Goal: Information Seeking & Learning: Check status

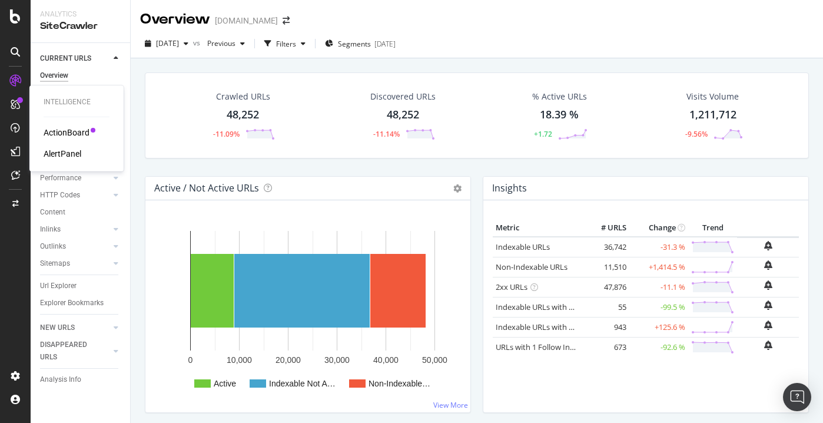
click at [69, 134] on div "ActionBoard" at bounding box center [67, 133] width 46 height 12
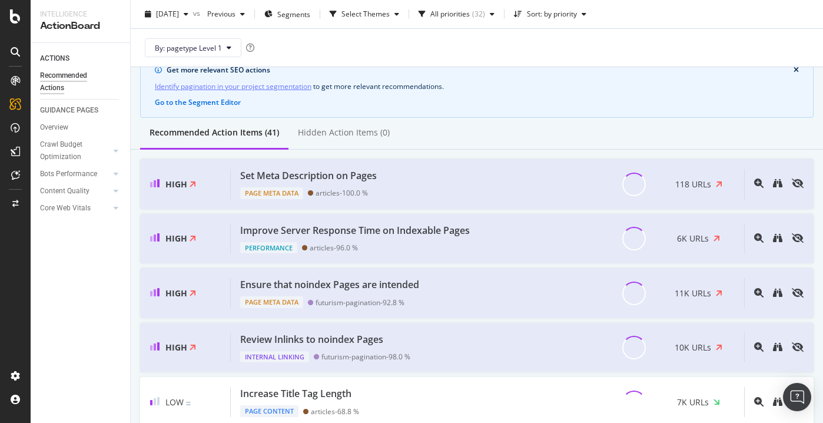
scroll to position [52, 0]
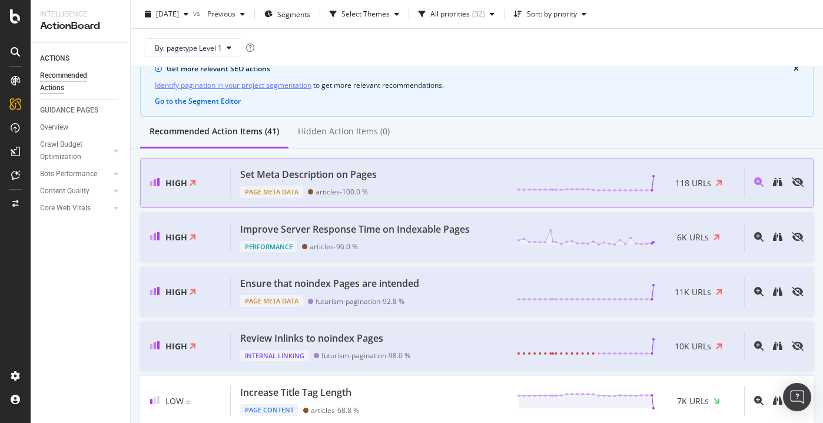
click at [693, 181] on span "118 URLs" at bounding box center [693, 183] width 36 height 12
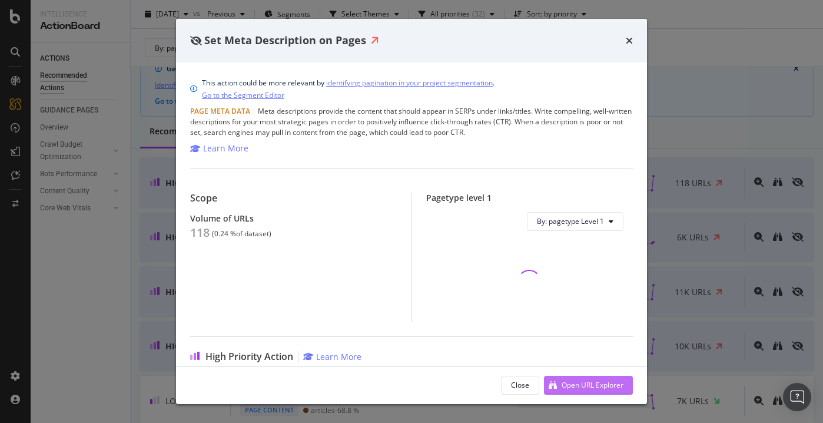
click at [587, 386] on div "Open URL Explorer" at bounding box center [593, 385] width 62 height 10
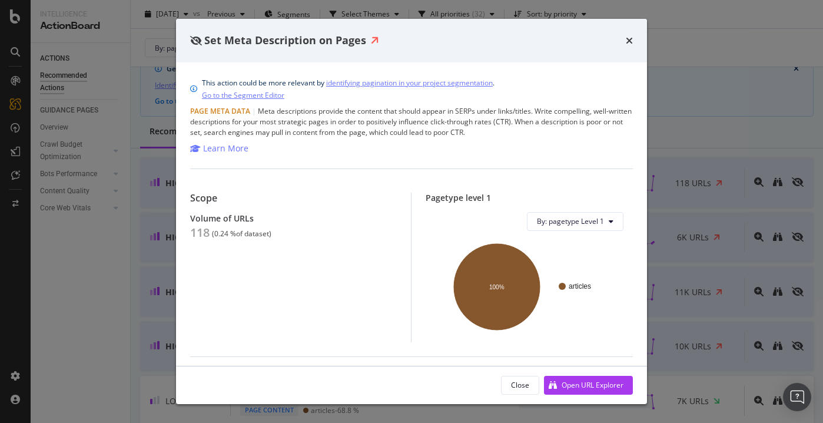
click at [627, 46] on div "times" at bounding box center [629, 40] width 7 height 15
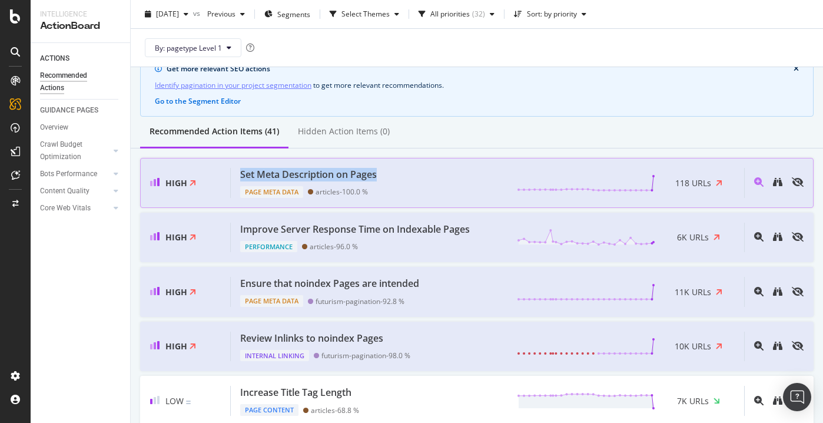
drag, startPoint x: 398, startPoint y: 175, endPoint x: 237, endPoint y: 168, distance: 160.9
click at [237, 168] on div "Set Meta Description on Pages Page Meta Data articles - 100.0 % 118 URLs" at bounding box center [487, 183] width 513 height 30
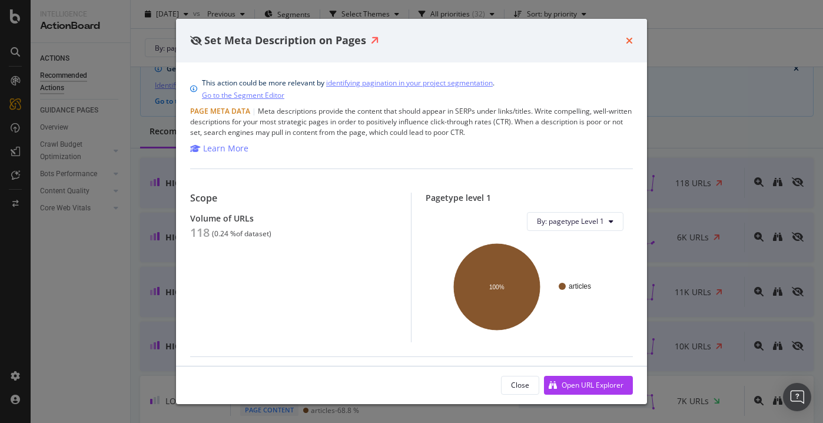
click at [629, 44] on icon "times" at bounding box center [629, 40] width 7 height 9
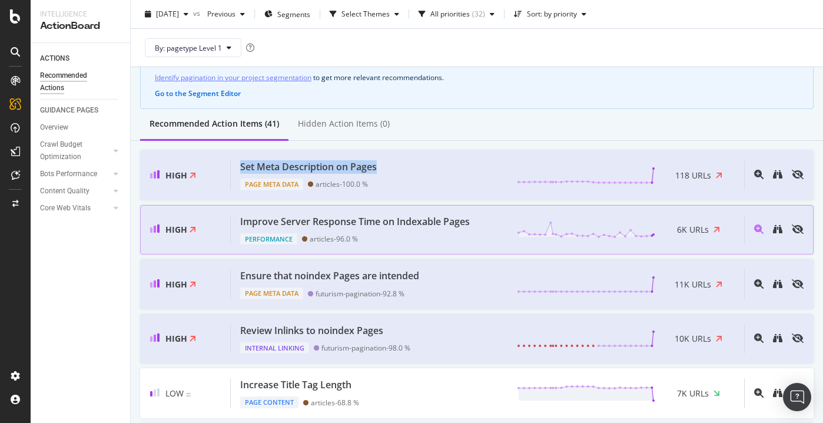
scroll to position [66, 0]
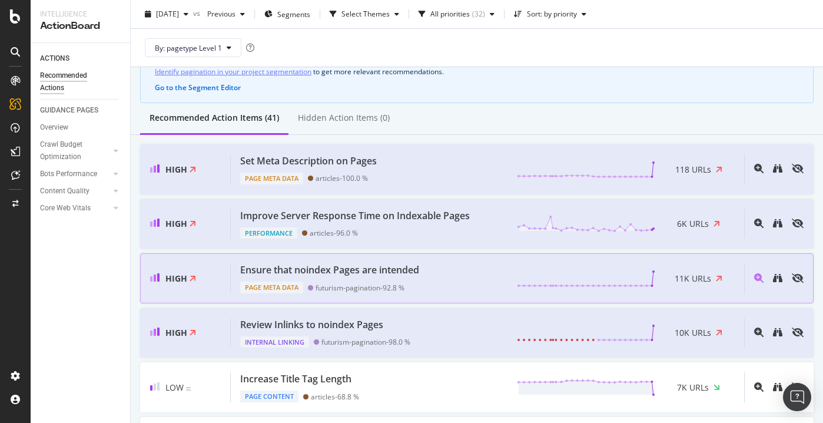
click at [485, 274] on div "Ensure that noindex Pages are intended Page Meta Data futurism-pagination - 92.…" at bounding box center [487, 278] width 513 height 30
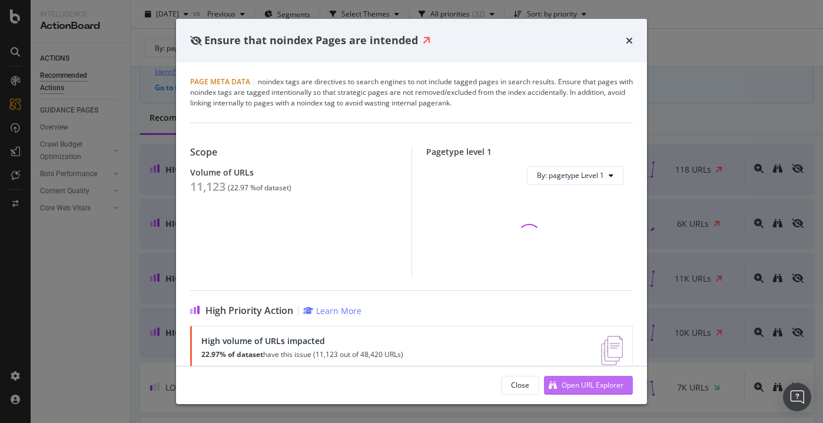
click at [555, 379] on div "Open URL Explorer" at bounding box center [583, 385] width 79 height 18
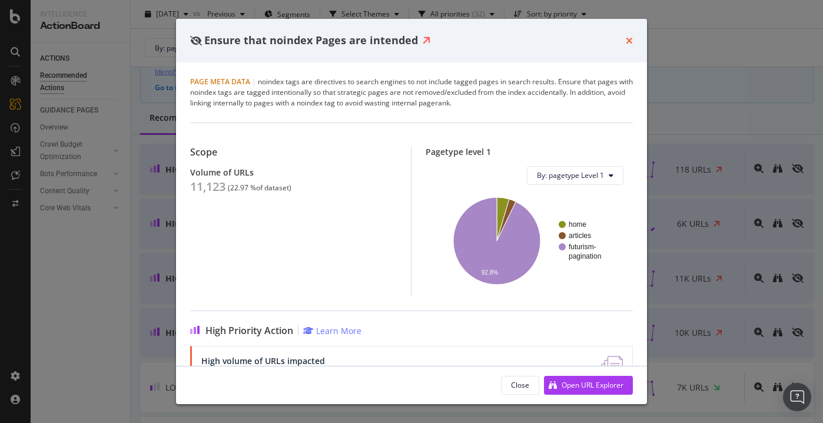
click at [630, 37] on icon "times" at bounding box center [629, 40] width 7 height 9
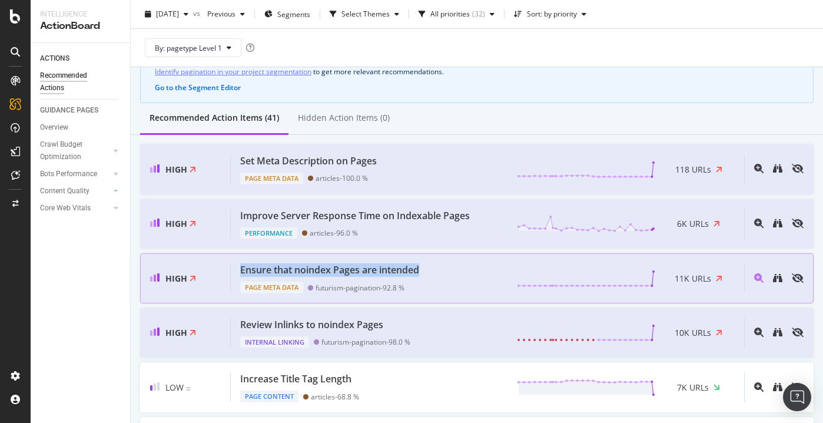
drag, startPoint x: 432, startPoint y: 268, endPoint x: 241, endPoint y: 270, distance: 190.8
click at [241, 270] on div "Ensure that noindex Pages are intended Page Meta Data futurism-pagination - 92.…" at bounding box center [487, 278] width 513 height 30
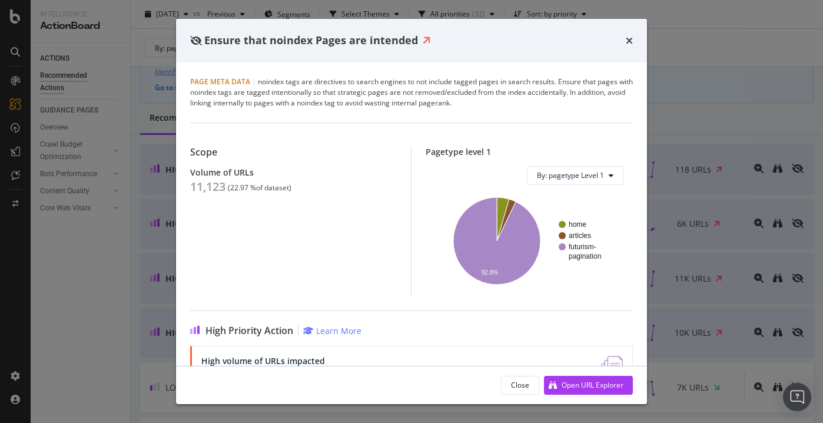
click at [625, 30] on div "Ensure that noindex Pages are intended" at bounding box center [411, 41] width 471 height 44
click at [627, 43] on icon "times" at bounding box center [629, 40] width 7 height 9
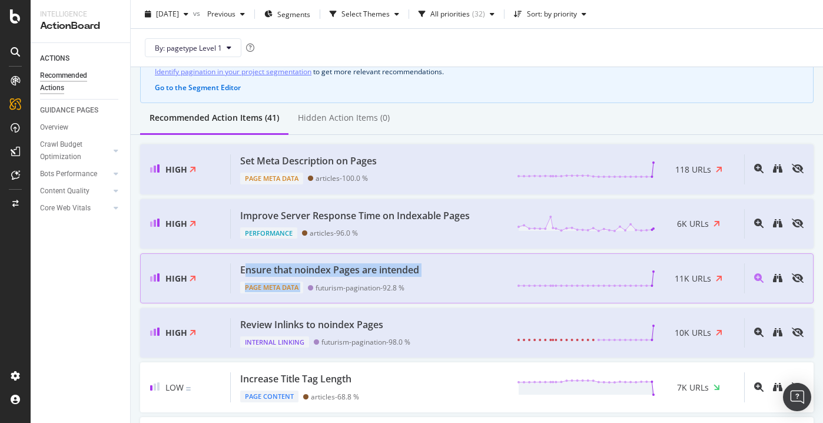
drag, startPoint x: 429, startPoint y: 278, endPoint x: 243, endPoint y: 268, distance: 185.7
click at [243, 268] on div "Ensure that noindex Pages are intended Page Meta Data futurism-pagination - 92.…" at bounding box center [487, 278] width 513 height 30
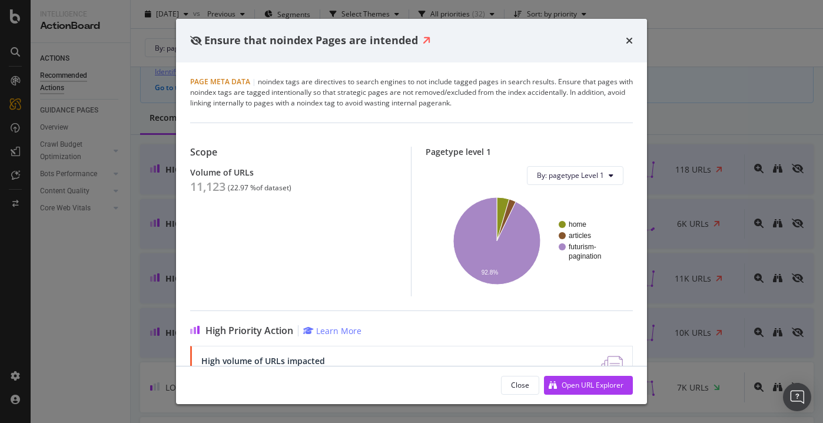
click at [219, 41] on span "Ensure that noindex Pages are intended" at bounding box center [311, 40] width 214 height 14
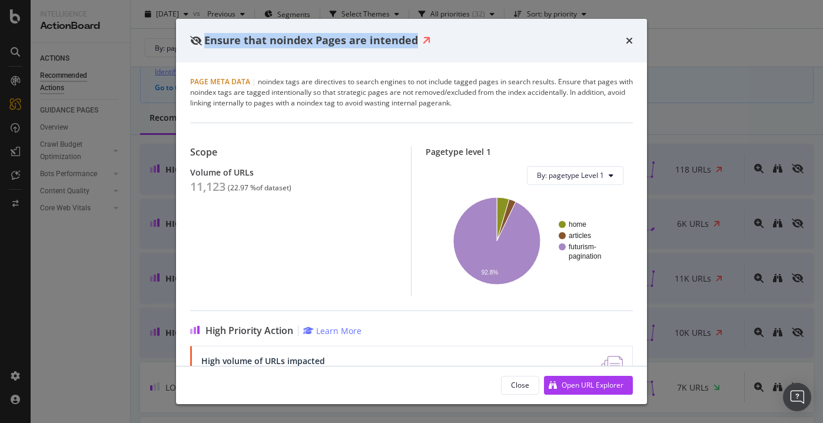
drag, startPoint x: 219, startPoint y: 41, endPoint x: 373, endPoint y: 42, distance: 153.7
click at [373, 42] on span "Ensure that noindex Pages are intended" at bounding box center [311, 40] width 214 height 14
copy span "Ensure that noindex Pages are intended"
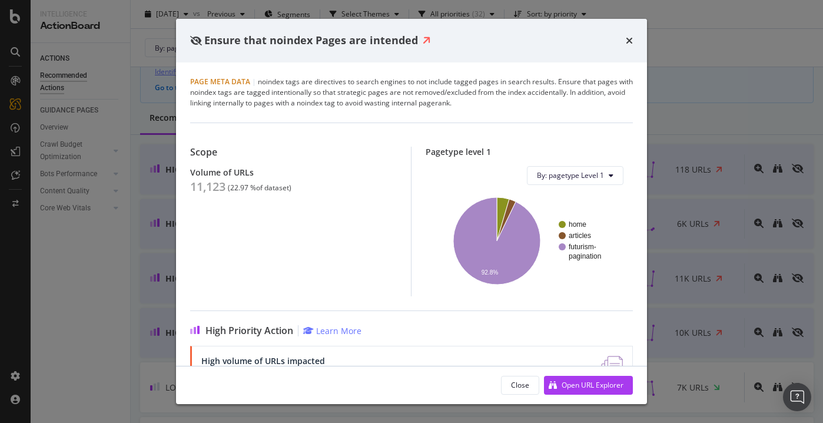
click at [633, 46] on div "Ensure that noindex Pages are intended" at bounding box center [411, 41] width 471 height 44
click at [631, 39] on icon "times" at bounding box center [629, 40] width 7 height 9
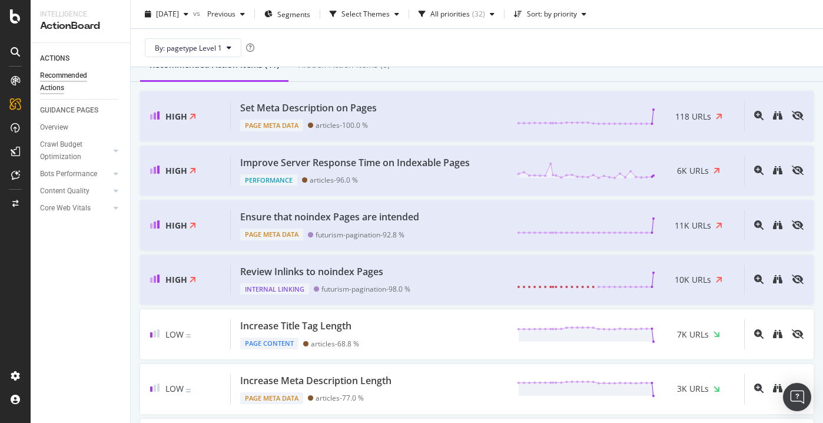
scroll to position [125, 0]
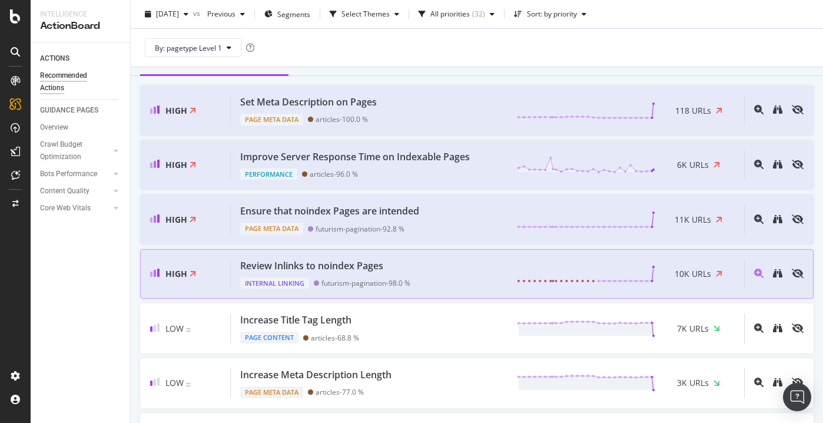
click at [419, 265] on div "Review Inlinks to noindex Pages Internal Linking futurism-pagination - 98.0 % 1…" at bounding box center [487, 274] width 513 height 30
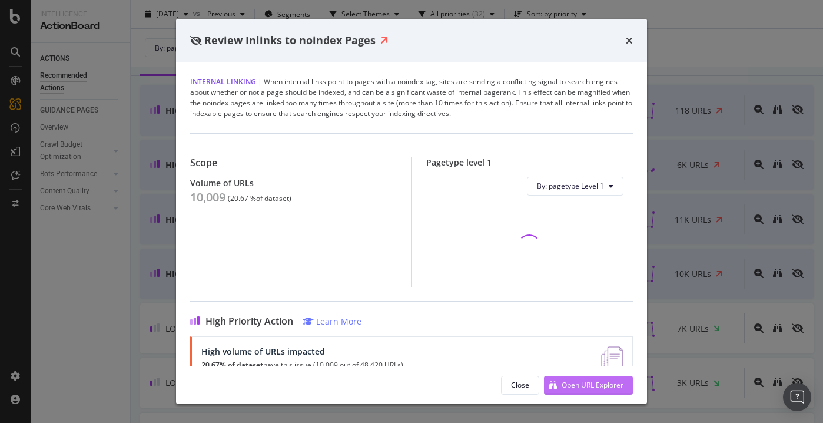
click at [562, 386] on div "Open URL Explorer" at bounding box center [593, 385] width 62 height 10
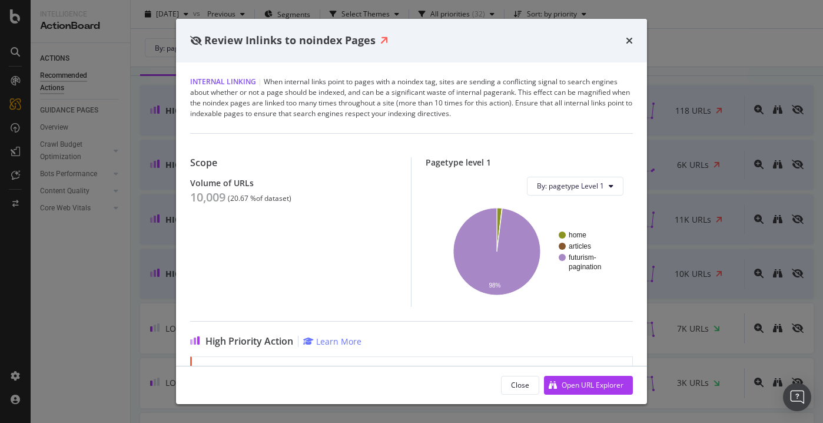
click at [217, 37] on span "Review Inlinks to noindex Pages" at bounding box center [289, 40] width 171 height 14
drag, startPoint x: 217, startPoint y: 37, endPoint x: 346, endPoint y: 39, distance: 128.9
click at [346, 39] on span "Review Inlinks to noindex Pages" at bounding box center [289, 40] width 171 height 14
copy span "Review Inlinks to noindex Pages"
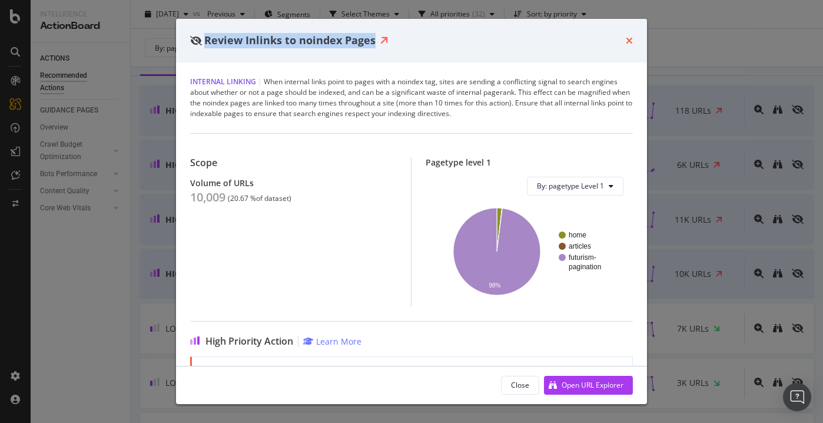
click at [631, 38] on icon "times" at bounding box center [629, 40] width 7 height 9
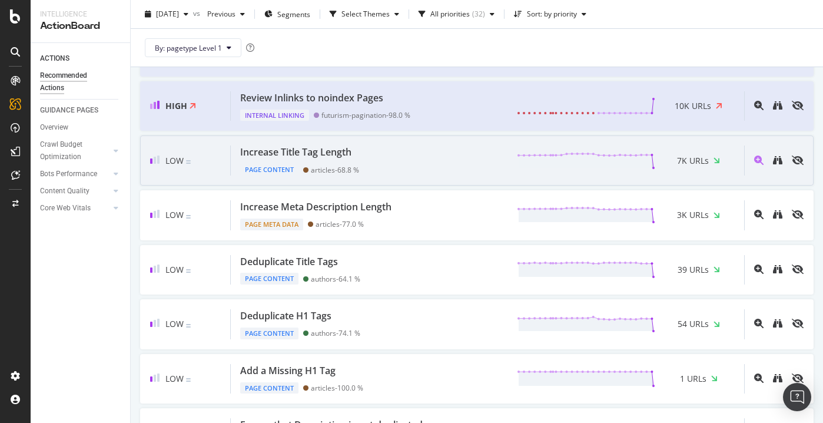
scroll to position [299, 0]
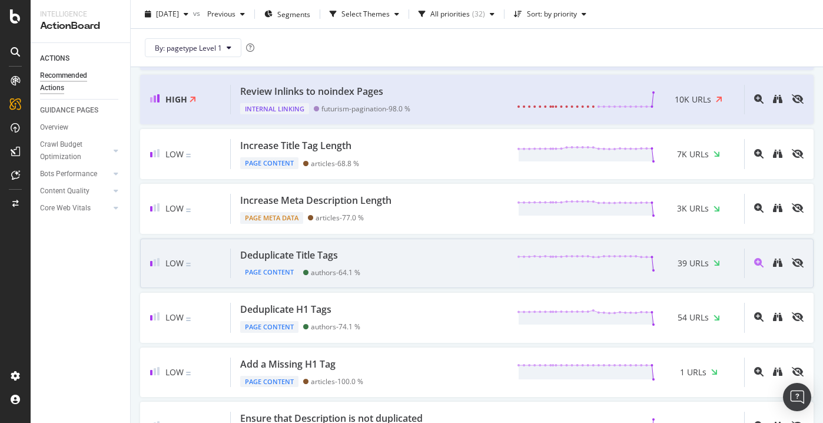
click at [466, 262] on div "Deduplicate Title Tags Page Content authors - 64.1 % 39 URLs" at bounding box center [487, 263] width 513 height 30
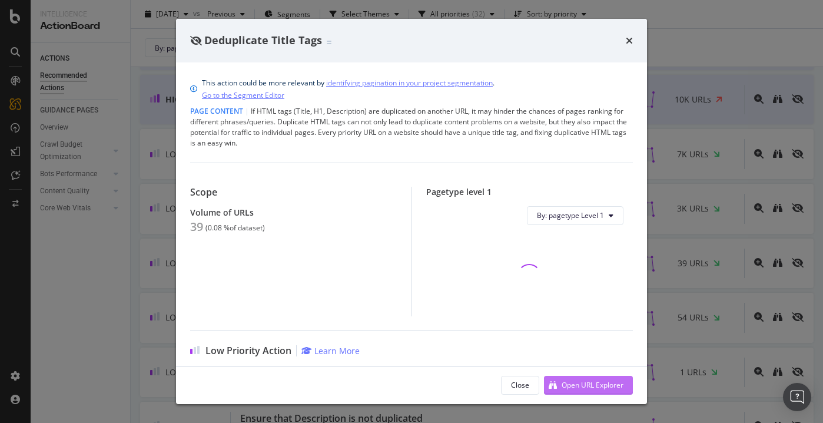
click at [557, 383] on div "Open URL Explorer" at bounding box center [583, 385] width 79 height 18
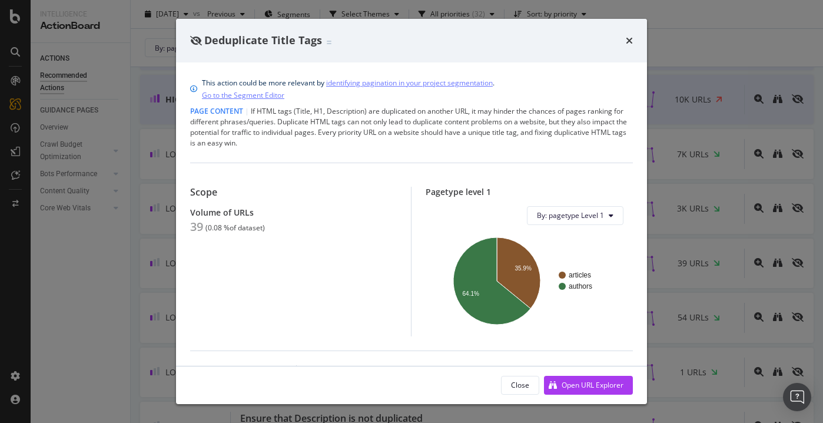
click at [237, 39] on span "Deduplicate Title Tags" at bounding box center [263, 40] width 118 height 14
drag, startPoint x: 237, startPoint y: 39, endPoint x: 299, endPoint y: 39, distance: 61.8
click at [299, 39] on span "Deduplicate Title Tags" at bounding box center [263, 40] width 118 height 14
copy span "Deduplicate Title Tags"
click at [636, 39] on div "Deduplicate Title Tags" at bounding box center [411, 41] width 471 height 44
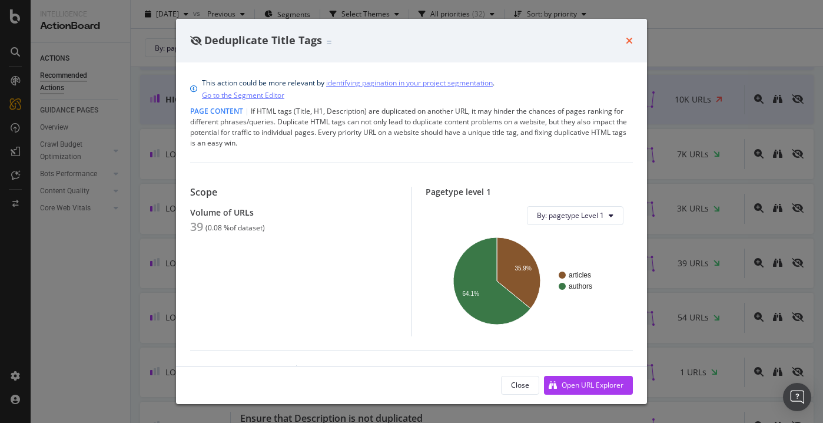
click at [629, 39] on icon "times" at bounding box center [629, 40] width 7 height 9
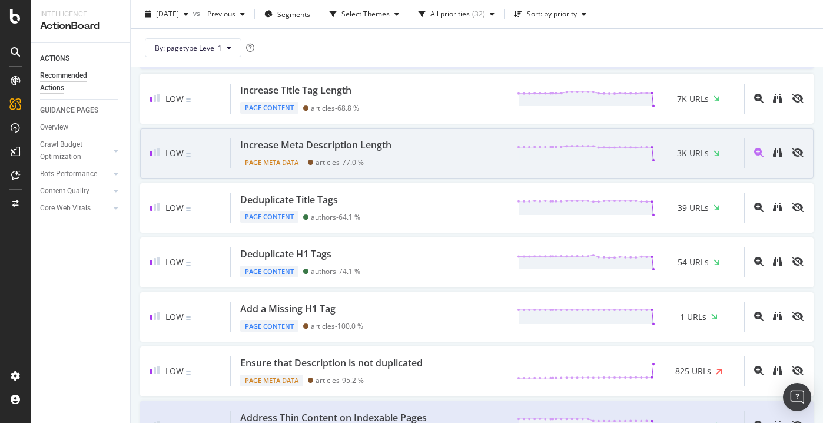
scroll to position [362, 0]
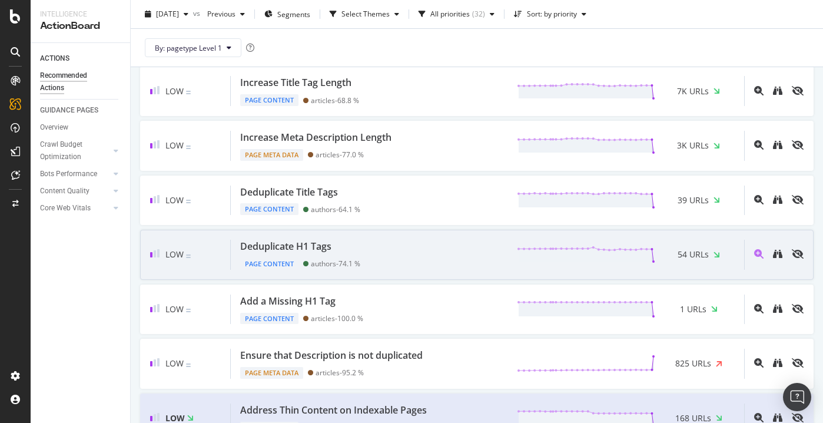
click at [442, 254] on div "Deduplicate H1 Tags Page Content authors - 74.1 % 54 URLs" at bounding box center [487, 255] width 513 height 30
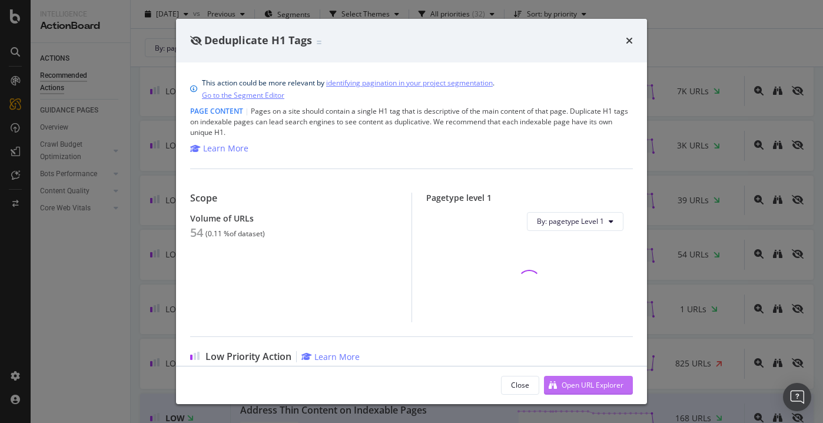
click at [582, 384] on div "Open URL Explorer" at bounding box center [593, 385] width 62 height 10
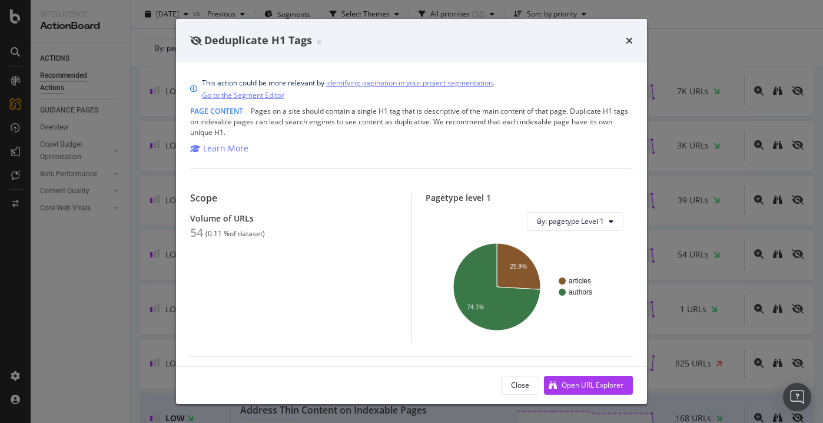
click at [253, 44] on span "Deduplicate H1 Tags" at bounding box center [258, 40] width 108 height 14
copy span "Deduplicate H1 Tags"
drag, startPoint x: 253, startPoint y: 44, endPoint x: 302, endPoint y: 44, distance: 49.5
click at [302, 44] on span "Deduplicate H1 Tags" at bounding box center [258, 40] width 108 height 14
click at [632, 39] on div "Deduplicate H1 Tags" at bounding box center [411, 41] width 471 height 44
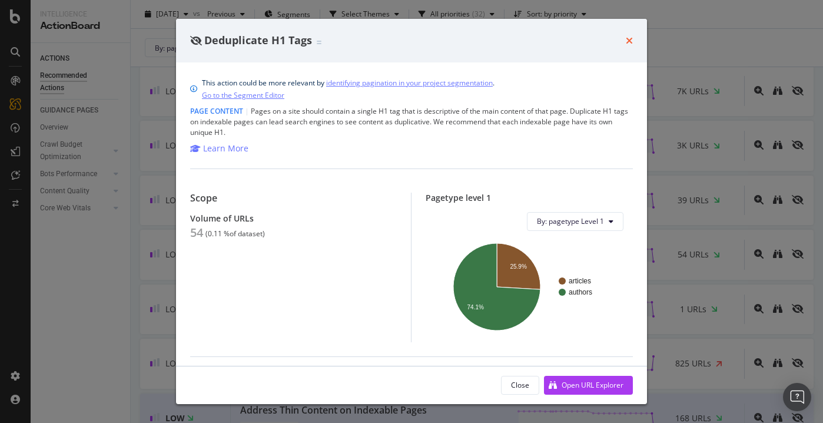
click at [631, 38] on icon "times" at bounding box center [629, 40] width 7 height 9
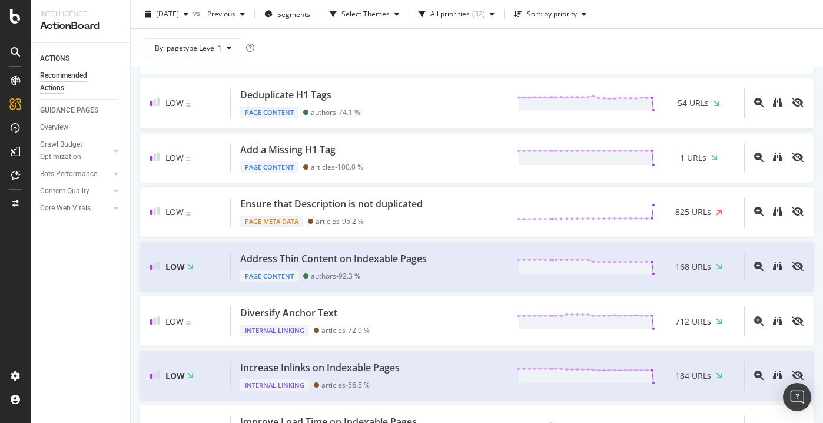
scroll to position [513, 0]
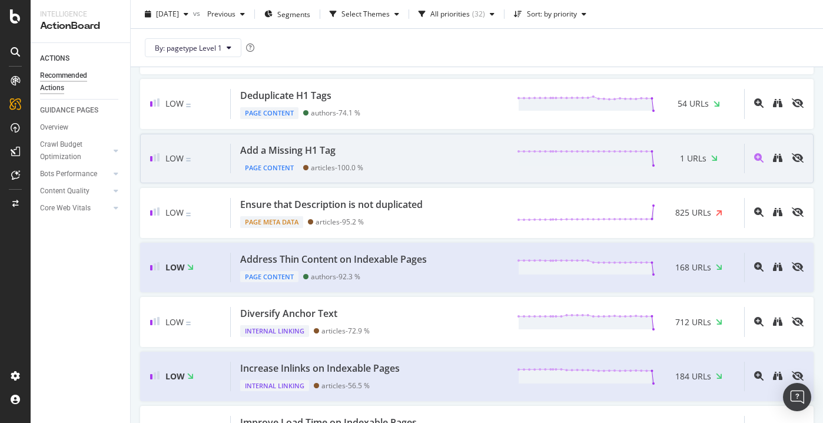
click at [452, 174] on div "Low Add a Missing H1 Tag Page Content articles - 100.0 % 1 URLs" at bounding box center [477, 159] width 674 height 50
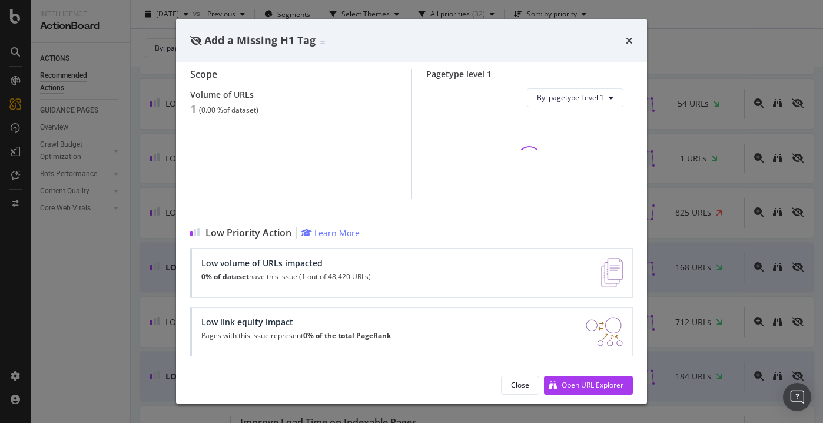
scroll to position [117, 0]
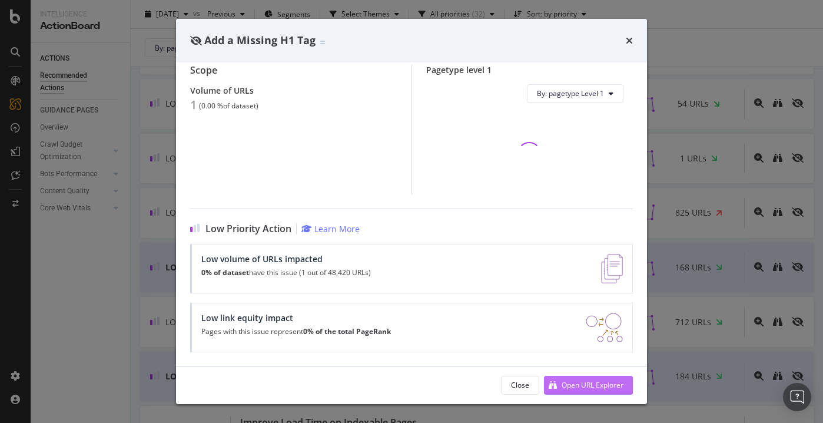
click at [573, 383] on div "Open URL Explorer" at bounding box center [593, 385] width 62 height 10
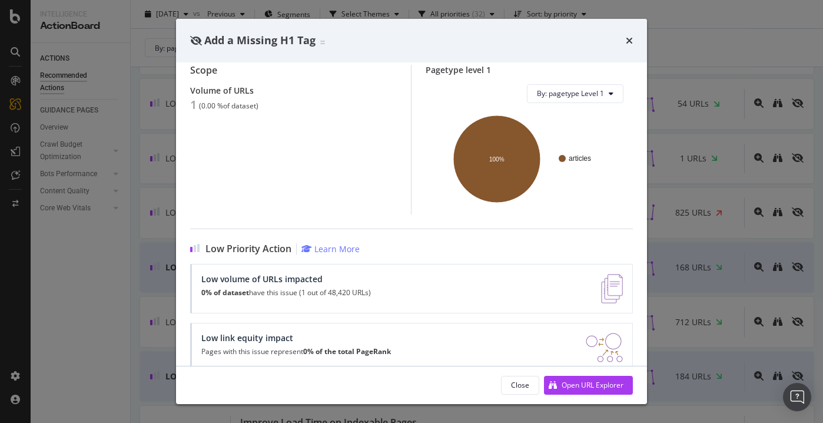
click at [625, 31] on div "Add a Missing H1 Tag" at bounding box center [411, 41] width 471 height 44
click at [628, 45] on icon "times" at bounding box center [629, 40] width 7 height 9
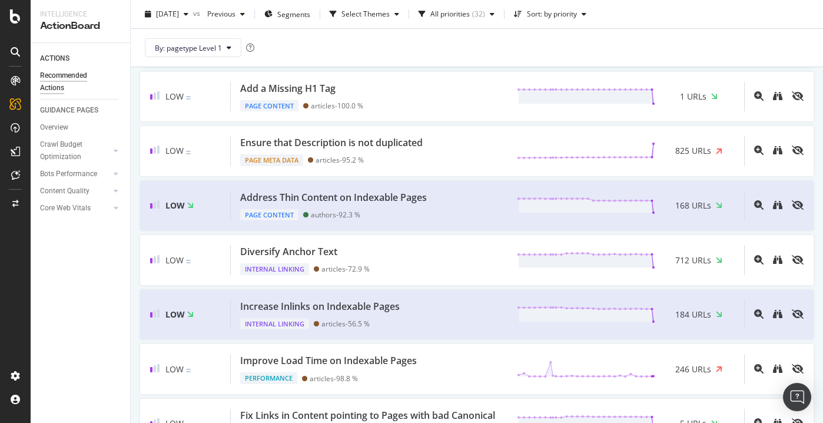
scroll to position [571, 0]
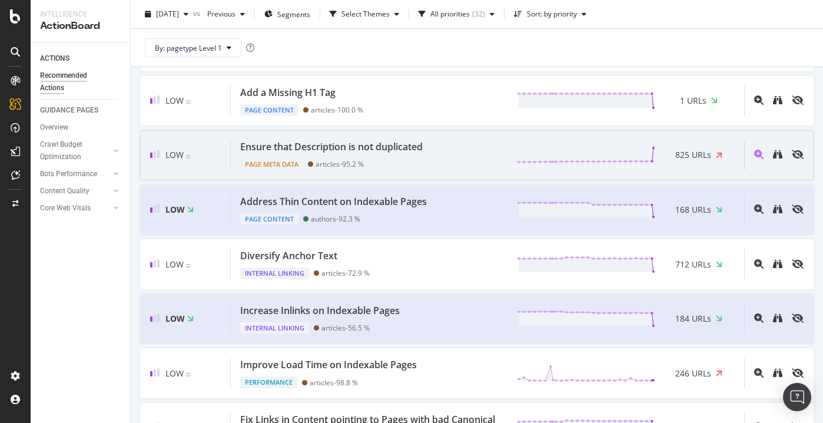
click at [684, 154] on span "825 URLs" at bounding box center [693, 155] width 36 height 12
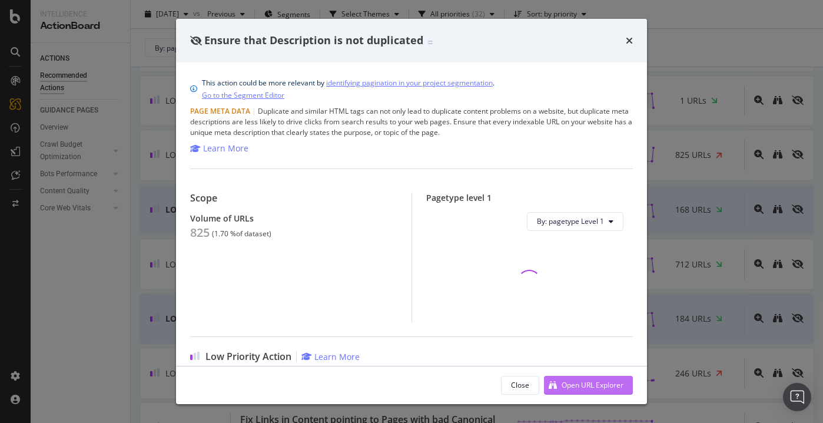
click at [571, 380] on div "Open URL Explorer" at bounding box center [593, 385] width 62 height 10
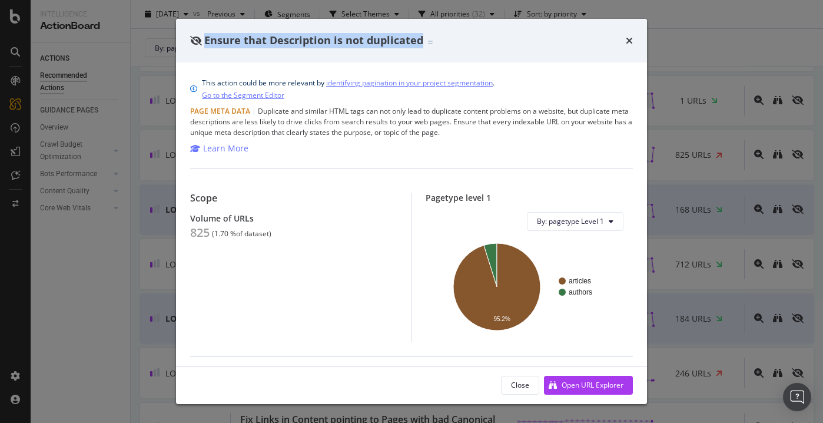
drag, startPoint x: 424, startPoint y: 41, endPoint x: 205, endPoint y: 41, distance: 219.6
click at [205, 41] on div "Ensure that Description is not duplicated" at bounding box center [311, 40] width 243 height 15
copy span "Ensure that Description is not duplicated"
click at [592, 387] on div "Open URL Explorer" at bounding box center [593, 385] width 62 height 10
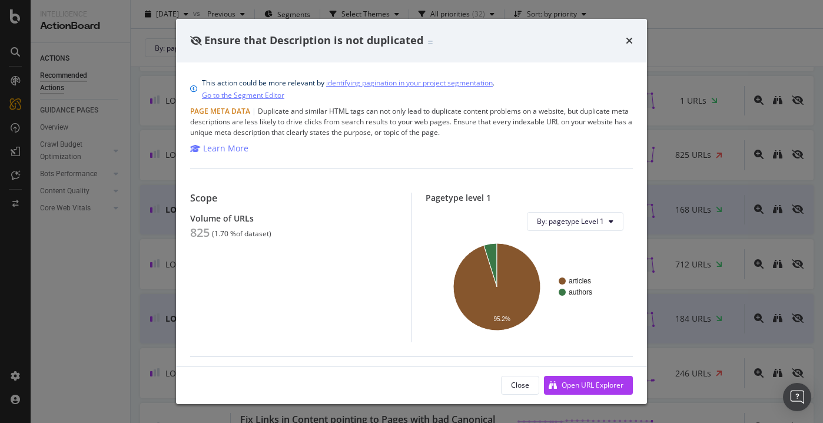
click at [475, 45] on div "Ensure that Description is not duplicated" at bounding box center [411, 40] width 443 height 15
click at [223, 39] on span "Ensure that Description is not duplicated" at bounding box center [313, 40] width 219 height 14
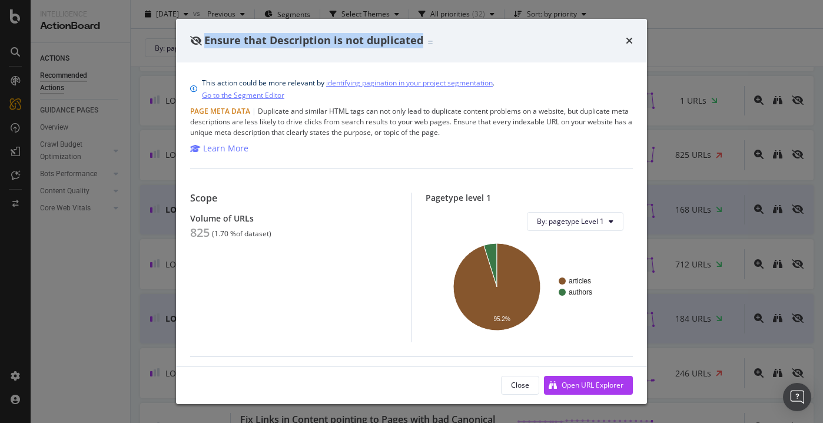
copy span "Ensure that Description is not duplicated"
drag, startPoint x: 223, startPoint y: 39, endPoint x: 393, endPoint y: 39, distance: 170.1
click at [393, 39] on span "Ensure that Description is not duplicated" at bounding box center [313, 40] width 219 height 14
click at [632, 37] on icon "times" at bounding box center [629, 40] width 7 height 9
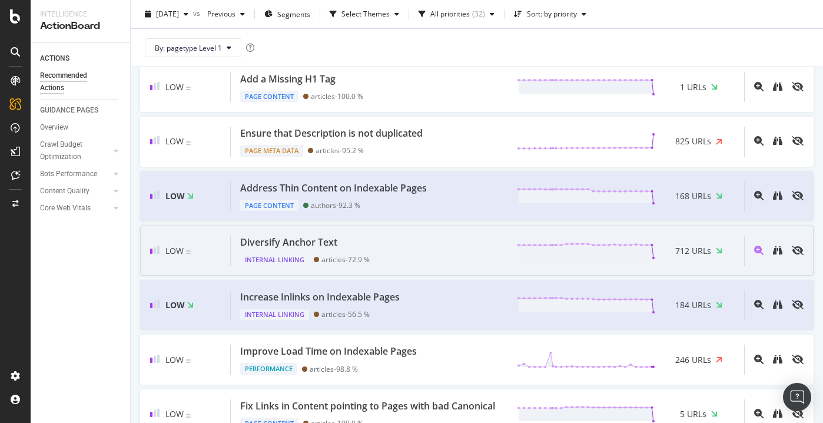
scroll to position [582, 0]
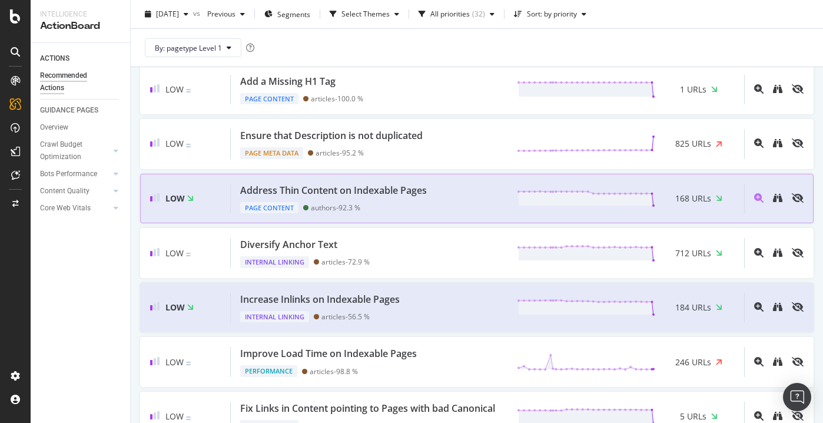
click at [439, 213] on div "Address Thin Content on Indexable Pages Page Content authors - 92.3 % 168 URLs" at bounding box center [487, 199] width 513 height 30
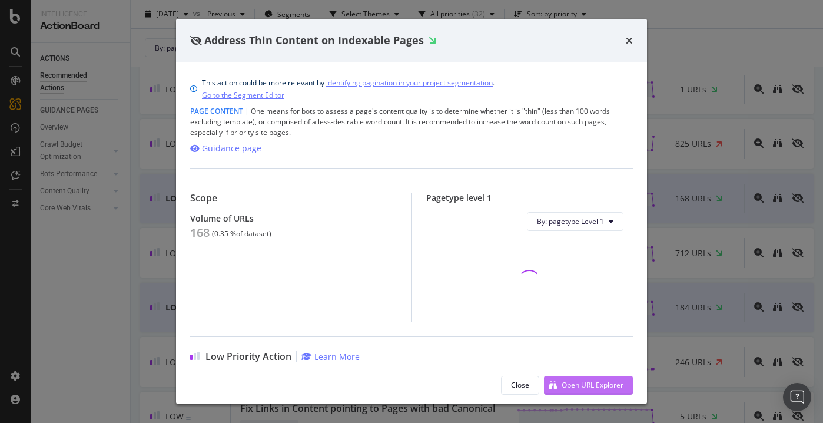
click at [574, 380] on div "Open URL Explorer" at bounding box center [593, 385] width 62 height 10
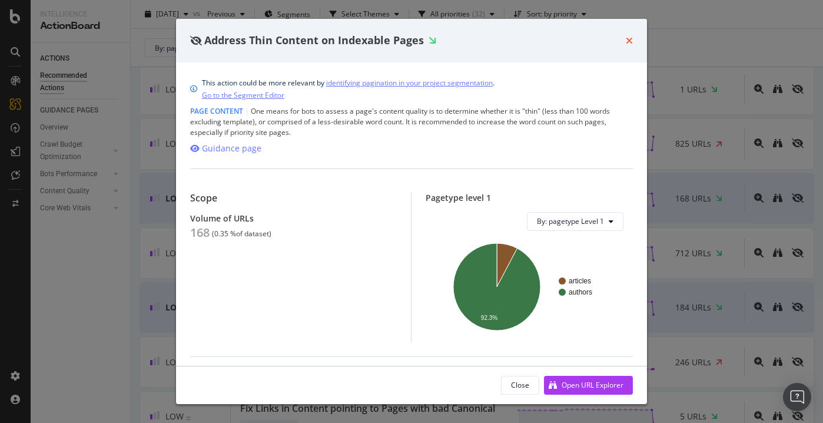
click at [625, 42] on div "Address Thin Content on Indexable Pages" at bounding box center [411, 40] width 443 height 15
click at [630, 36] on icon "times" at bounding box center [629, 40] width 7 height 9
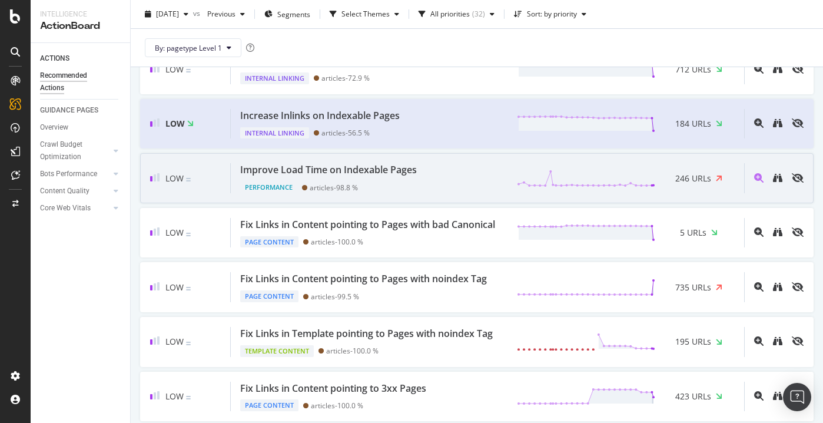
scroll to position [770, 0]
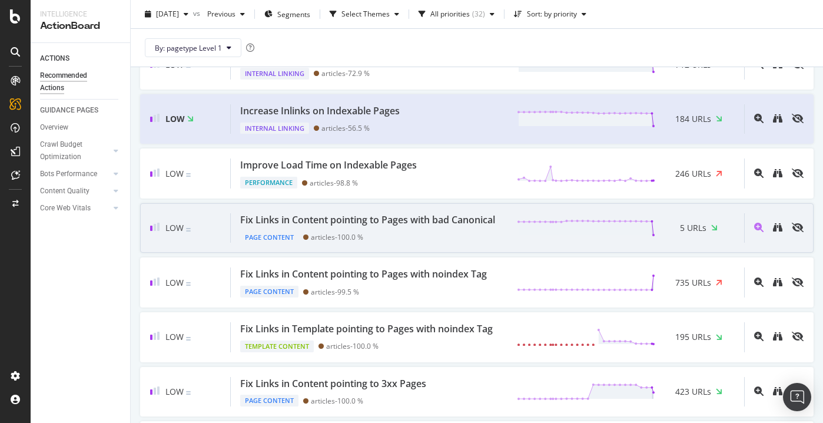
click at [467, 246] on div "Low Fix Links in Content pointing to Pages with bad Canonical Page Content arti…" at bounding box center [477, 228] width 674 height 50
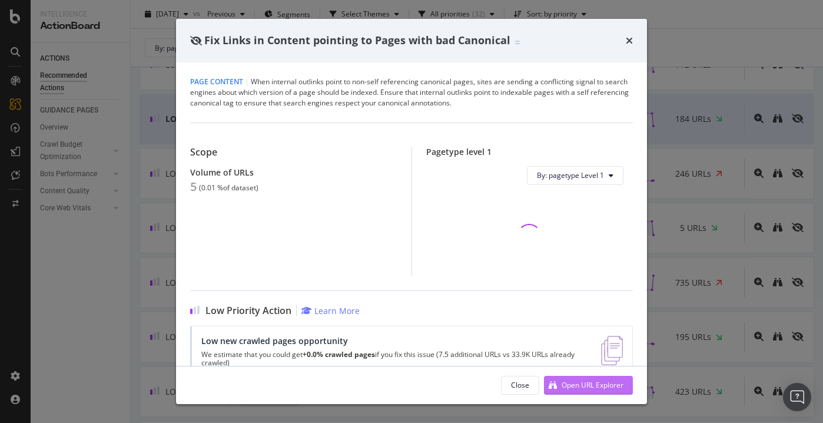
click at [571, 388] on div "Open URL Explorer" at bounding box center [593, 385] width 62 height 10
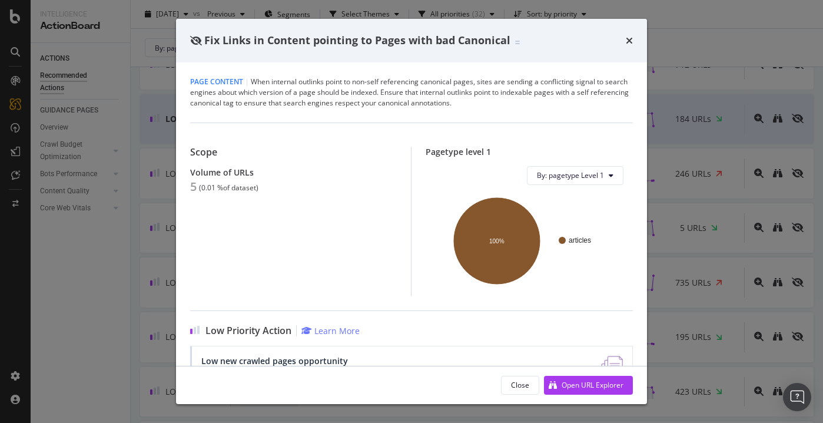
click at [633, 39] on div "Fix Links in Content pointing to Pages with bad Canonical" at bounding box center [411, 41] width 471 height 44
click at [631, 42] on icon "times" at bounding box center [629, 40] width 7 height 9
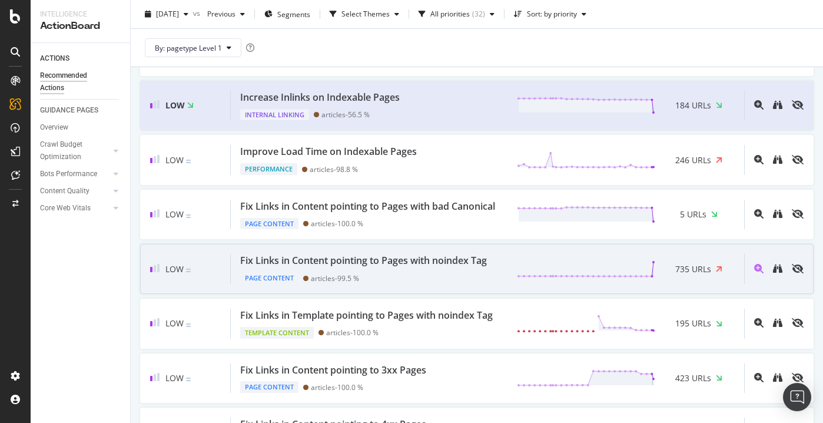
scroll to position [785, 0]
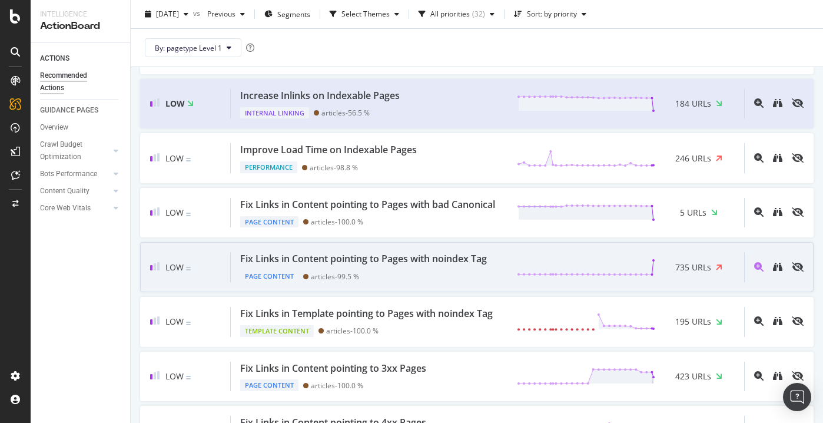
click at [477, 271] on div "Page Content articles - 99.5 %" at bounding box center [365, 274] width 251 height 16
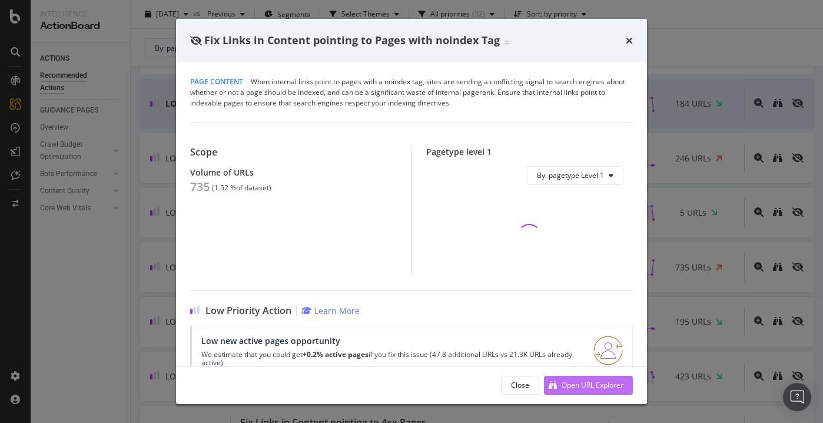
click at [573, 391] on div "Open URL Explorer" at bounding box center [583, 385] width 79 height 18
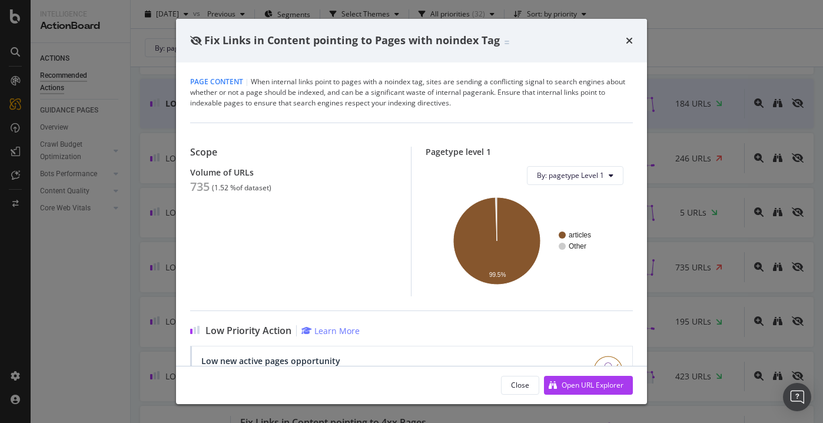
click at [207, 37] on span "Fix Links in Content pointing to Pages with noindex Tag" at bounding box center [352, 40] width 296 height 14
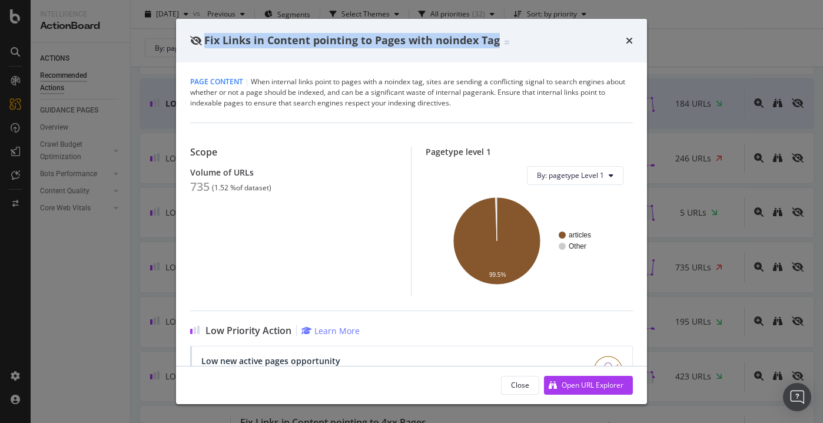
drag, startPoint x: 207, startPoint y: 37, endPoint x: 477, endPoint y: 44, distance: 270.9
click at [477, 44] on span "Fix Links in Content pointing to Pages with noindex Tag" at bounding box center [352, 40] width 296 height 14
copy span "Fix Links in Content pointing to Pages with noindex Tag"
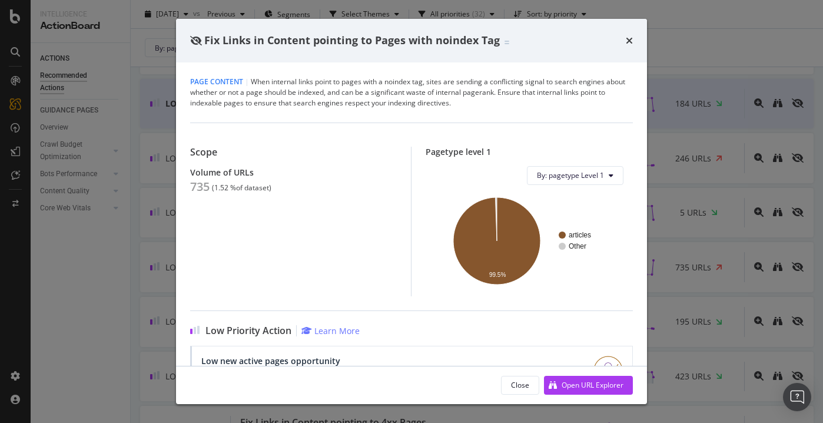
click at [631, 26] on div "Fix Links in Content pointing to Pages with noindex Tag" at bounding box center [411, 41] width 471 height 44
click at [631, 39] on icon "times" at bounding box center [629, 40] width 7 height 9
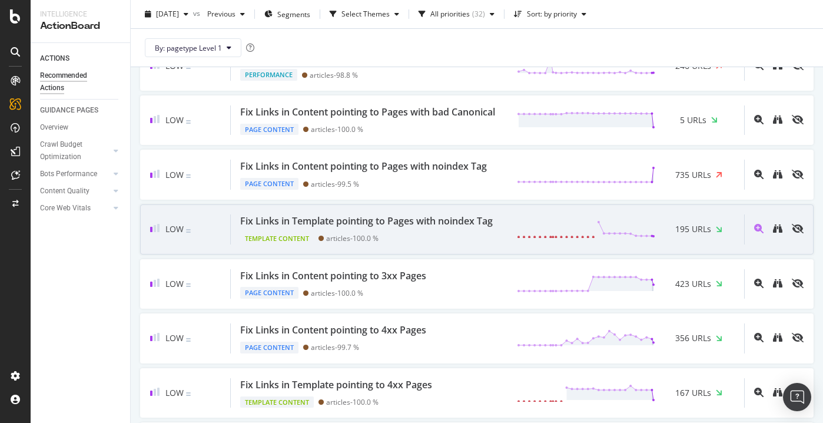
scroll to position [889, 0]
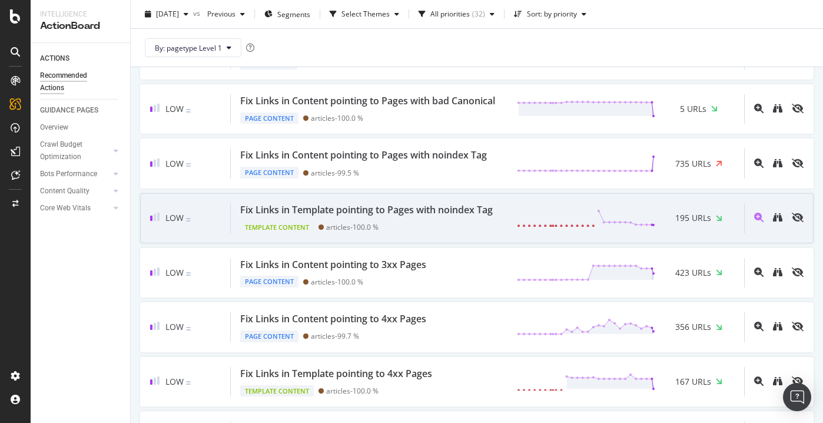
click at [487, 231] on div "Template Content articles - 100.0 %" at bounding box center [368, 225] width 257 height 16
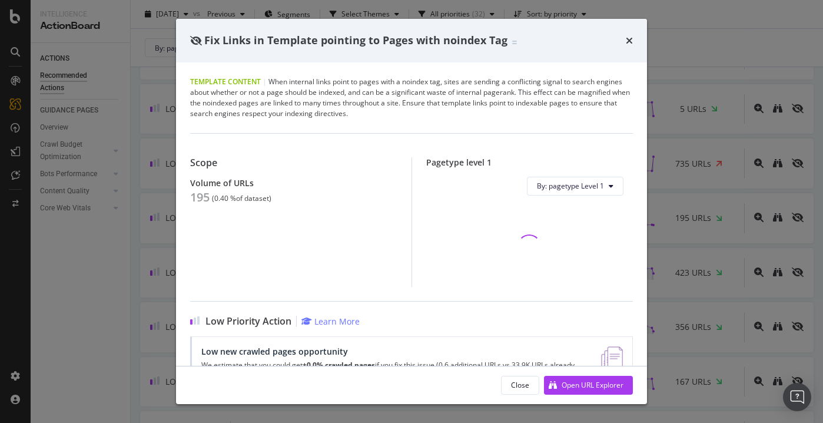
click at [214, 39] on span "Fix Links in Template pointing to Pages with noindex Tag" at bounding box center [355, 40] width 303 height 14
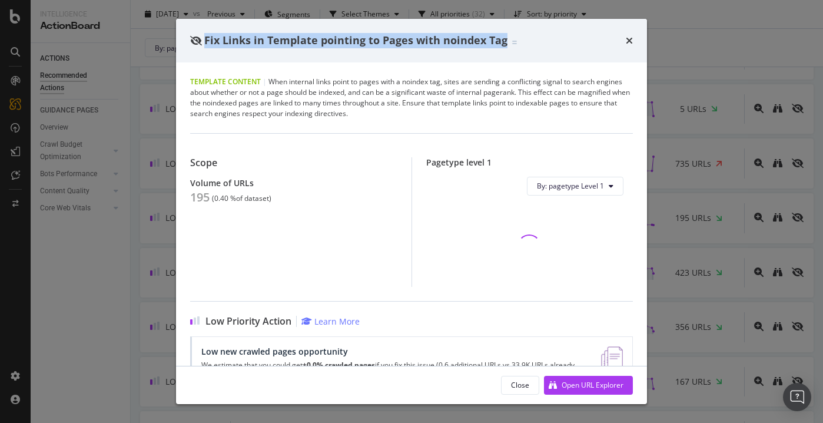
copy span "Fix Links in Template pointing to Pages with noindex Tag"
drag, startPoint x: 214, startPoint y: 39, endPoint x: 494, endPoint y: 44, distance: 279.7
click at [494, 44] on span "Fix Links in Template pointing to Pages with noindex Tag" at bounding box center [355, 40] width 303 height 14
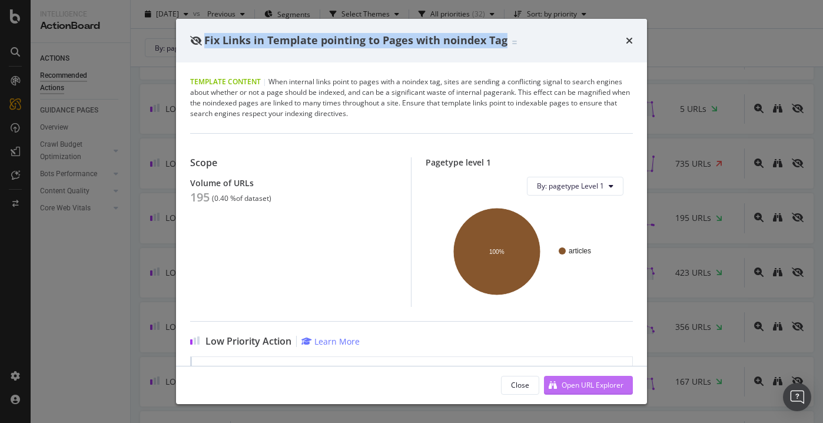
click at [608, 381] on div "Open URL Explorer" at bounding box center [593, 385] width 62 height 10
click at [632, 41] on icon "times" at bounding box center [629, 40] width 7 height 9
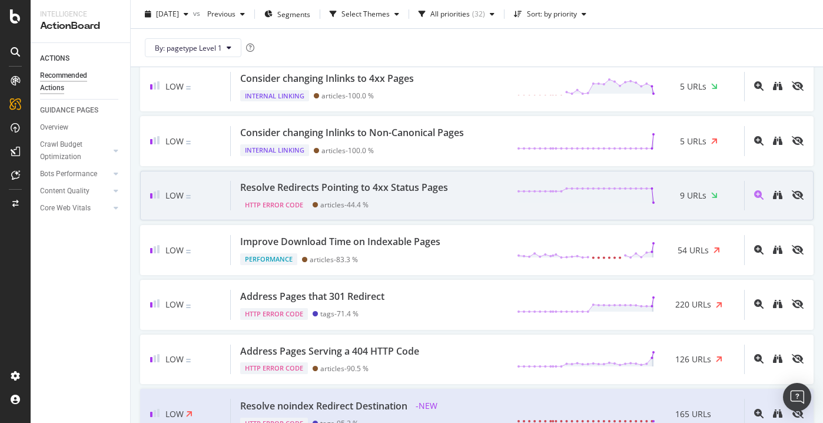
scroll to position [1299, 0]
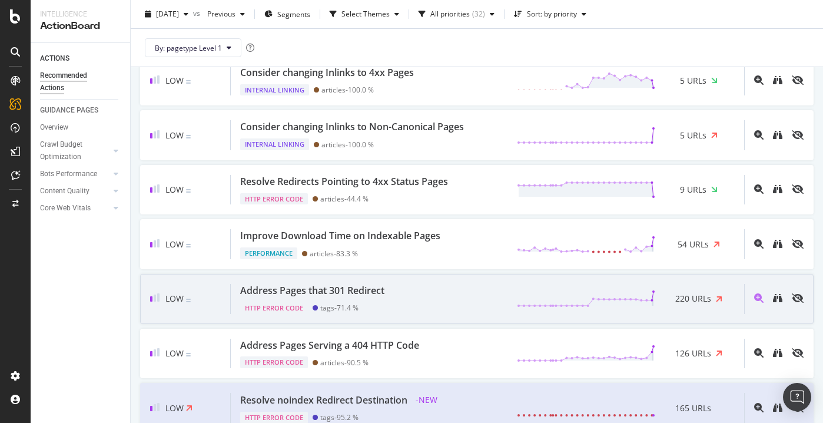
click at [434, 301] on div "Address Pages that 301 Redirect HTTP Error Code tags - 71.4 % 220 URLs" at bounding box center [487, 299] width 513 height 30
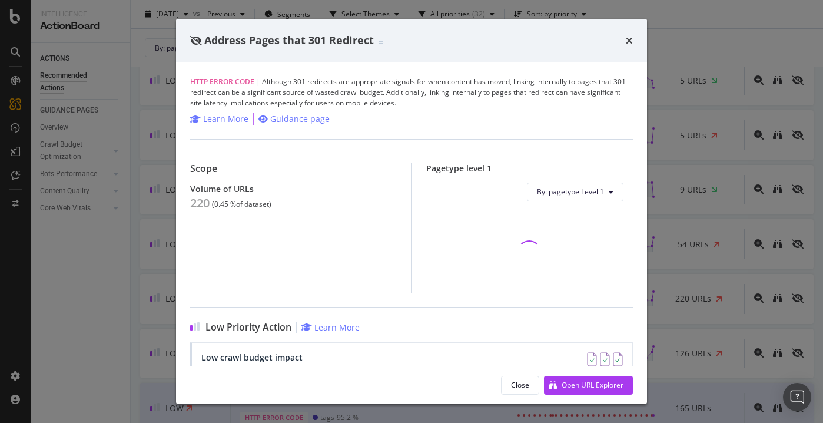
click at [236, 44] on span "Address Pages that 301 Redirect" at bounding box center [289, 40] width 170 height 14
drag, startPoint x: 236, startPoint y: 44, endPoint x: 337, endPoint y: 45, distance: 101.9
click at [337, 44] on span "Address Pages that 301 Redirect" at bounding box center [289, 40] width 170 height 14
copy span "Address Pages that 301 Redirect"
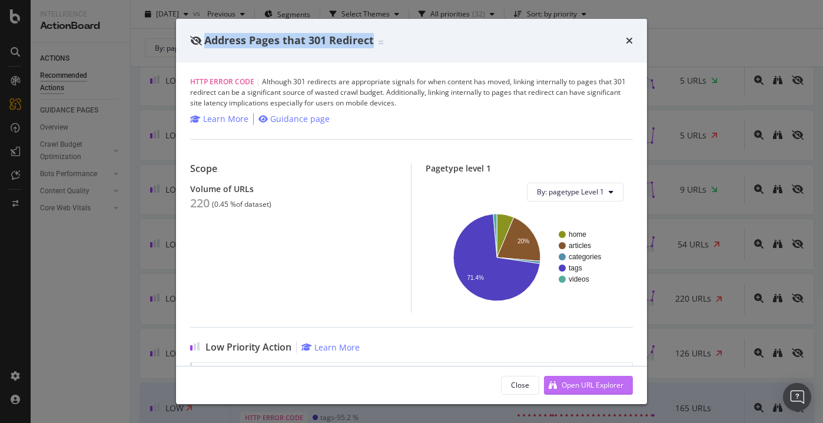
click at [555, 381] on icon "modal" at bounding box center [553, 385] width 8 height 8
click at [630, 44] on icon "times" at bounding box center [629, 40] width 7 height 9
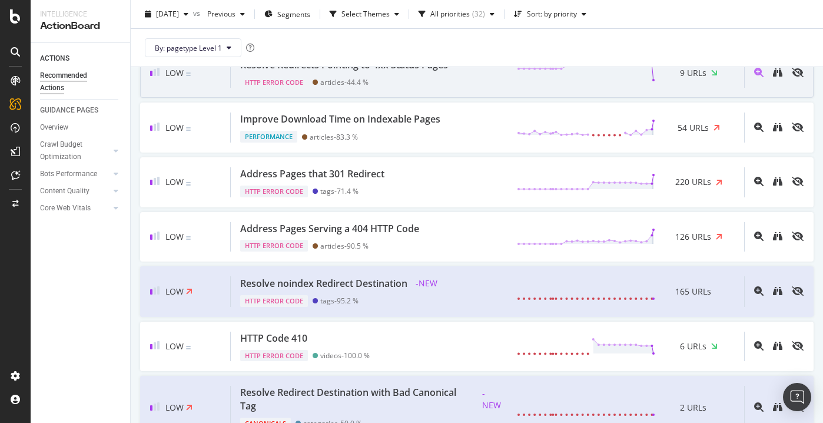
scroll to position [1416, 0]
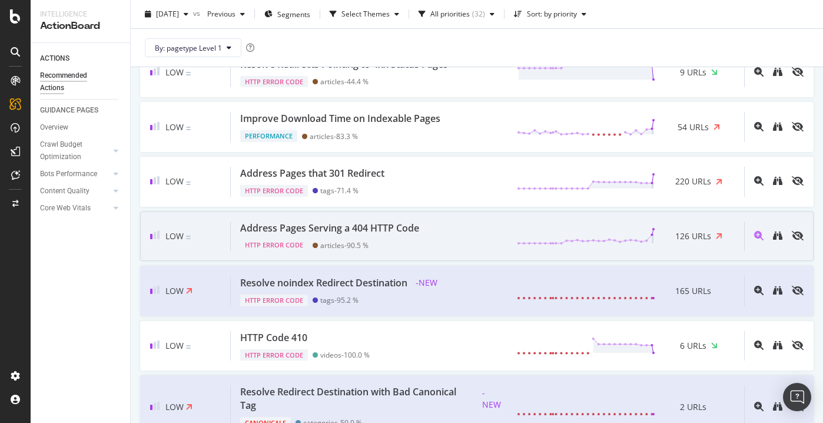
click at [442, 247] on div "Address Pages Serving a 404 HTTP Code HTTP Error Code articles - 90.5 % 126 URLs" at bounding box center [487, 236] width 513 height 30
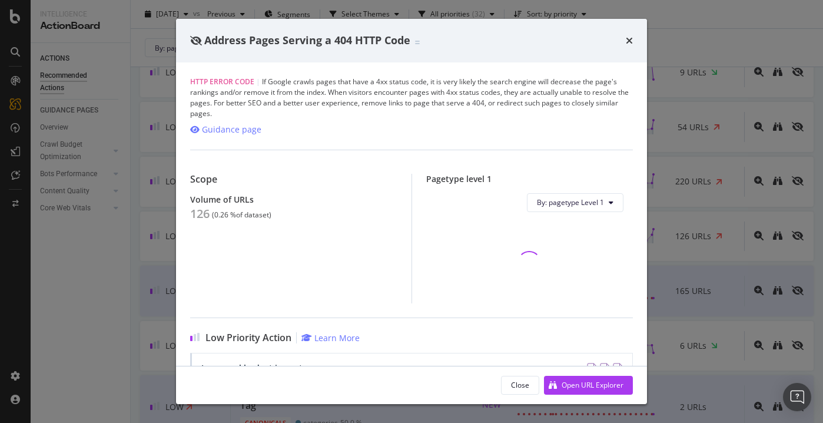
click at [224, 38] on span "Address Pages Serving a 404 HTTP Code" at bounding box center [307, 40] width 206 height 14
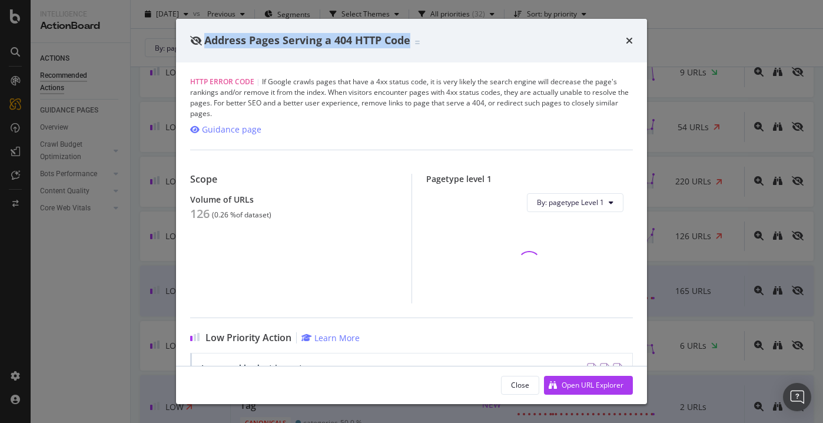
drag, startPoint x: 224, startPoint y: 38, endPoint x: 398, endPoint y: 38, distance: 173.7
click at [398, 38] on span "Address Pages Serving a 404 HTTP Code" at bounding box center [307, 40] width 206 height 14
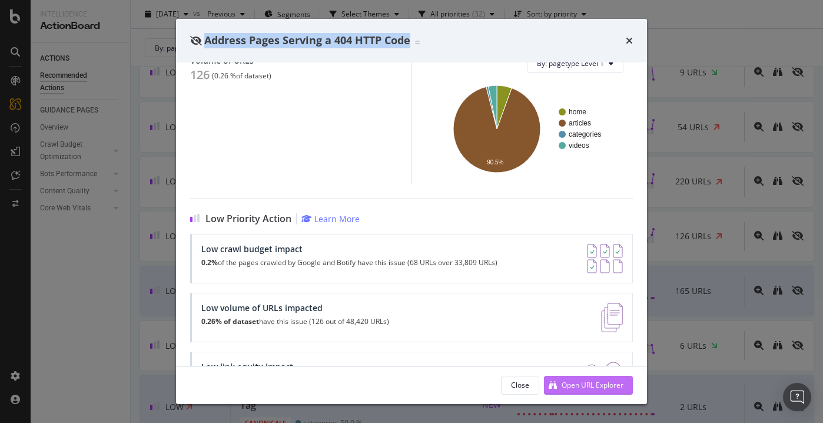
click at [599, 389] on div "Open URL Explorer" at bounding box center [593, 385] width 62 height 10
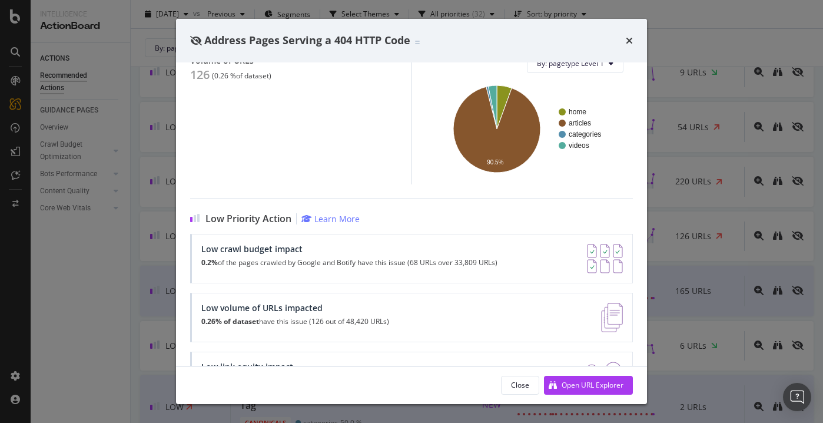
click at [644, 42] on div "Address Pages Serving a 404 HTTP Code" at bounding box center [411, 41] width 471 height 44
click at [630, 42] on icon "times" at bounding box center [629, 40] width 7 height 9
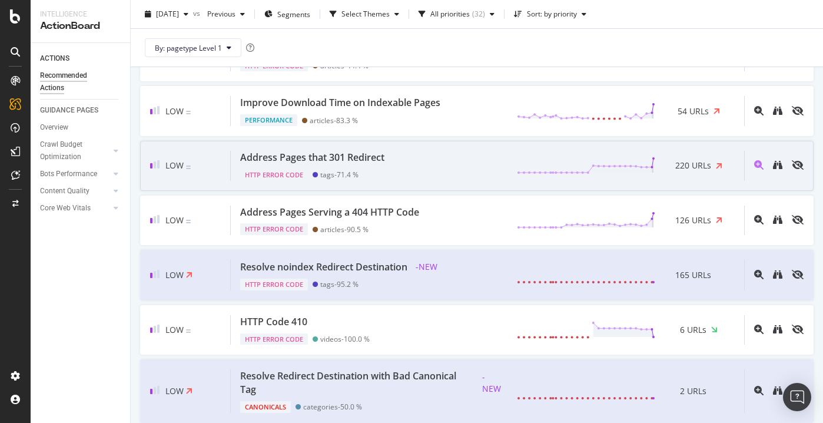
scroll to position [1433, 0]
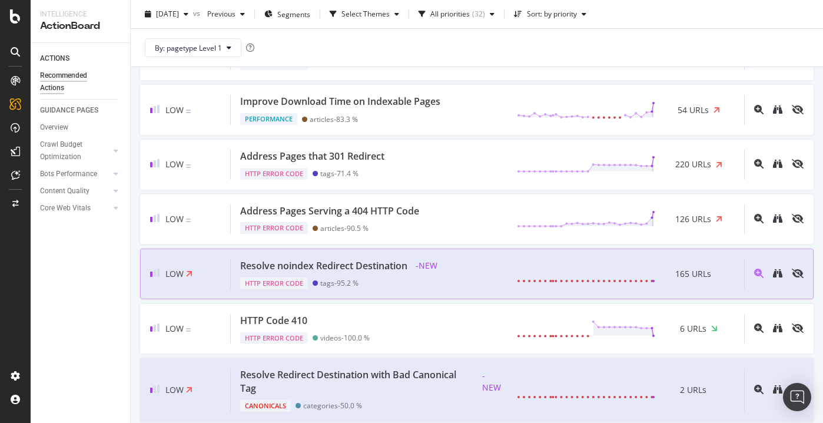
click at [421, 288] on div "HTTP Error Code tags - 95.2 %" at bounding box center [340, 281] width 201 height 16
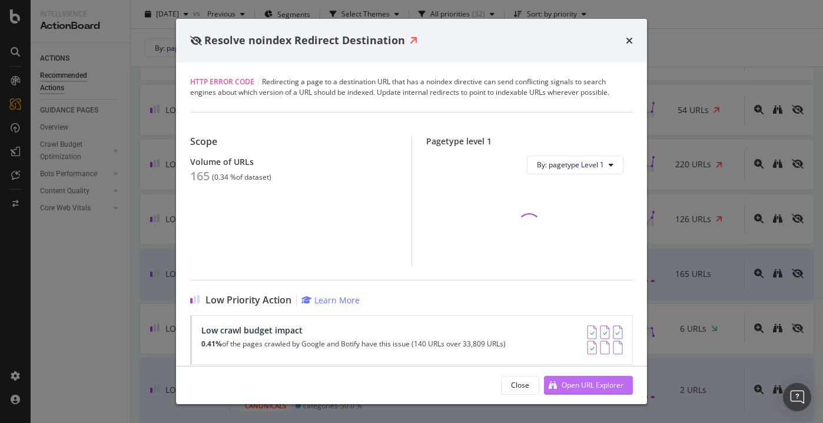
click at [561, 377] on div "Open URL Explorer" at bounding box center [583, 385] width 79 height 18
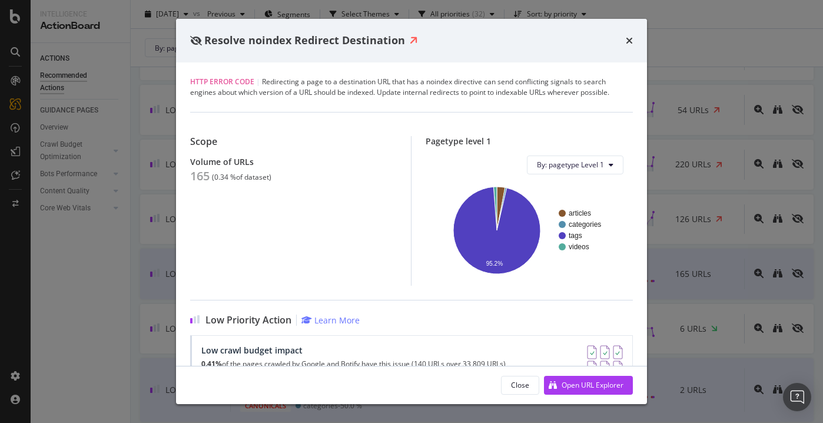
click at [234, 40] on span "Resolve noindex Redirect Destination" at bounding box center [304, 40] width 201 height 14
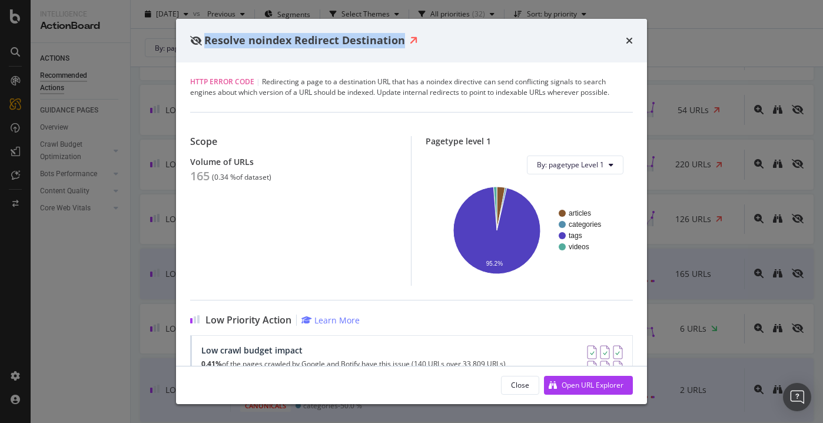
drag, startPoint x: 234, startPoint y: 40, endPoint x: 367, endPoint y: 41, distance: 133.1
click at [367, 41] on span "Resolve noindex Redirect Destination" at bounding box center [304, 40] width 201 height 14
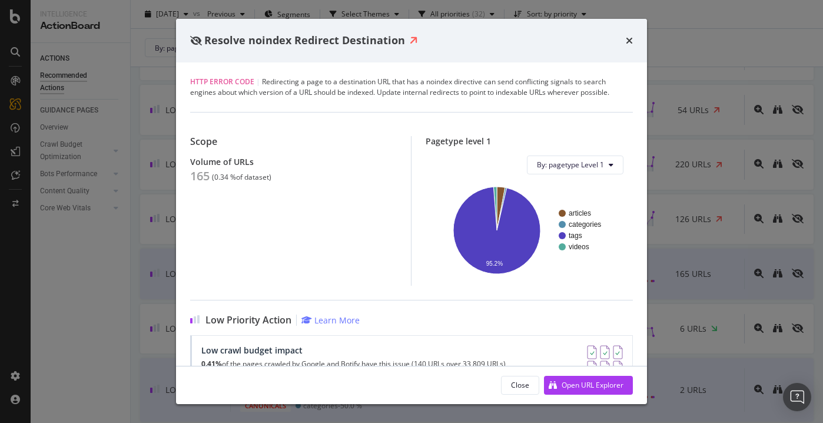
click at [623, 43] on div "Resolve noindex Redirect Destination" at bounding box center [411, 40] width 443 height 15
click at [634, 37] on div "Resolve noindex Redirect Destination" at bounding box center [411, 41] width 471 height 44
click at [631, 37] on icon "times" at bounding box center [629, 40] width 7 height 9
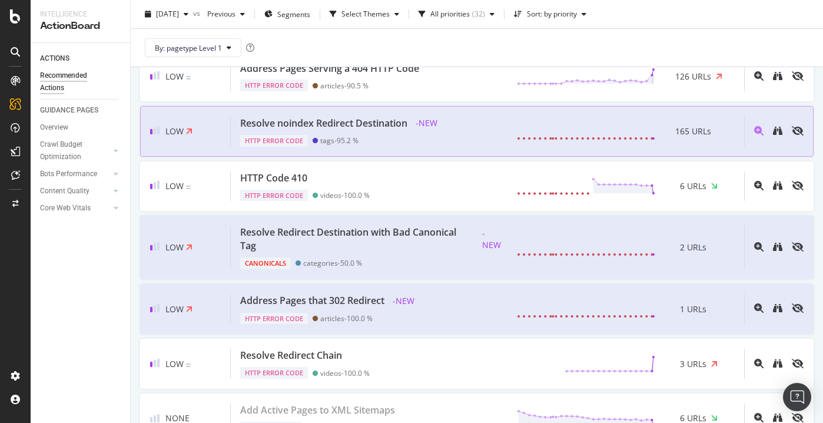
scroll to position [1582, 0]
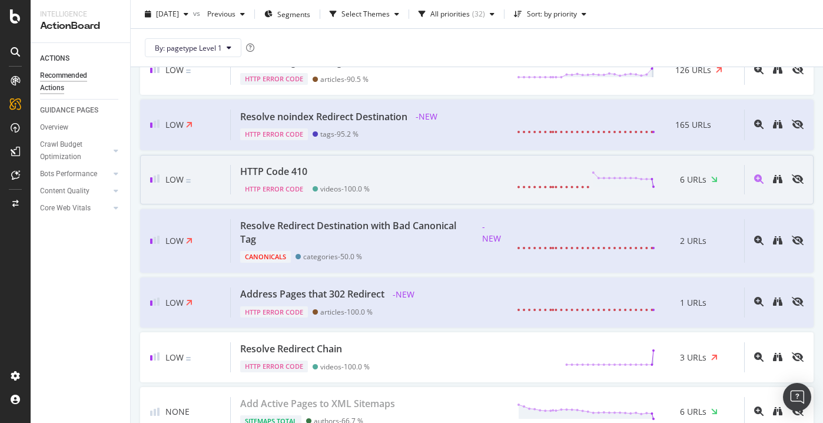
click at [414, 174] on div "HTTP Code 410 HTTP Error Code videos - 100.0 % 6 URLs" at bounding box center [487, 180] width 513 height 30
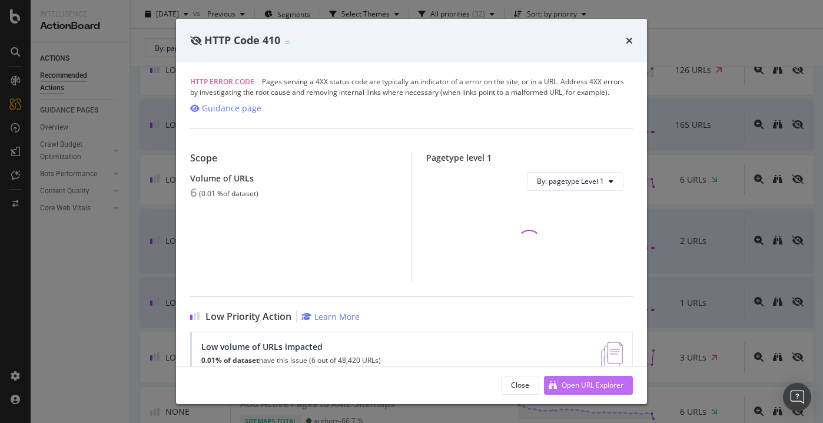
click at [576, 386] on div "Open URL Explorer" at bounding box center [593, 385] width 62 height 10
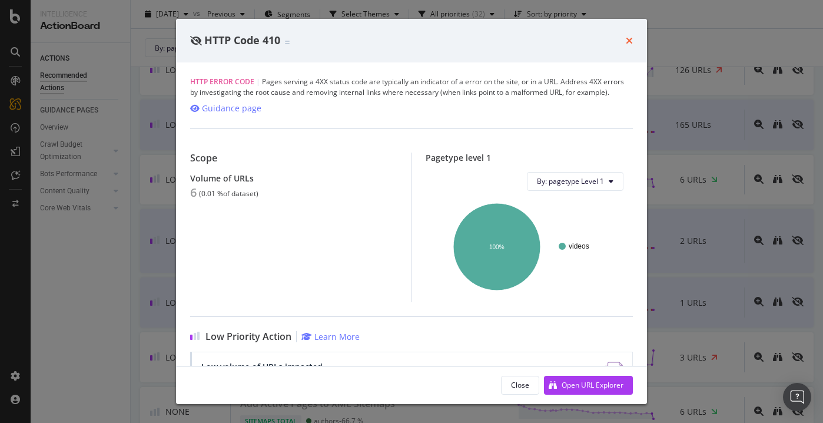
click at [629, 38] on icon "times" at bounding box center [629, 40] width 7 height 9
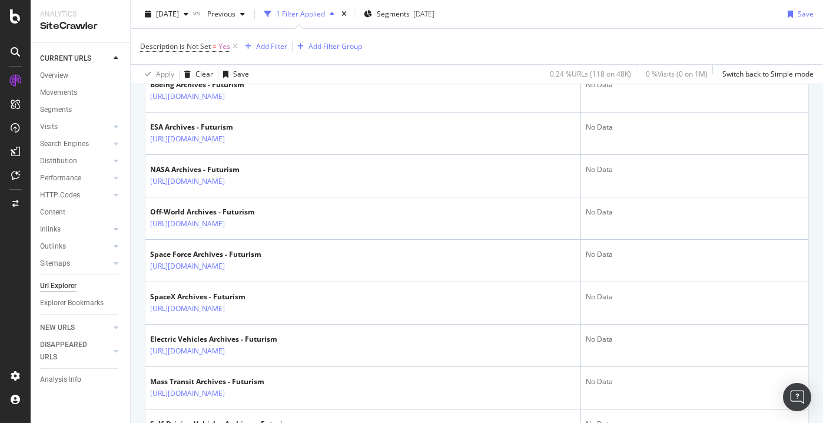
scroll to position [2152, 0]
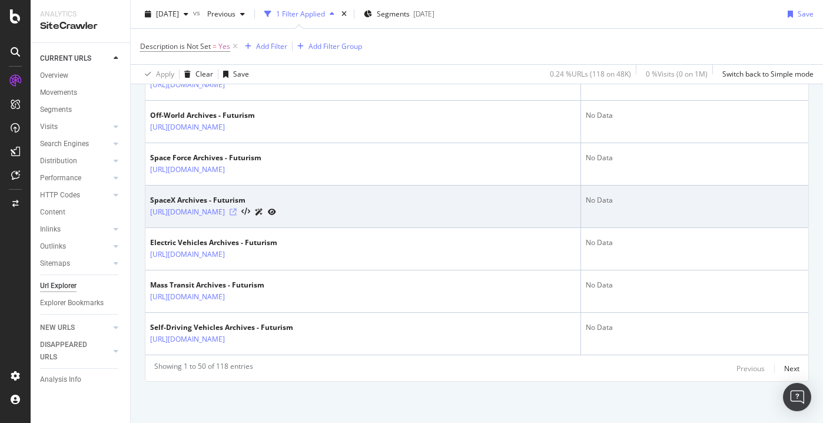
click at [237, 210] on icon at bounding box center [233, 211] width 7 height 7
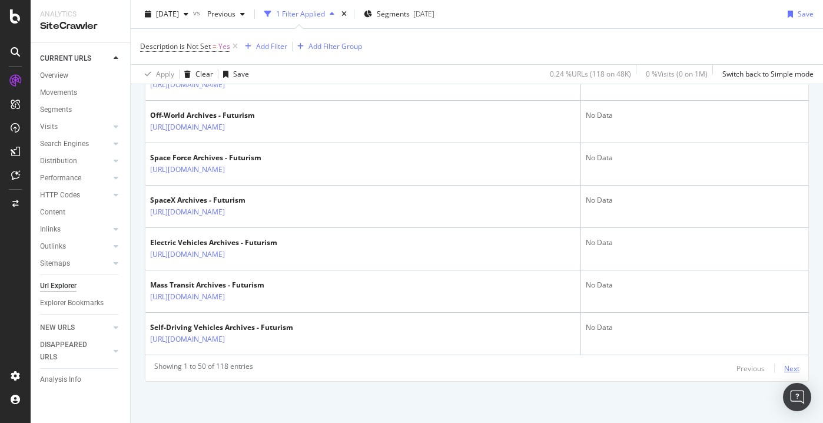
click at [788, 373] on div "Next" at bounding box center [791, 367] width 15 height 13
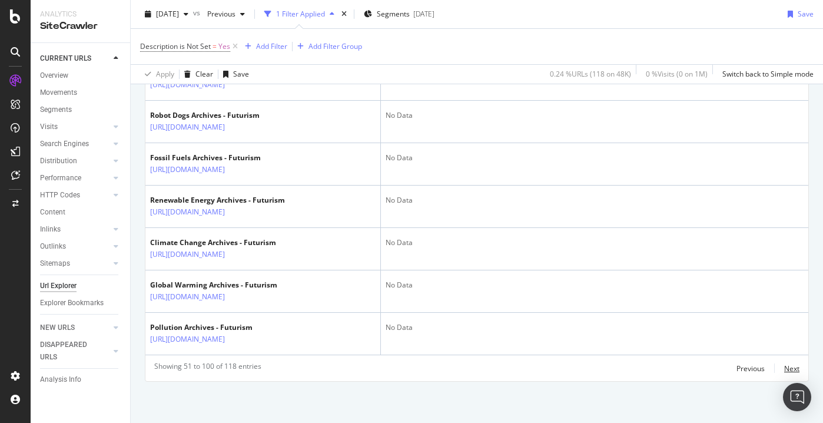
scroll to position [2174, 0]
click at [787, 366] on div "Next" at bounding box center [791, 368] width 15 height 10
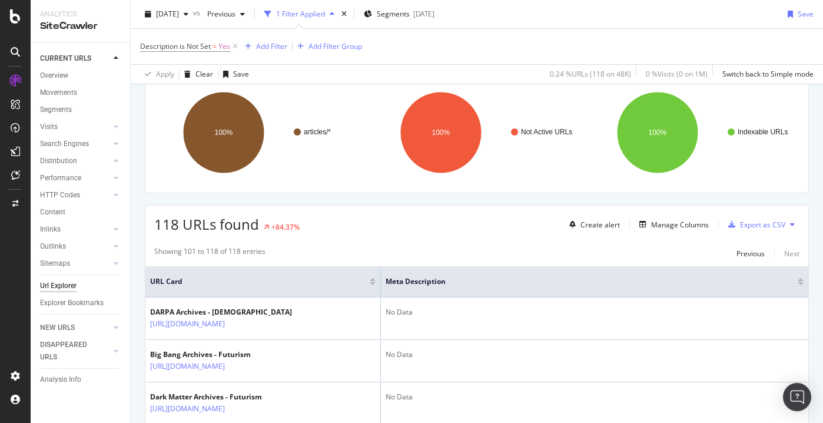
scroll to position [862, 0]
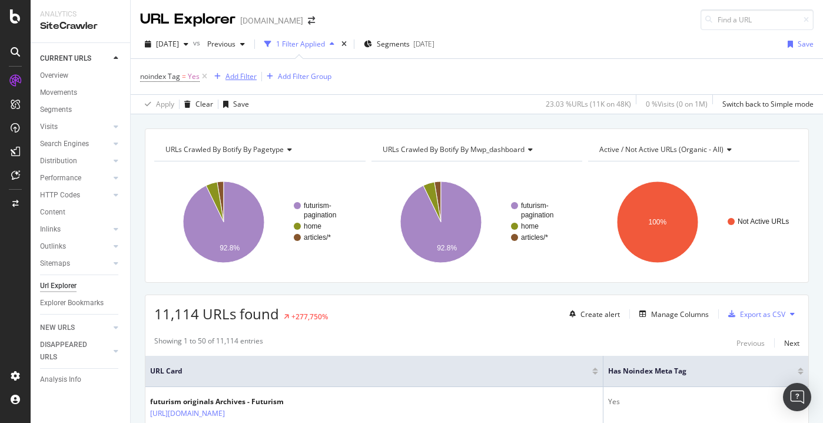
click at [233, 78] on div "Add Filter" at bounding box center [240, 76] width 31 height 10
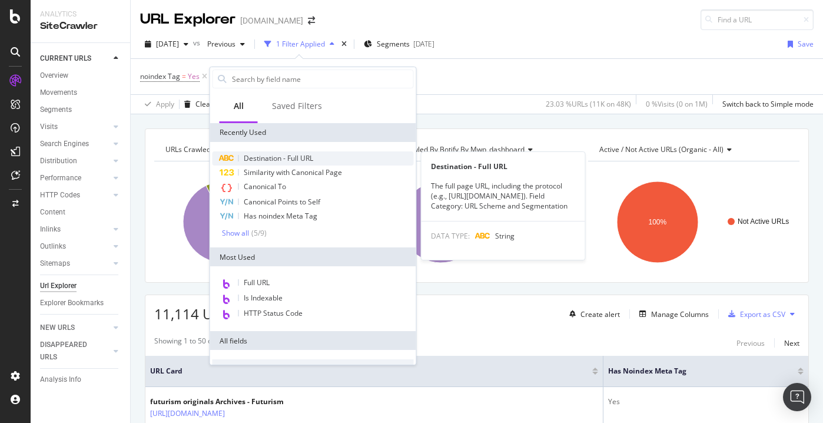
click at [265, 160] on span "Destination - Full URL" at bounding box center [278, 158] width 69 height 10
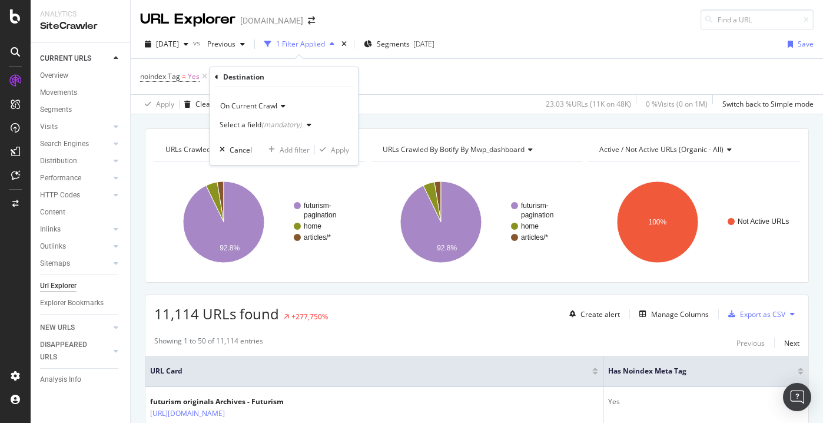
click at [218, 80] on div "Destination" at bounding box center [284, 77] width 139 height 20
click at [215, 77] on icon at bounding box center [217, 77] width 4 height 7
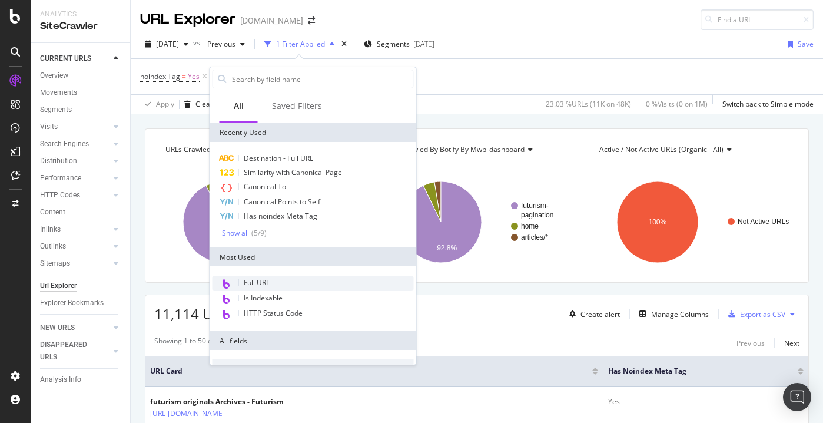
click at [261, 286] on span "Full URL" at bounding box center [257, 282] width 26 height 10
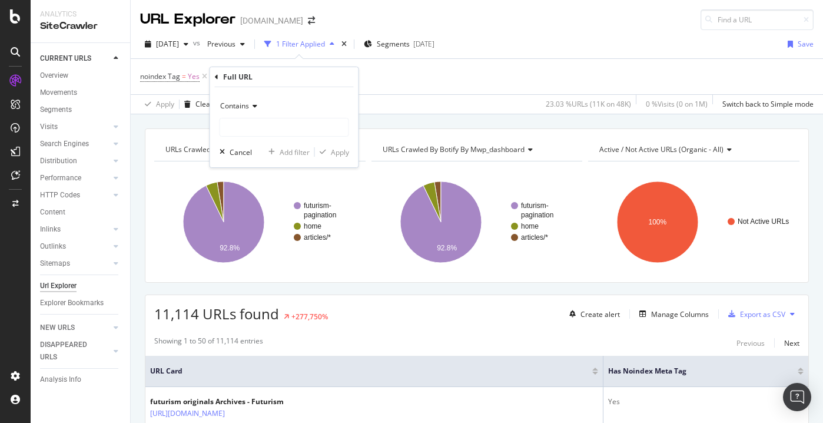
click at [252, 106] on icon at bounding box center [253, 105] width 8 height 7
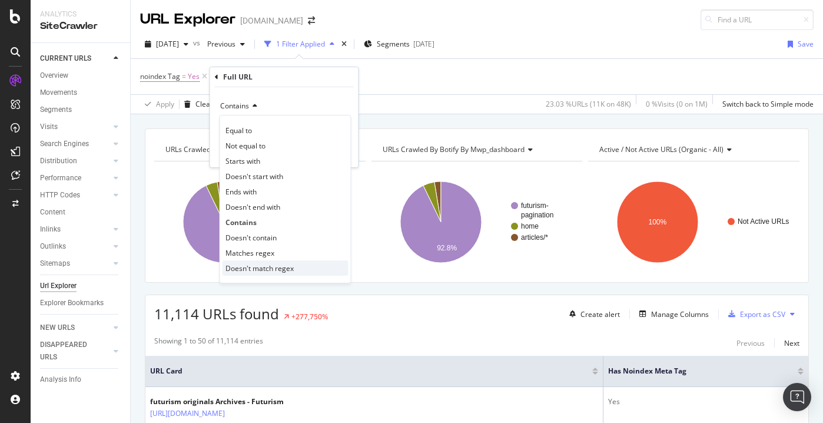
click at [271, 266] on span "Doesn't match regex" at bounding box center [259, 268] width 68 height 10
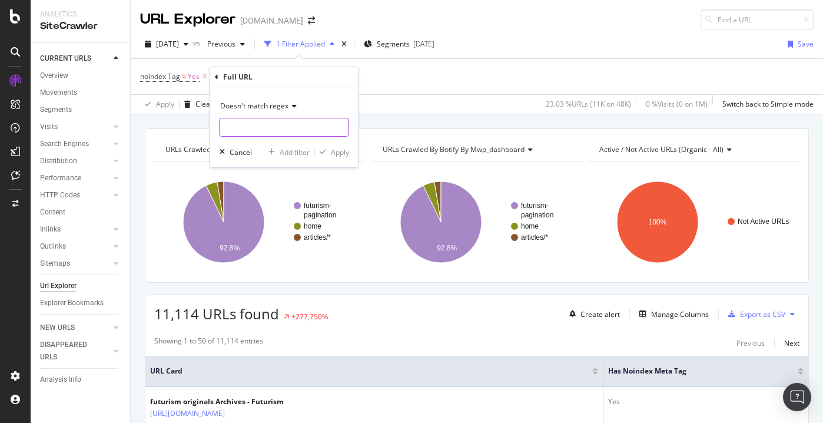
click at [271, 135] on input "text" at bounding box center [284, 127] width 128 height 19
click at [228, 128] on input "?s=|/tag/" at bounding box center [275, 127] width 111 height 19
type input "s=|/tag/"
click at [339, 152] on div "Apply" at bounding box center [340, 152] width 18 height 10
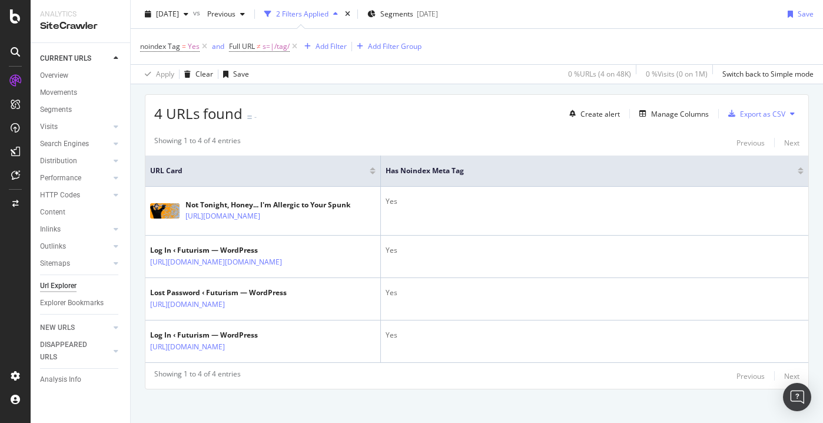
scroll to position [259, 0]
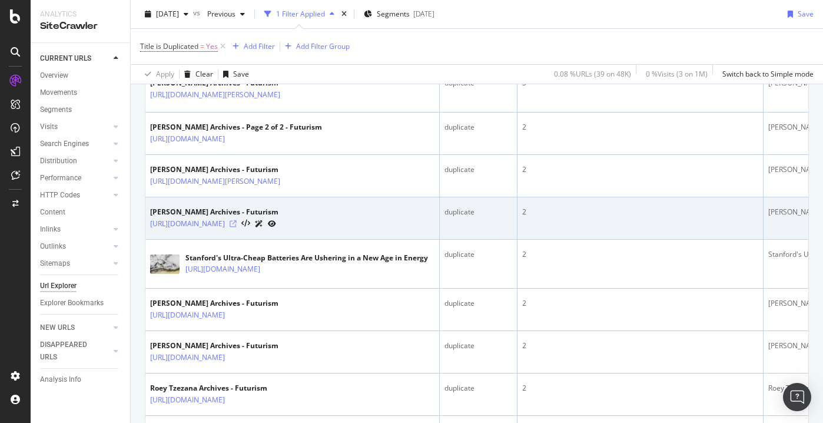
click at [237, 220] on icon at bounding box center [233, 223] width 7 height 7
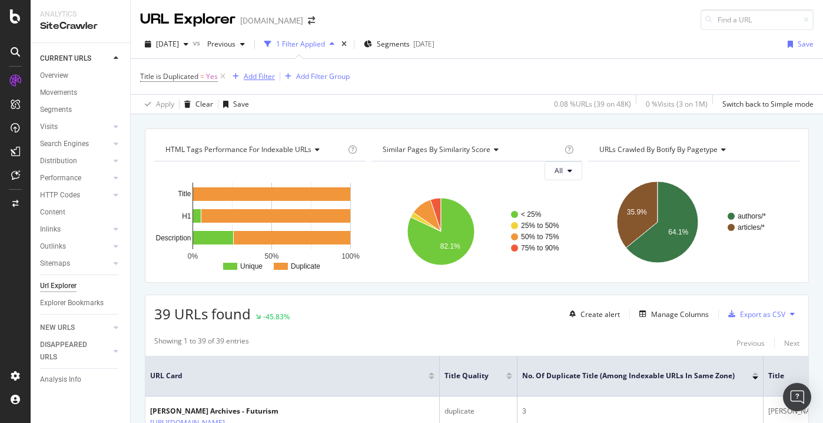
click at [264, 75] on div "Add Filter" at bounding box center [259, 76] width 31 height 10
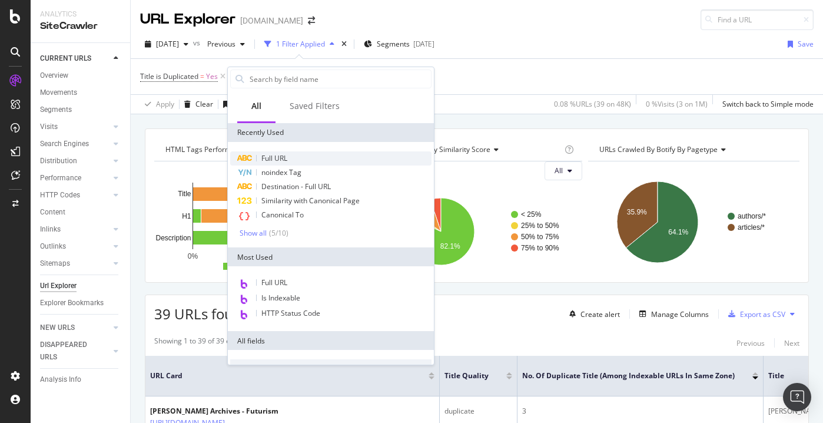
click at [288, 160] on div "Full URL" at bounding box center [330, 158] width 201 height 14
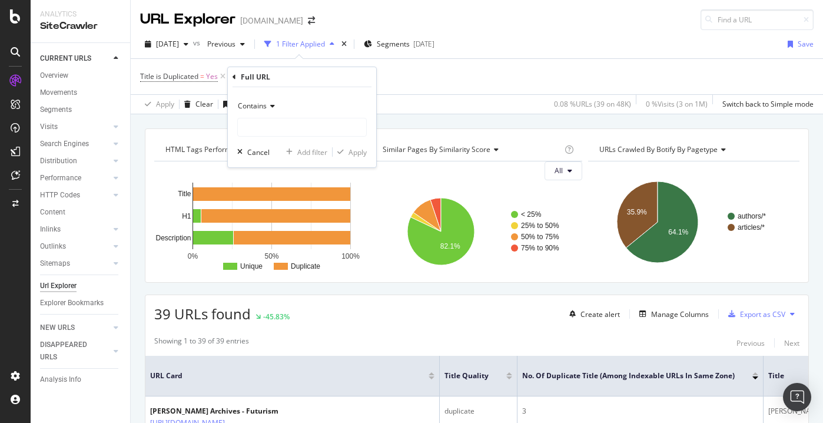
click at [270, 112] on div "Contains" at bounding box center [302, 106] width 130 height 19
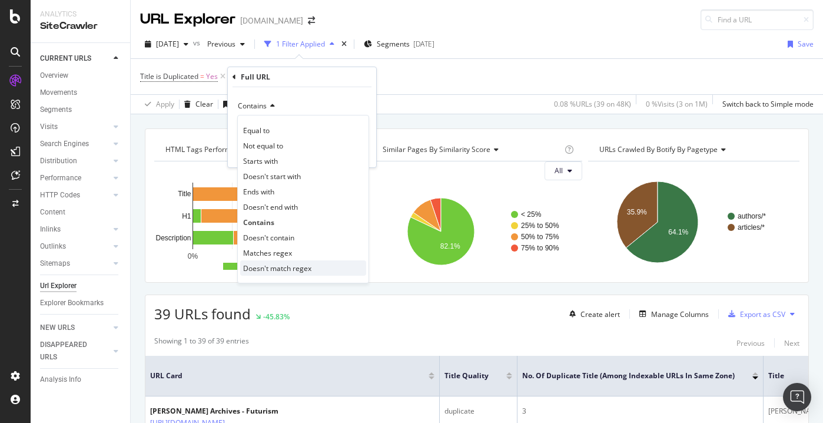
click at [277, 264] on span "Doesn't match regex" at bounding box center [277, 268] width 68 height 10
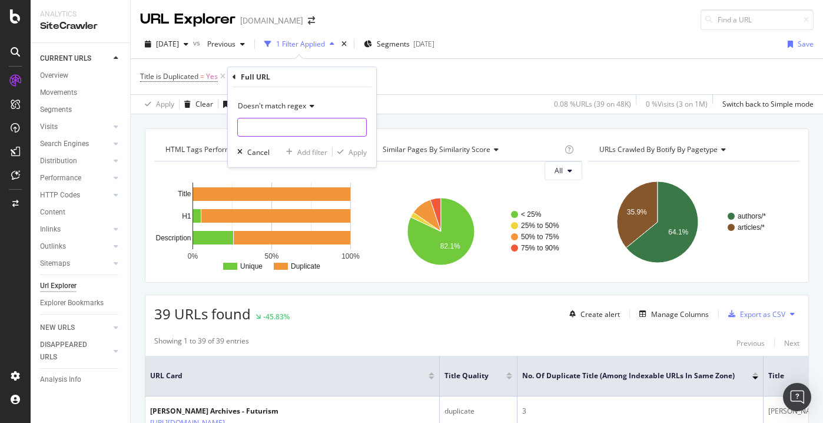
click at [306, 131] on input "text" at bounding box center [302, 127] width 128 height 19
type input "/authors/"
click at [354, 150] on div "Apply" at bounding box center [358, 152] width 18 height 10
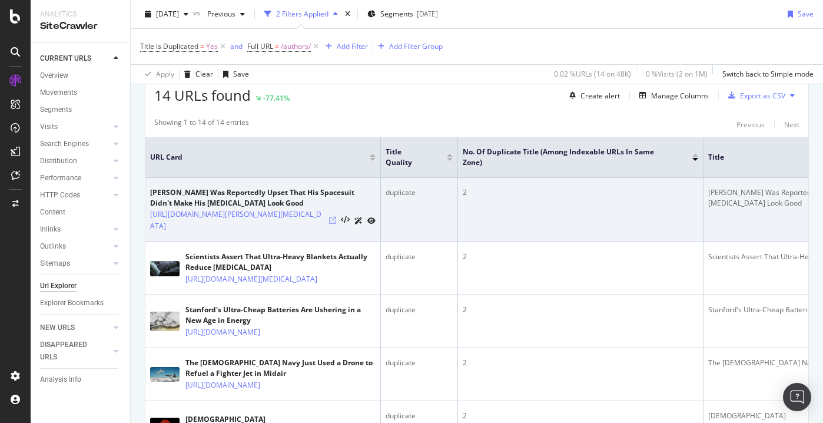
click at [333, 221] on icon at bounding box center [332, 220] width 7 height 7
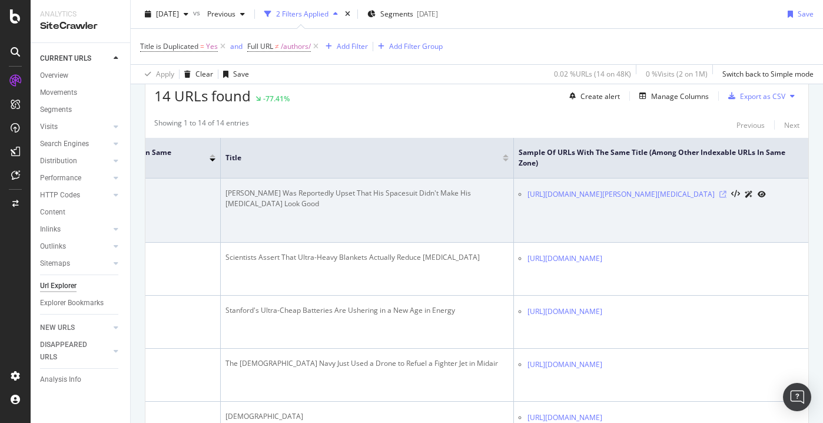
click at [727, 194] on icon at bounding box center [722, 194] width 7 height 7
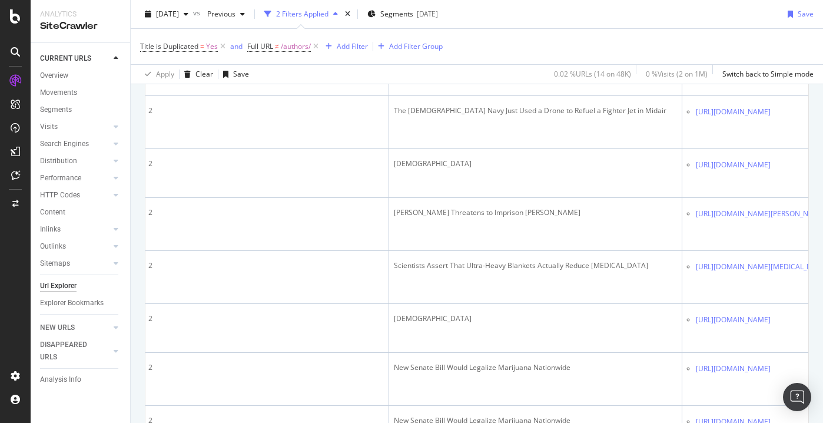
scroll to position [0, 0]
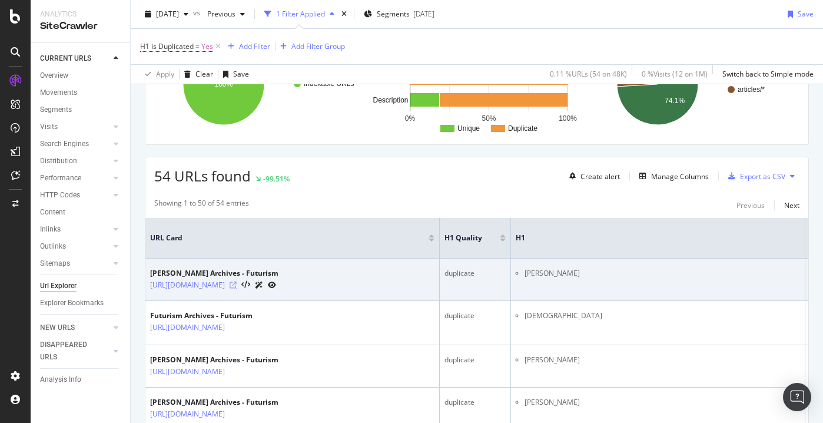
click at [237, 284] on icon at bounding box center [233, 284] width 7 height 7
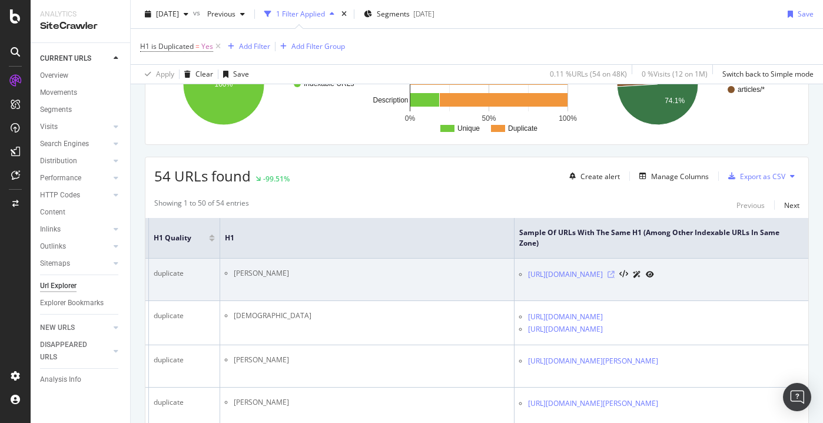
click at [615, 276] on icon at bounding box center [611, 274] width 7 height 7
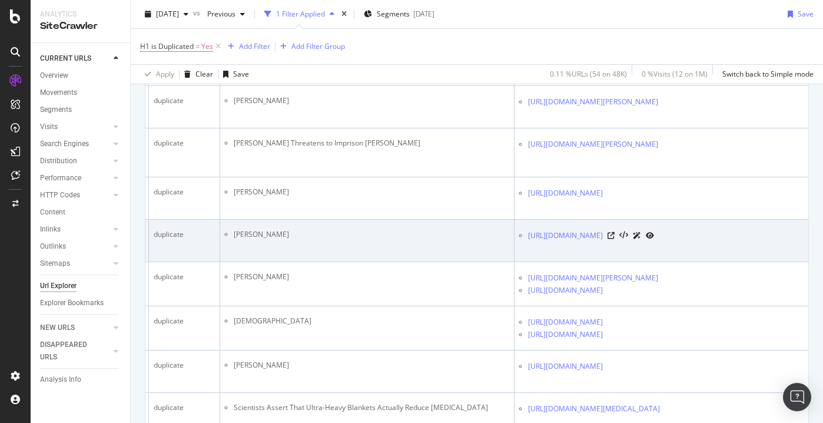
scroll to position [801, 0]
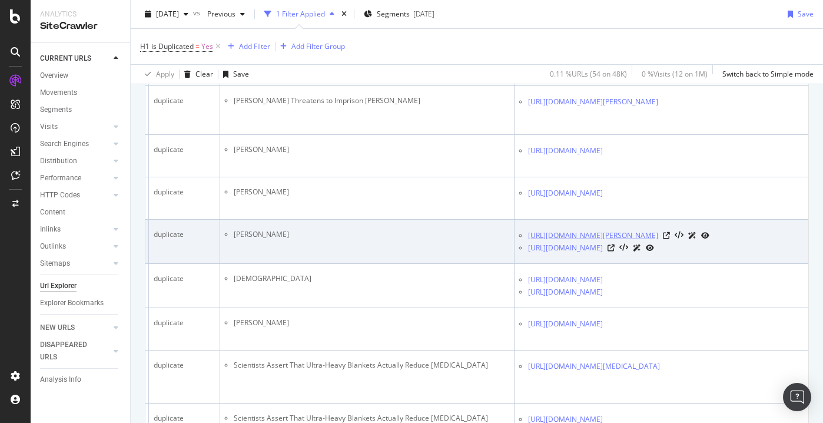
copy link "/authors/scott-santens"
drag, startPoint x: 671, startPoint y: 240, endPoint x: 596, endPoint y: 245, distance: 74.3
click at [596, 241] on div "https://futurism.com/authors/scott-santens" at bounding box center [666, 235] width 276 height 12
copy link "/authors/scottsantens"
drag, startPoint x: 669, startPoint y: 254, endPoint x: 598, endPoint y: 255, distance: 71.2
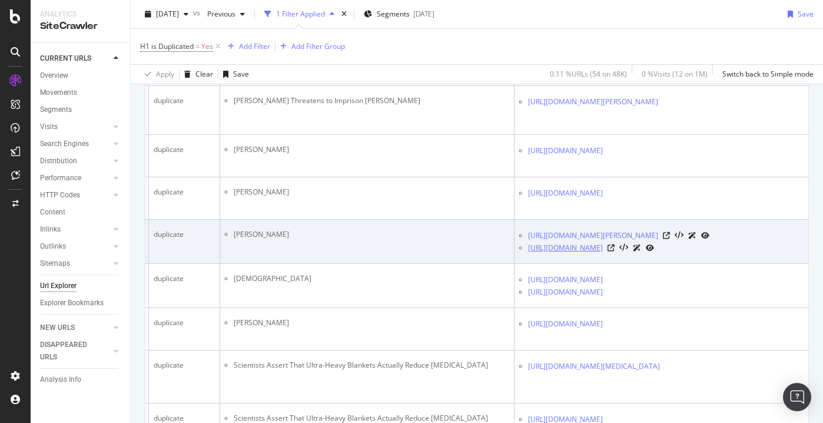
click at [598, 254] on div "https://futurism.com/authors/scottsantens" at bounding box center [666, 247] width 276 height 12
click at [646, 264] on td "https://futurism.com/authors/scott-santens https://futurism.com/authors/scottsa…" at bounding box center [662, 242] width 294 height 44
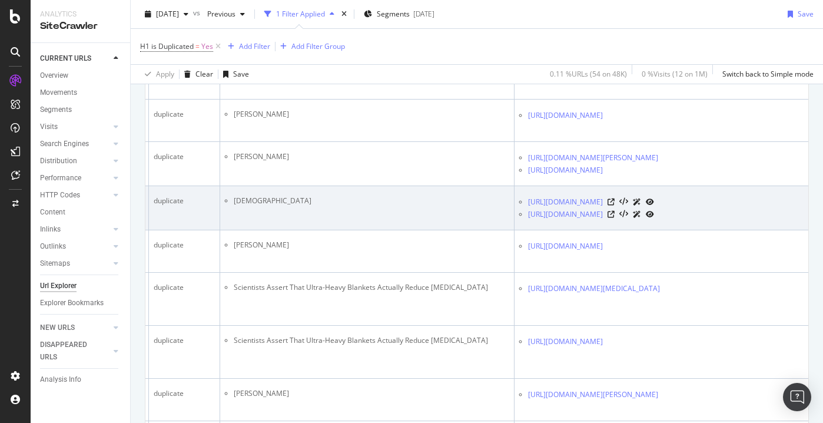
scroll to position [871, 0]
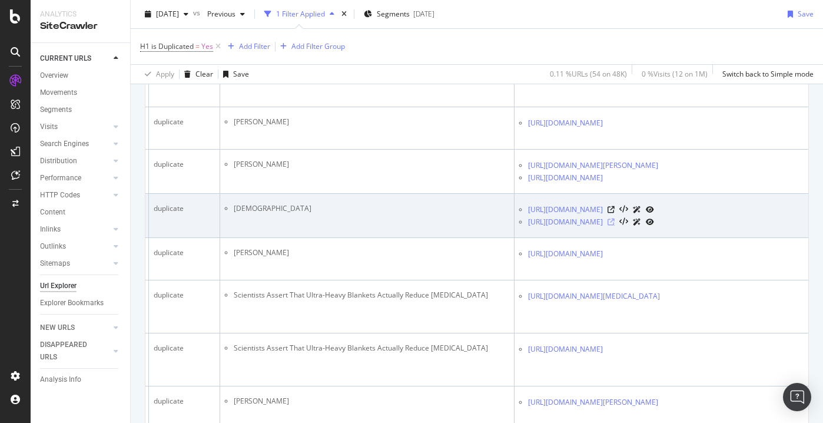
click at [615, 225] on icon at bounding box center [611, 221] width 7 height 7
click at [615, 213] on icon at bounding box center [611, 209] width 7 height 7
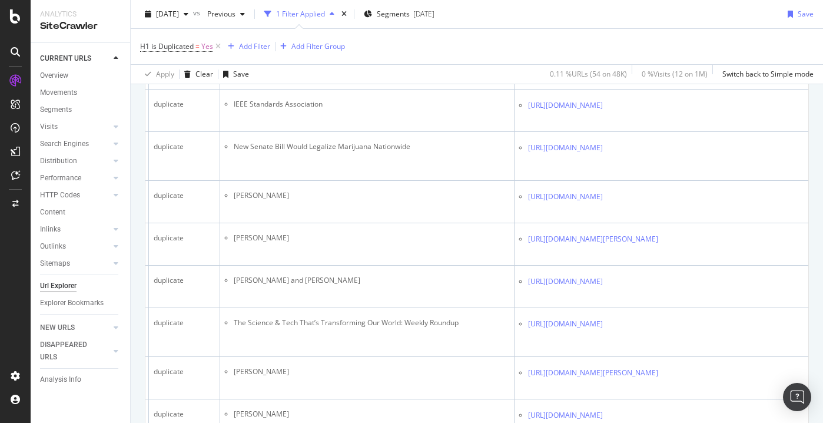
scroll to position [0, 0]
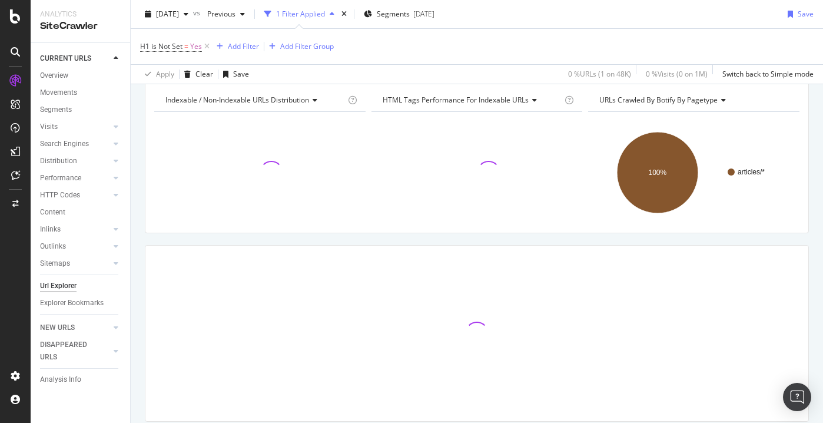
scroll to position [89, 0]
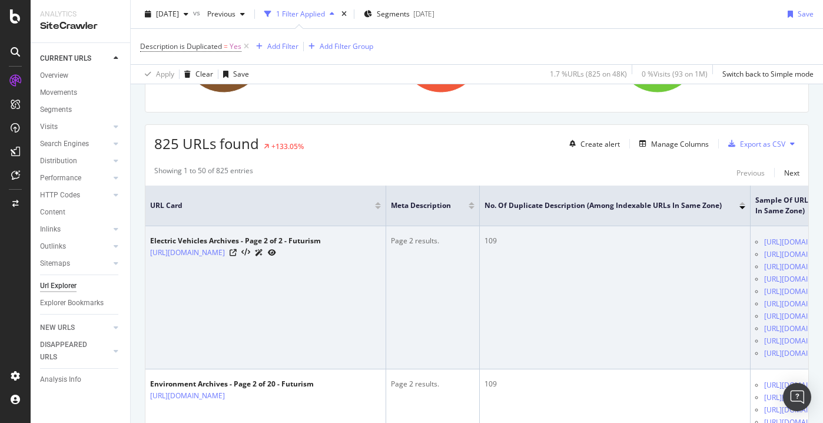
scroll to position [188, 0]
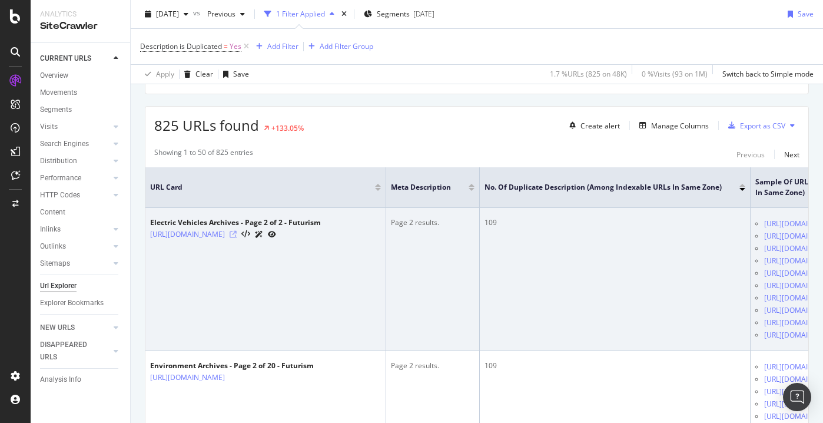
click at [237, 234] on icon at bounding box center [233, 234] width 7 height 7
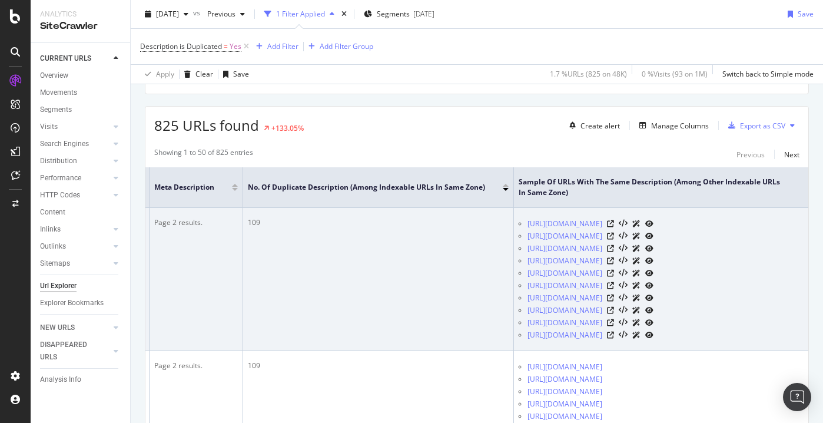
scroll to position [0, 263]
click at [614, 236] on icon at bounding box center [610, 236] width 7 height 7
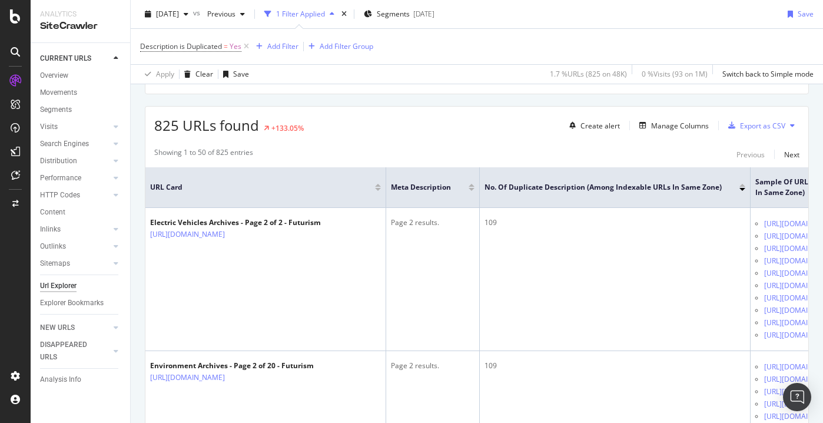
scroll to position [0, 0]
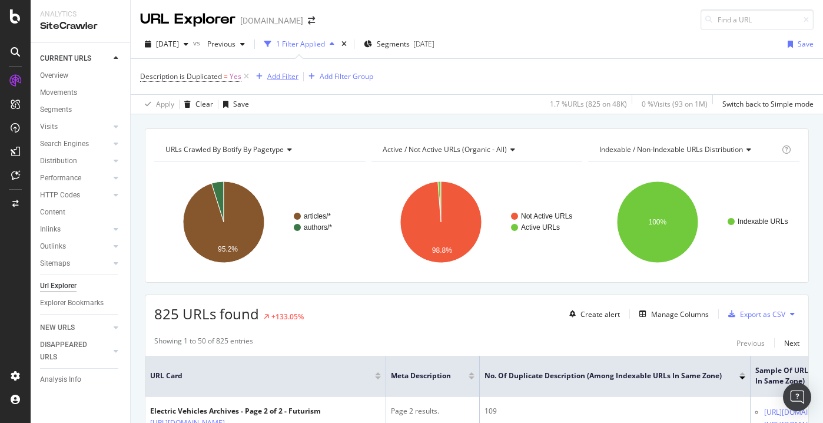
click at [275, 78] on div "Add Filter" at bounding box center [282, 76] width 31 height 10
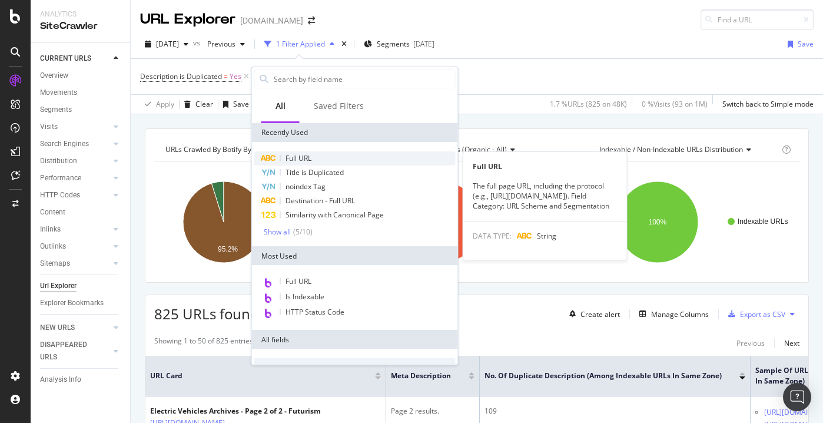
click at [320, 160] on div "Full URL" at bounding box center [354, 158] width 201 height 14
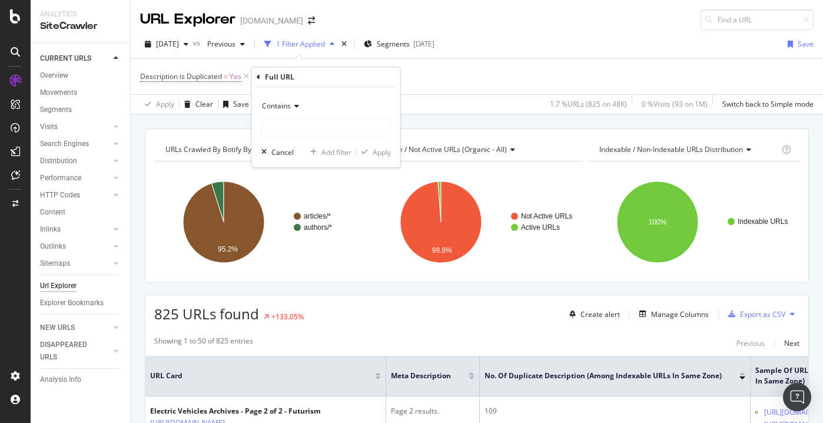
click at [288, 113] on div "Contains" at bounding box center [326, 106] width 130 height 19
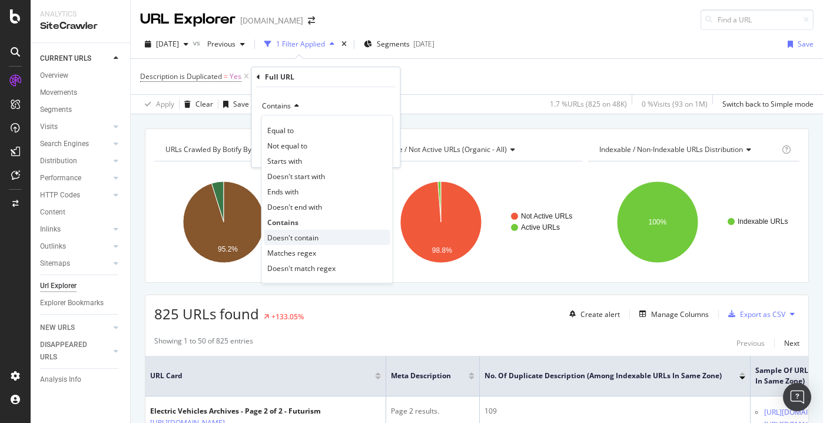
click at [298, 240] on span "Doesn't contain" at bounding box center [292, 238] width 51 height 10
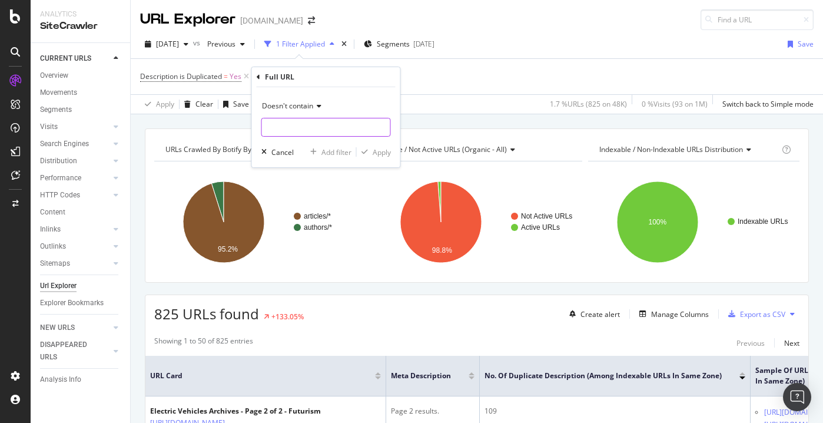
click at [327, 125] on input "text" at bounding box center [326, 127] width 128 height 19
type input "/category/"
click at [387, 155] on div "Apply" at bounding box center [382, 152] width 18 height 10
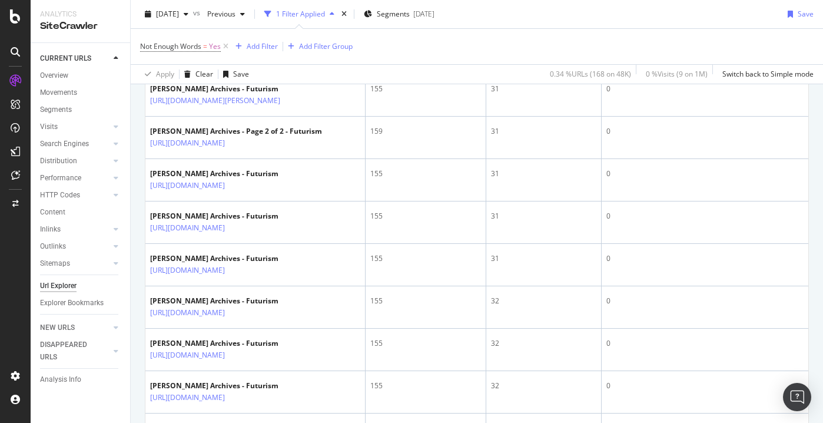
scroll to position [2152, 0]
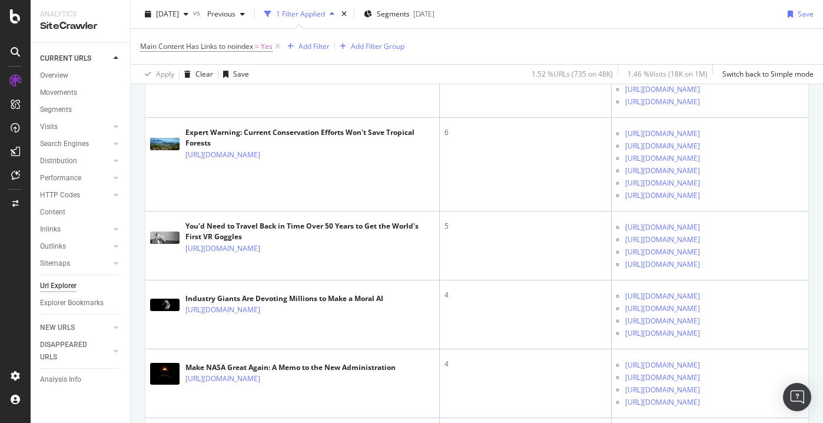
scroll to position [372, 0]
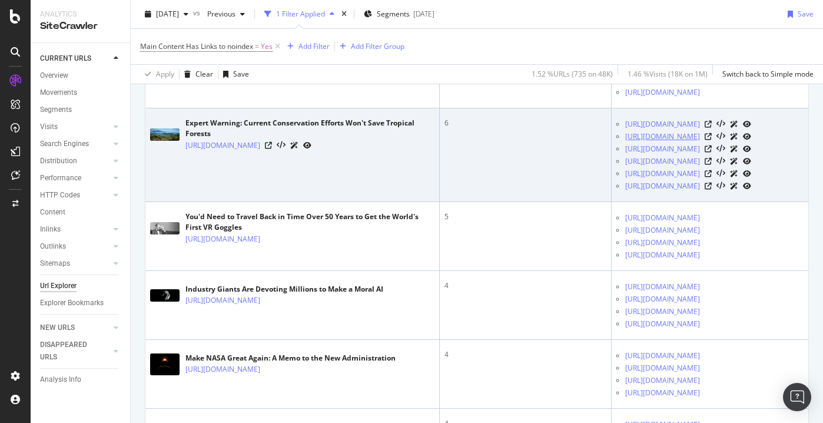
click at [683, 139] on link "[URL][DOMAIN_NAME]" at bounding box center [662, 137] width 75 height 12
click at [712, 135] on icon at bounding box center [708, 136] width 7 height 7
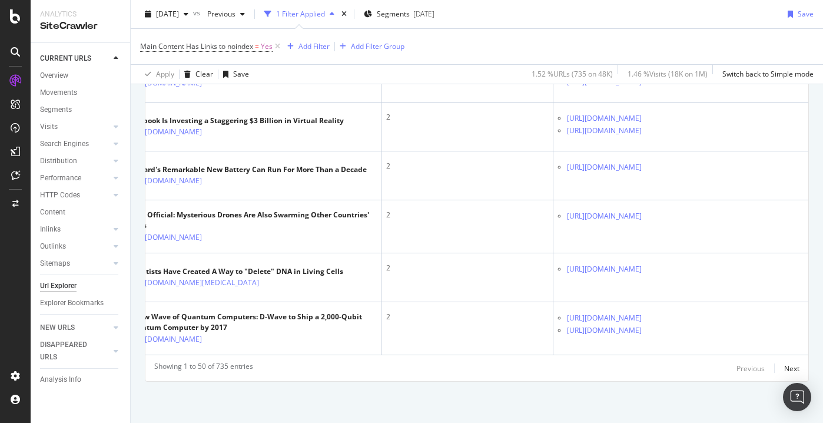
scroll to position [0, 97]
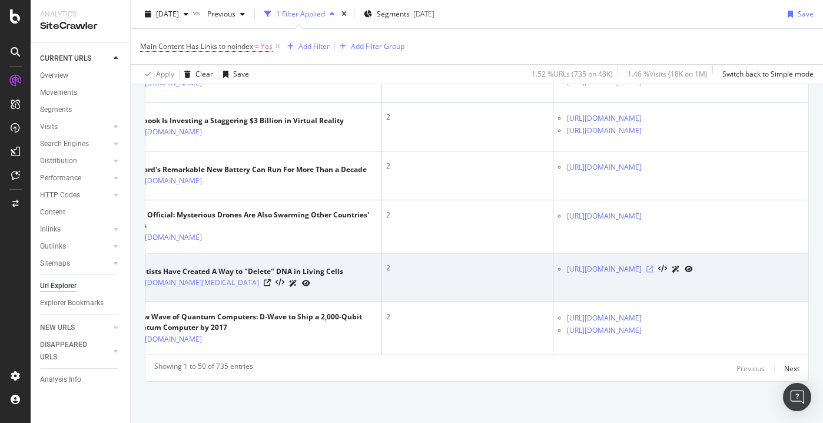
click at [654, 266] on icon at bounding box center [649, 269] width 7 height 7
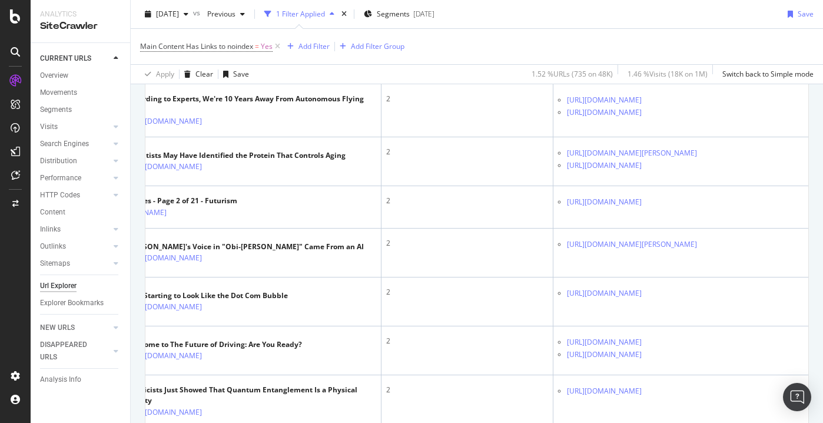
scroll to position [2462, 0]
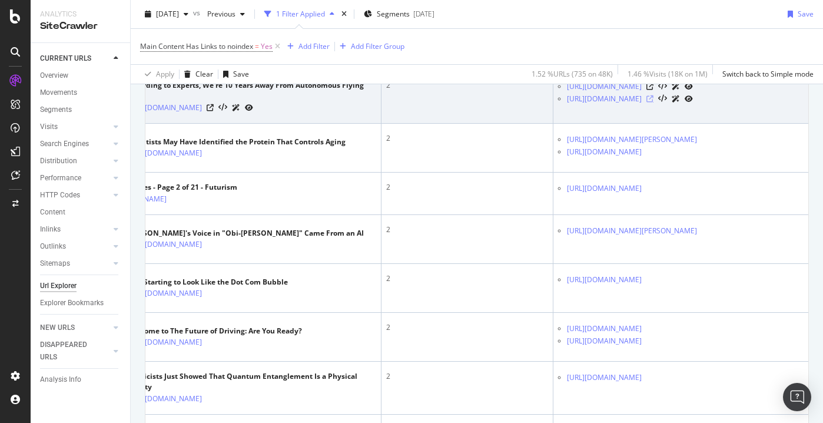
click at [654, 102] on icon at bounding box center [649, 98] width 7 height 7
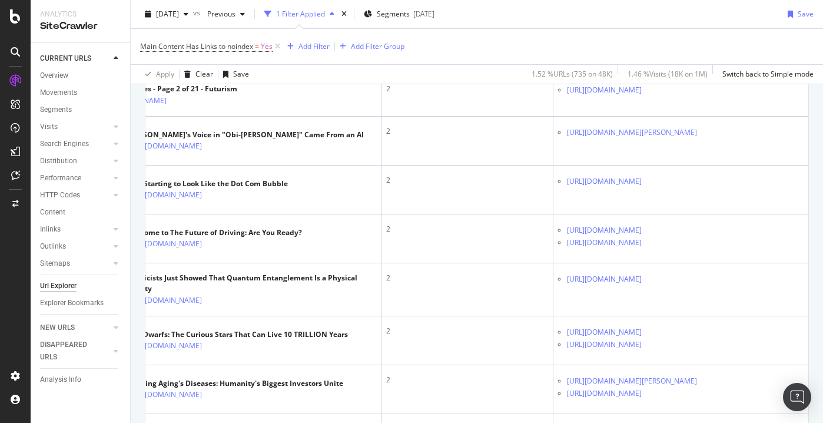
scroll to position [3052, 0]
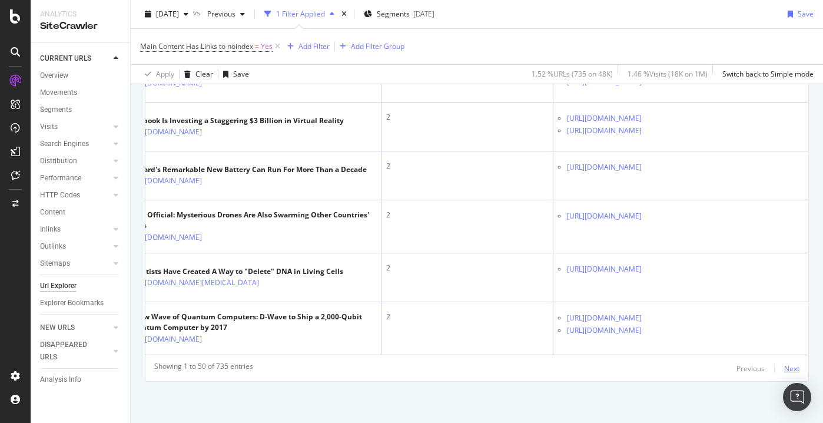
click at [788, 369] on div "Next" at bounding box center [791, 368] width 15 height 10
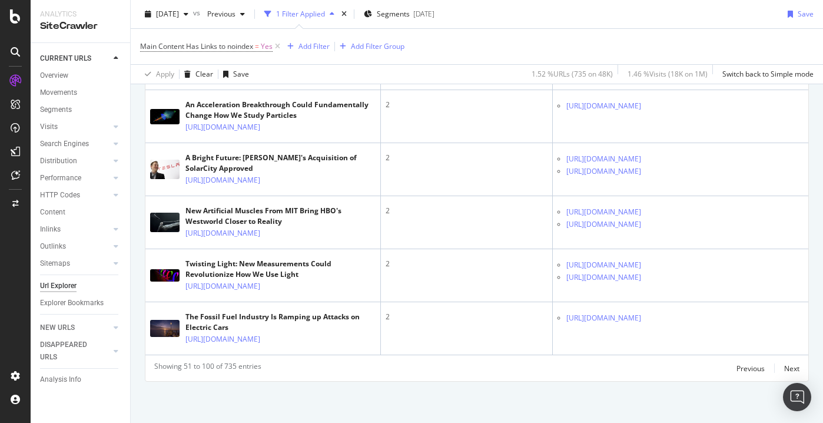
click at [653, 4] on icon at bounding box center [649, -1] width 7 height 7
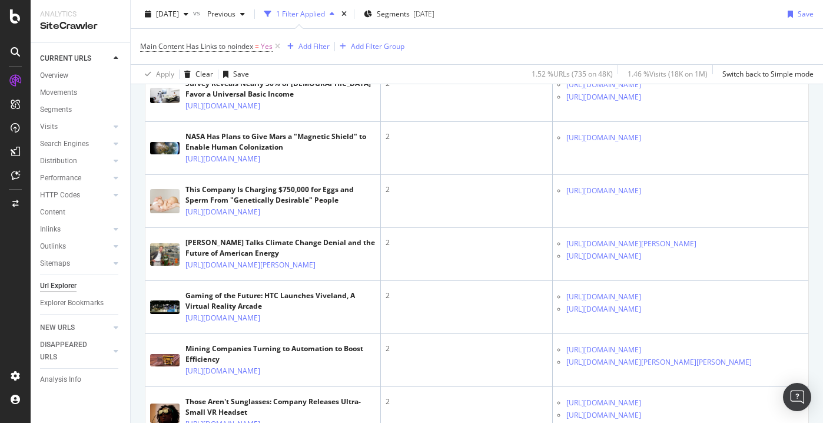
scroll to position [954, 0]
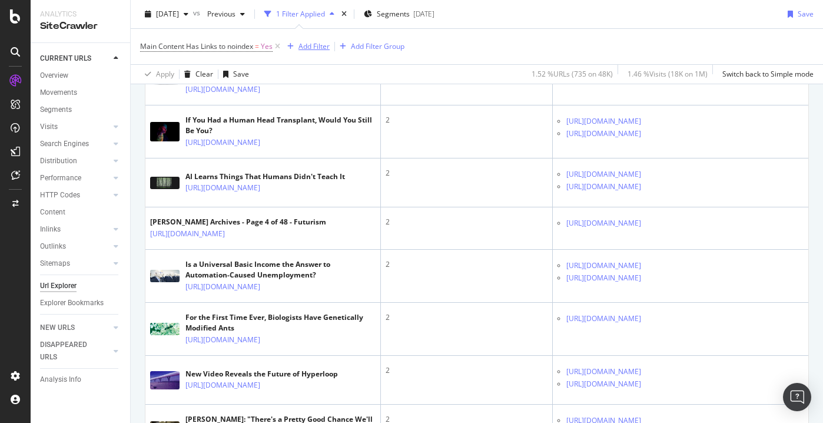
click at [318, 45] on div "Add Filter" at bounding box center [313, 46] width 31 height 10
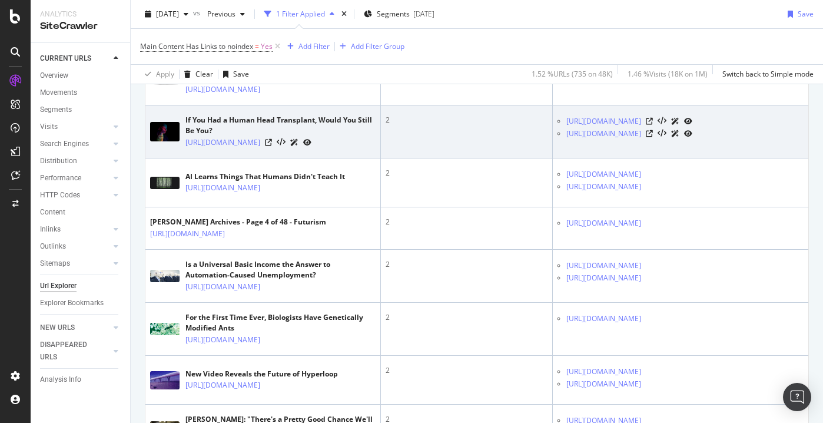
click at [530, 158] on td "2" at bounding box center [467, 131] width 172 height 53
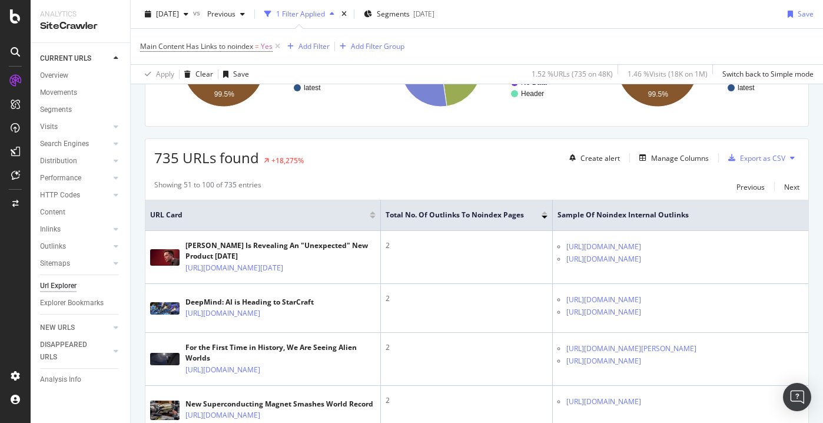
scroll to position [158, 0]
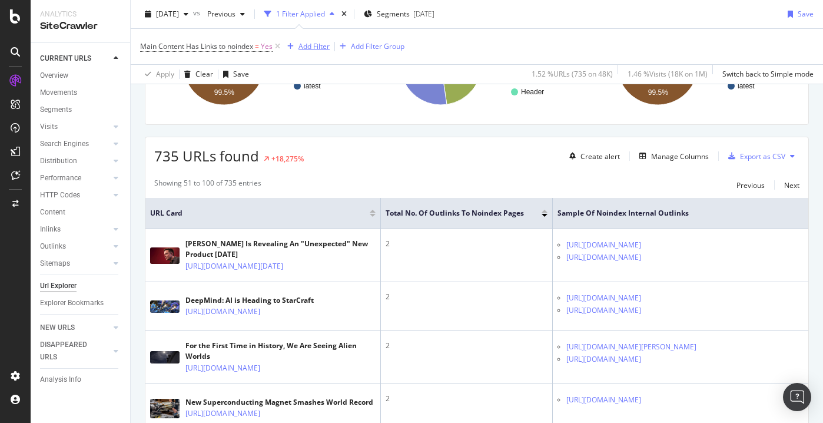
click at [317, 46] on div "Add Filter" at bounding box center [313, 46] width 31 height 10
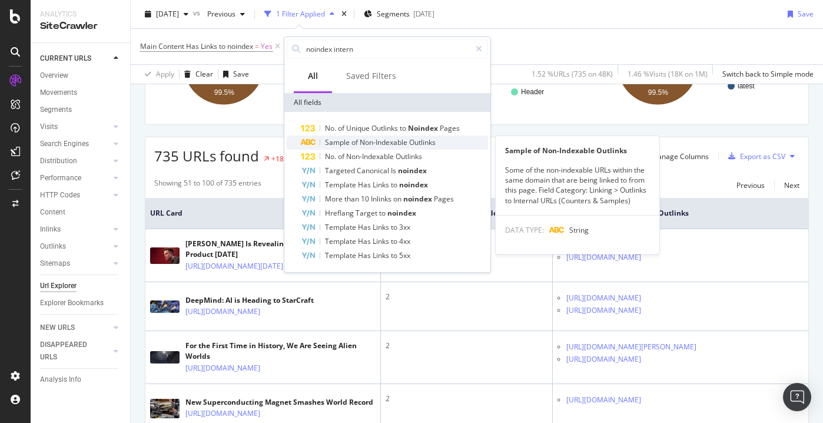
type input "noindex intern"
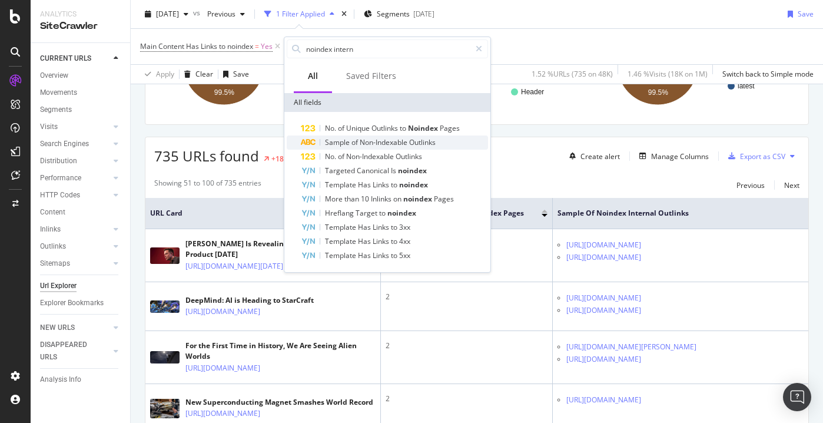
click at [363, 141] on span "Non-Indexable" at bounding box center [384, 142] width 49 height 10
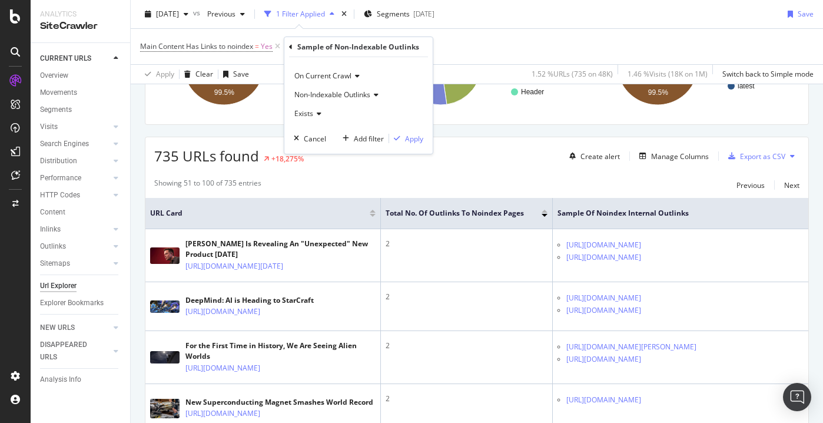
click at [320, 108] on div "Exists" at bounding box center [359, 113] width 130 height 19
click at [317, 113] on icon at bounding box center [317, 113] width 8 height 7
click at [367, 96] on span "Non-Indexable Outlinks" at bounding box center [332, 94] width 76 height 10
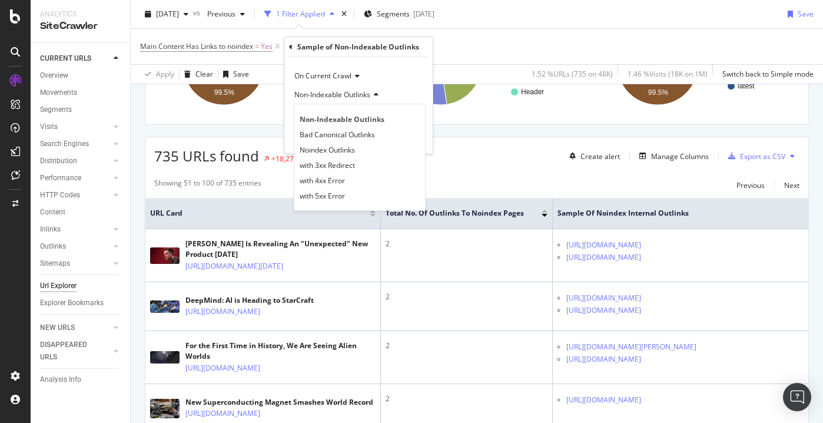
click at [400, 82] on div "On Current Crawl" at bounding box center [359, 76] width 130 height 19
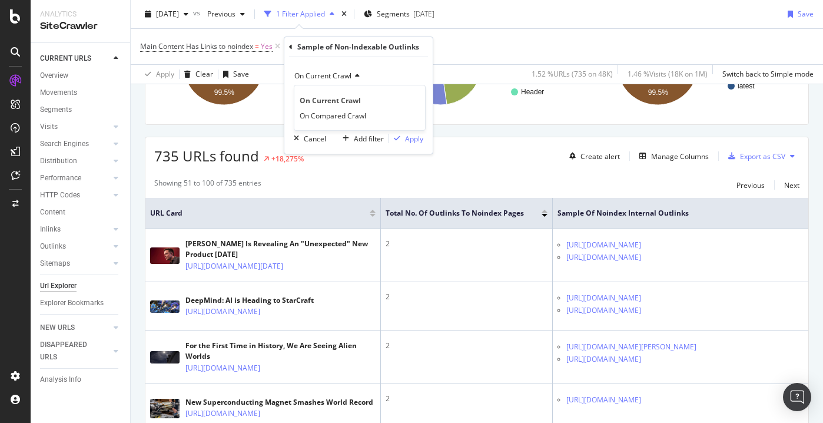
click at [375, 60] on div "On Current Crawl On Current Crawl On Compared Crawl Non-Indexable Outlinks Exis…" at bounding box center [358, 105] width 148 height 97
click at [290, 46] on icon at bounding box center [291, 47] width 4 height 7
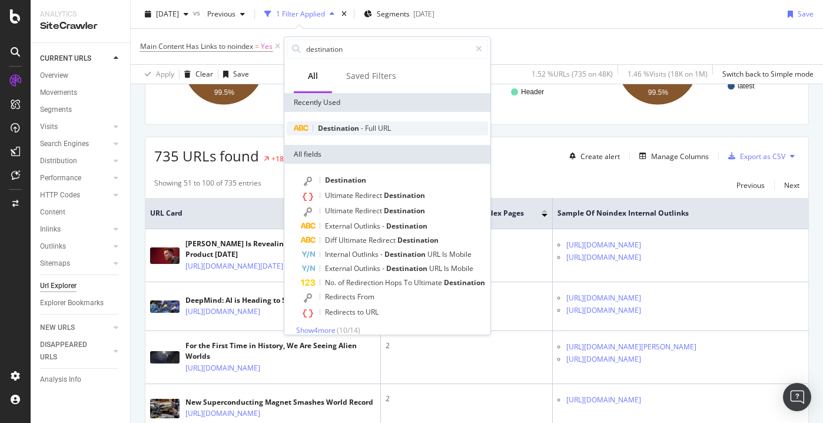
type input "destination"
click at [369, 131] on span "Full" at bounding box center [371, 128] width 13 height 10
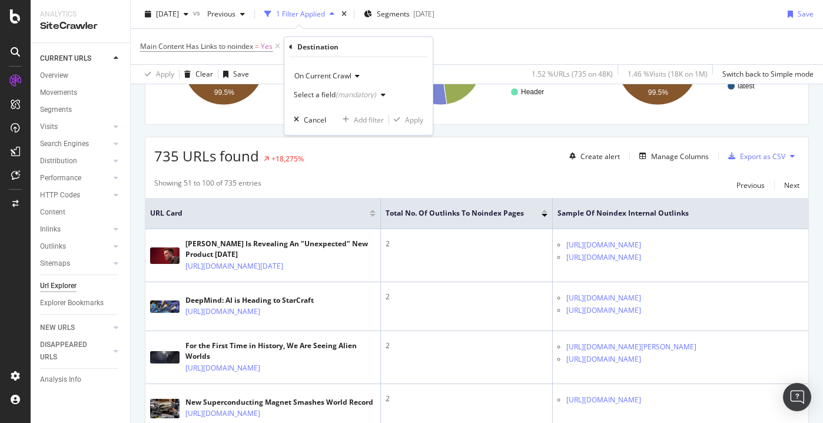
click at [344, 96] on div "(mandatory)" at bounding box center [356, 94] width 41 height 10
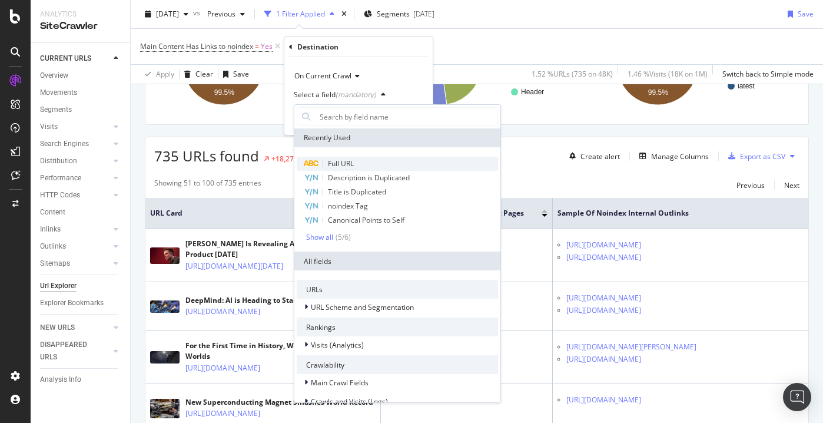
click at [377, 163] on div "Full URL" at bounding box center [397, 164] width 201 height 14
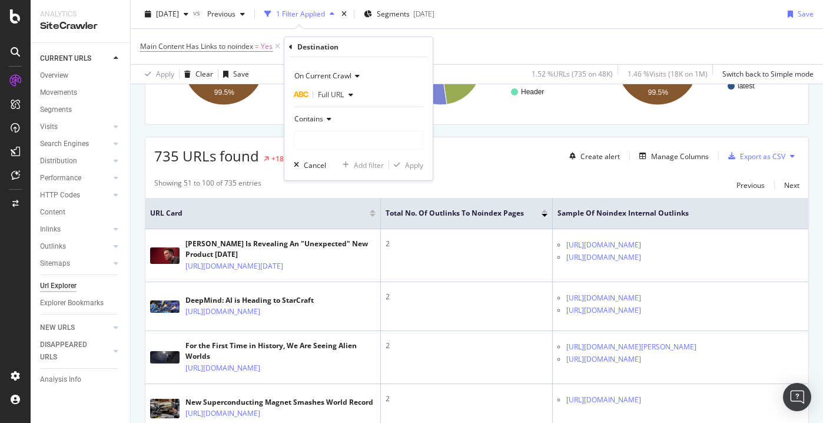
click at [330, 121] on icon at bounding box center [327, 118] width 8 height 7
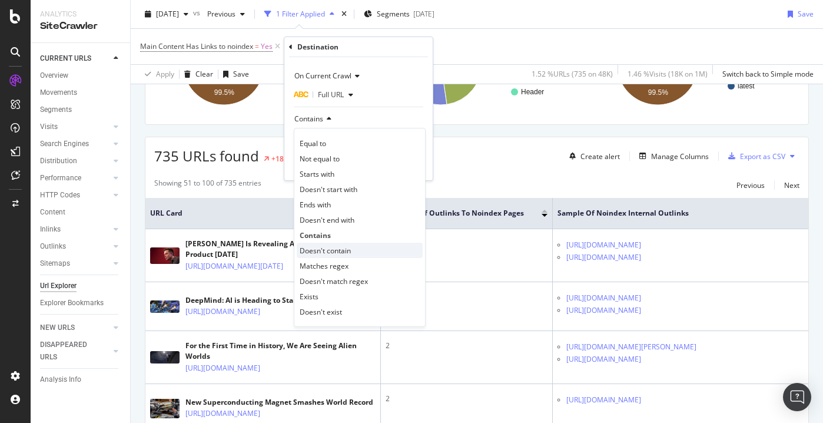
click at [327, 247] on span "Doesn't contain" at bounding box center [325, 251] width 51 height 10
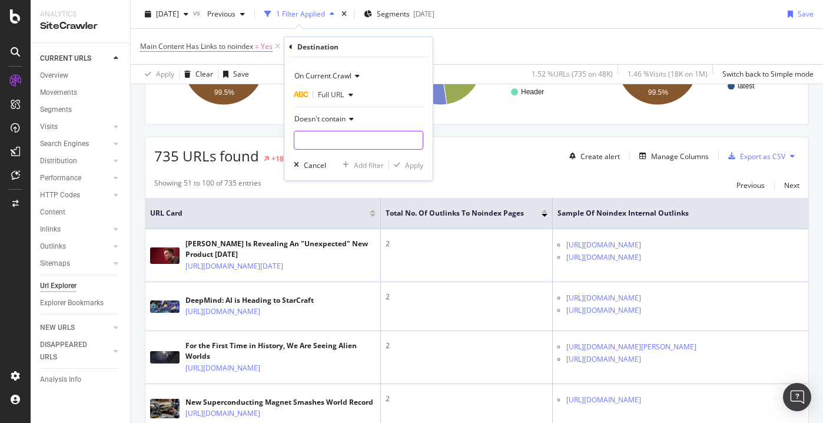
click at [345, 142] on input "text" at bounding box center [358, 140] width 128 height 19
type input "s="
click at [418, 164] on div "Apply" at bounding box center [414, 165] width 18 height 10
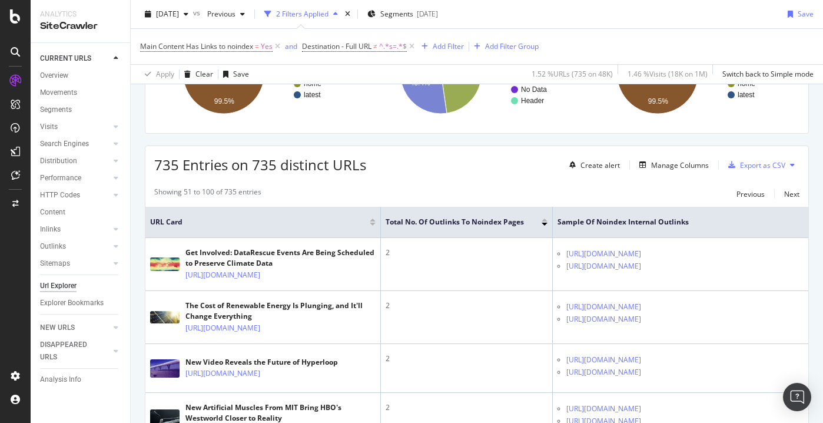
scroll to position [140, 0]
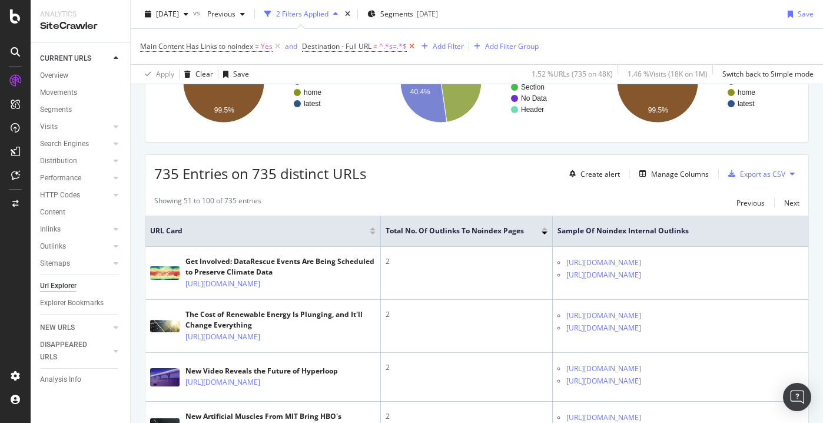
click at [417, 49] on icon at bounding box center [412, 47] width 10 height 12
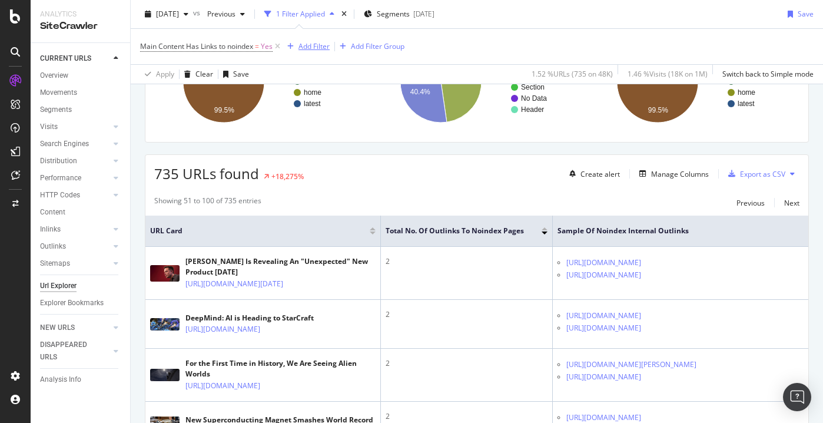
click at [320, 44] on div "Add Filter" at bounding box center [313, 46] width 31 height 10
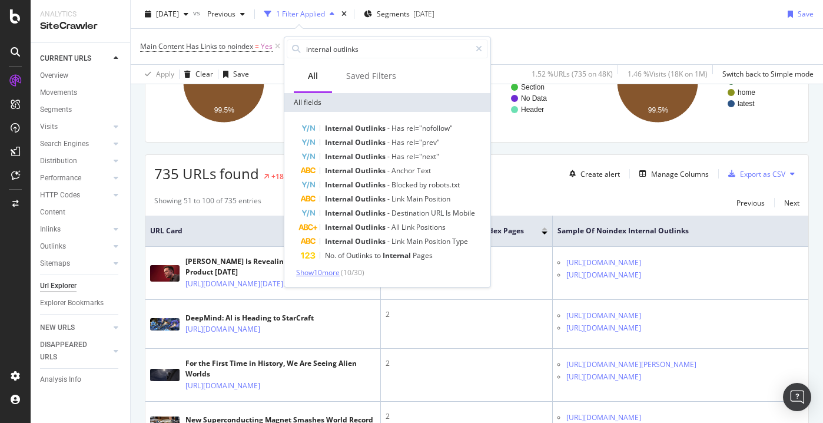
type input "internal outlinks"
click at [322, 275] on span "Show 10 more" at bounding box center [318, 272] width 44 height 10
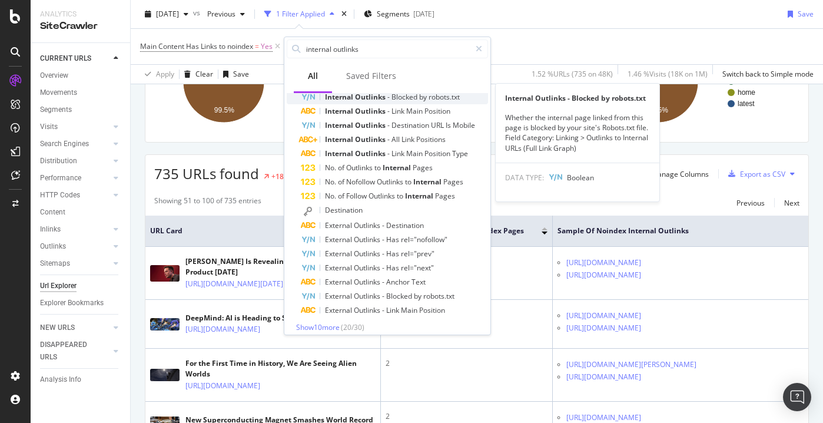
scroll to position [95, 0]
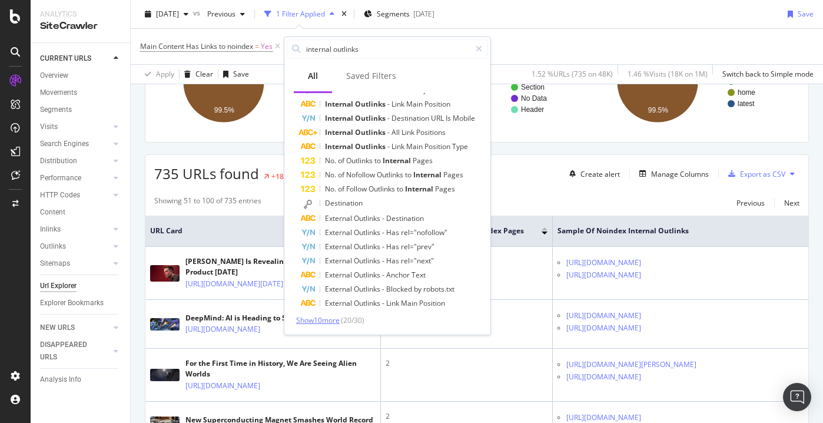
click at [338, 319] on span "Show 10 more" at bounding box center [318, 320] width 44 height 10
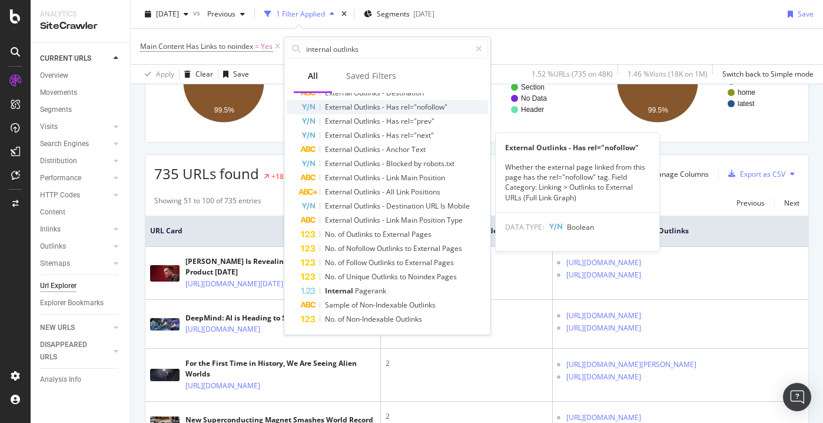
scroll to position [221, 0]
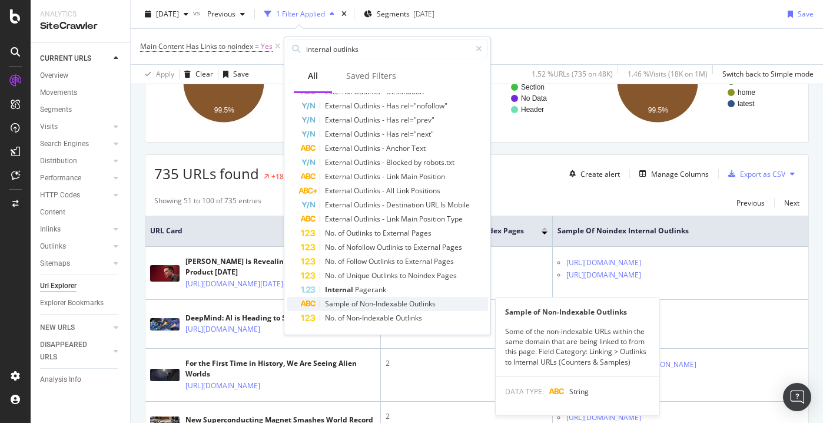
click at [384, 305] on span "Non-Indexable" at bounding box center [384, 303] width 49 height 10
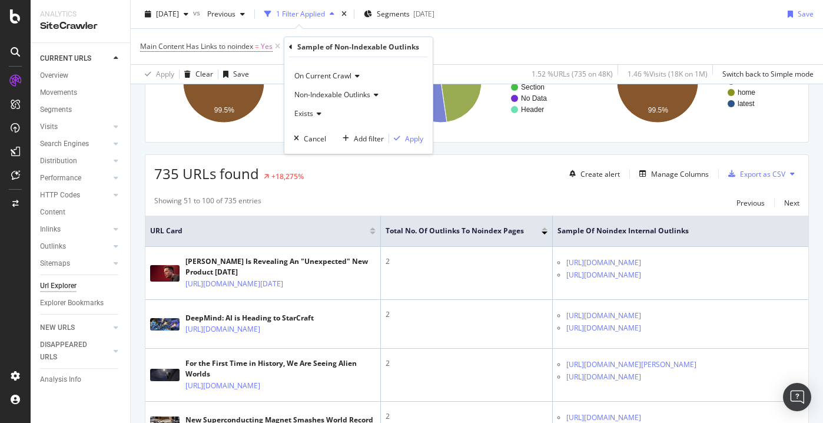
click at [316, 115] on icon at bounding box center [317, 113] width 8 height 7
click at [392, 97] on div "Non-Indexable Outlinks" at bounding box center [359, 94] width 130 height 19
click at [440, 74] on div "Apply Clear Save 1.52 % URLs ( 735 on 48K ) 1.46 % Visits ( 18K on 1M ) Switch …" at bounding box center [477, 73] width 692 height 19
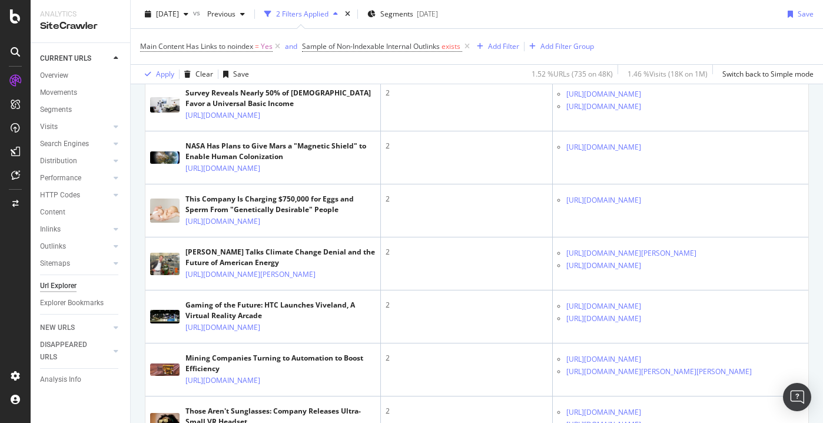
scroll to position [1760, 0]
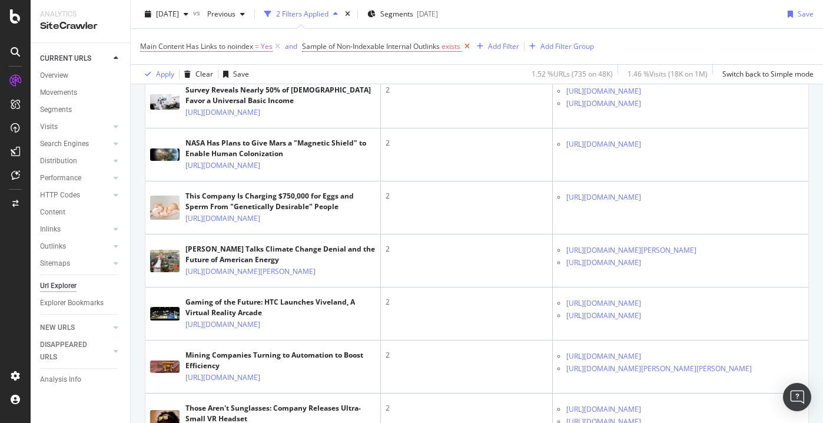
click at [471, 45] on icon at bounding box center [467, 47] width 10 height 12
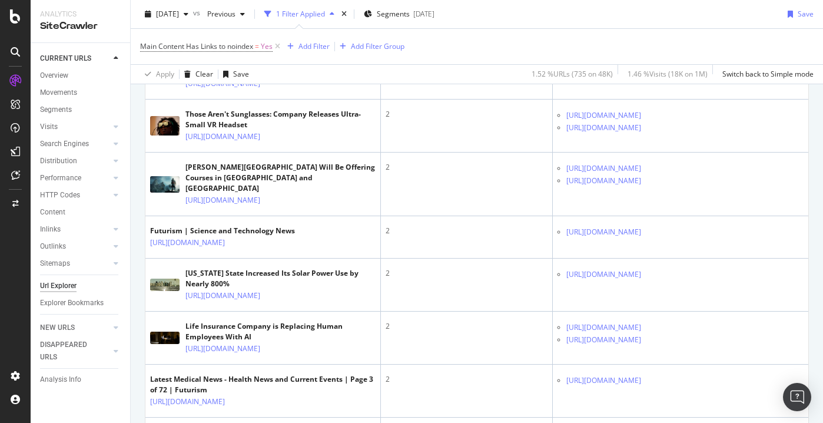
scroll to position [2006, 0]
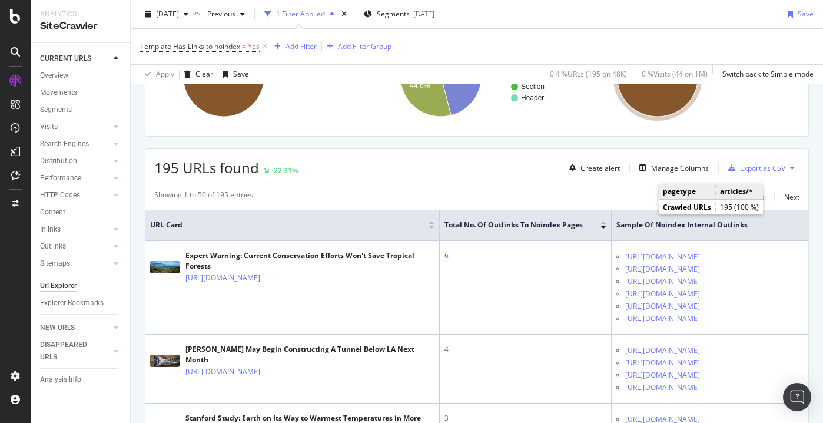
scroll to position [149, 0]
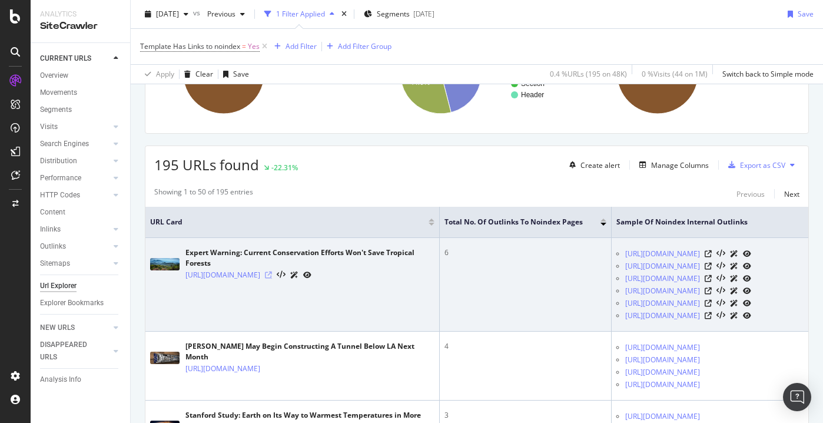
click at [272, 278] on icon at bounding box center [268, 274] width 7 height 7
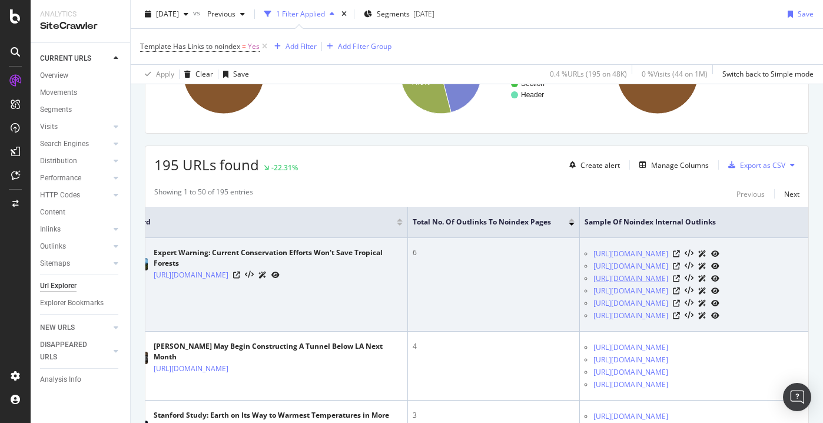
scroll to position [0, 33]
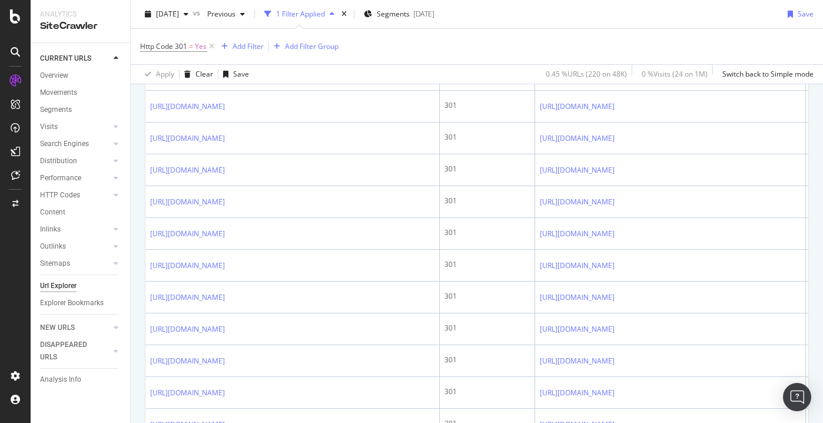
scroll to position [489, 0]
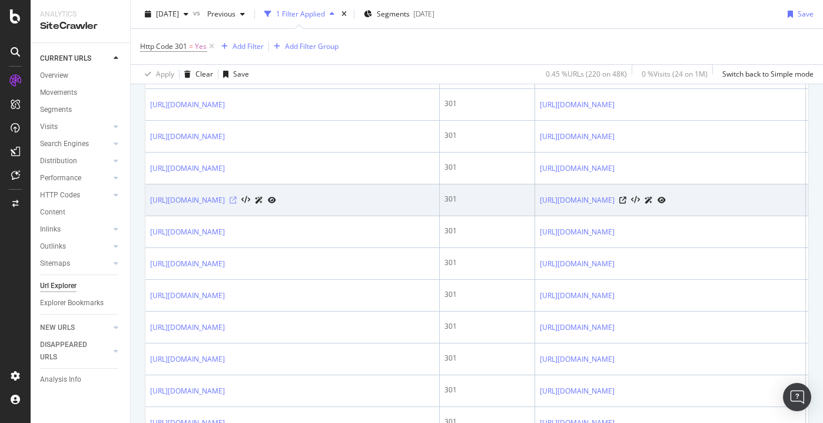
click at [237, 198] on icon at bounding box center [233, 200] width 7 height 7
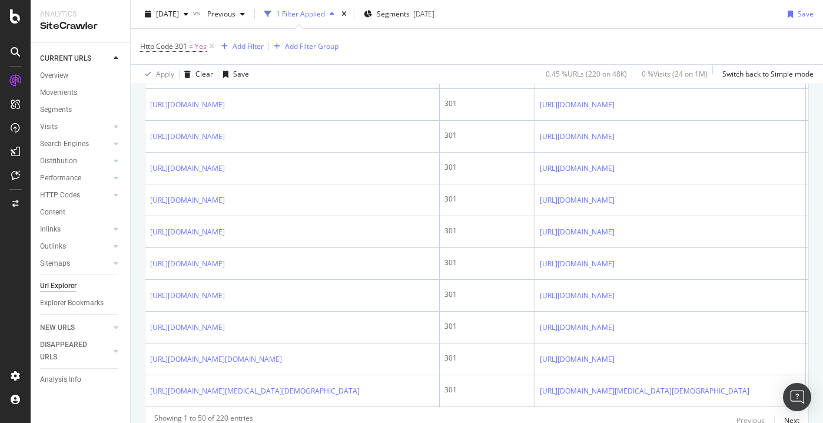
scroll to position [1736, 0]
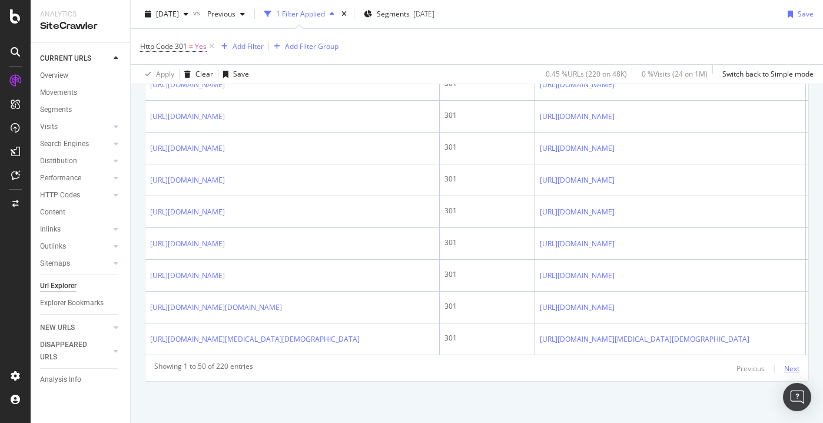
click at [788, 366] on div "Next" at bounding box center [791, 368] width 15 height 10
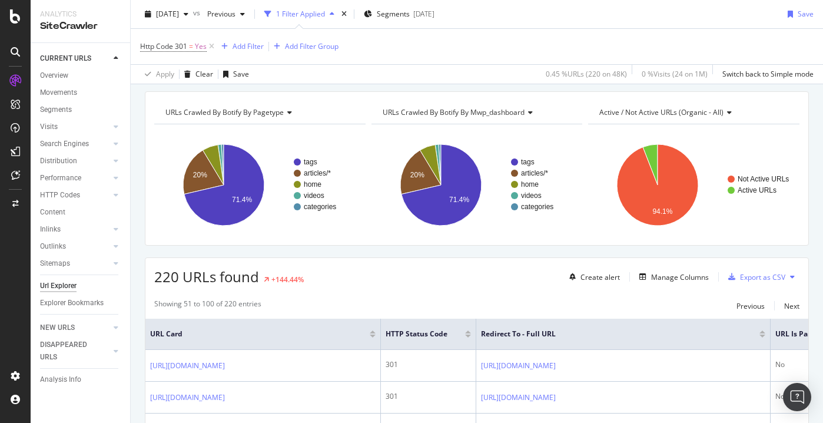
scroll to position [0, 0]
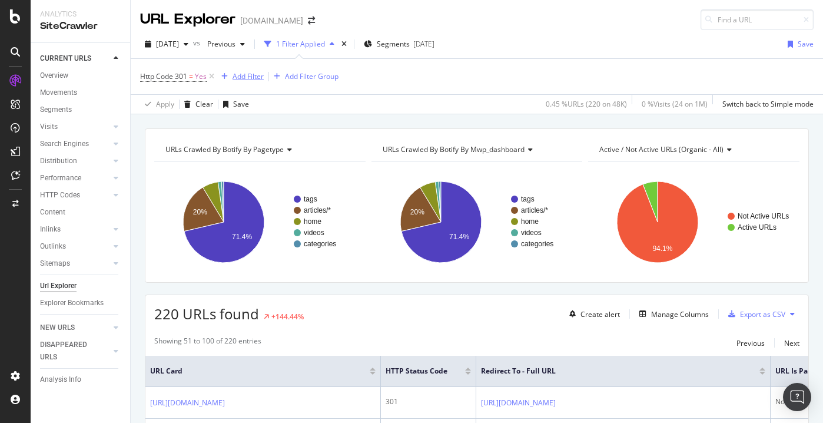
click at [246, 71] on div "Add Filter" at bounding box center [248, 76] width 31 height 10
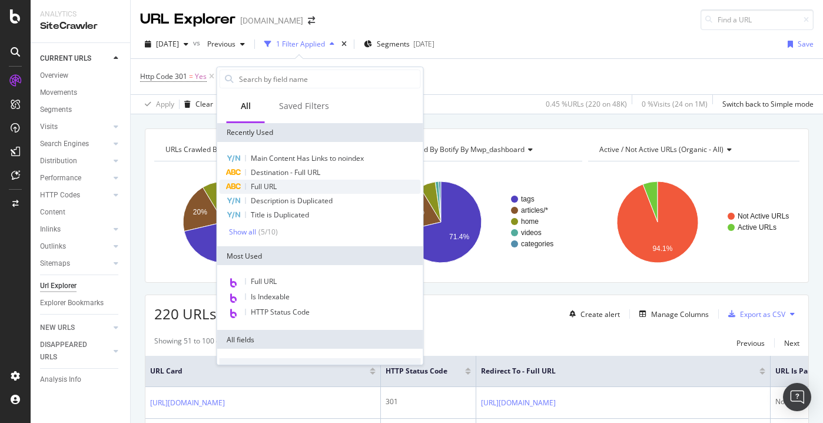
click at [267, 188] on span "Full URL" at bounding box center [264, 186] width 26 height 10
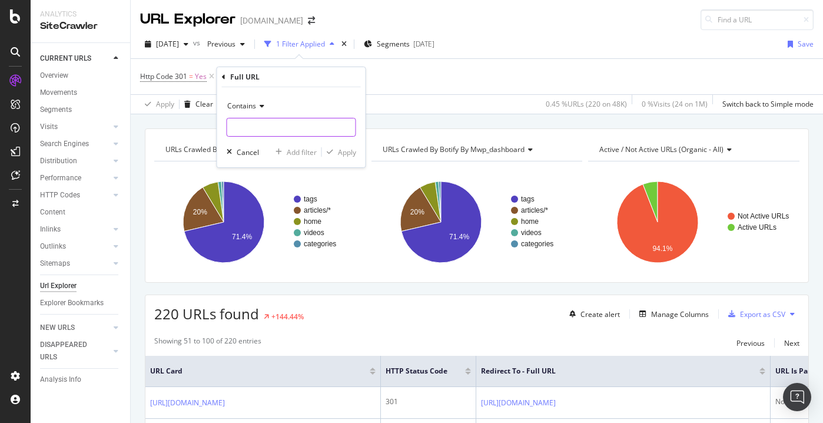
click at [267, 120] on input "text" at bounding box center [291, 127] width 128 height 19
type input "/tags/"
click at [241, 112] on div "Contains" at bounding box center [292, 106] width 130 height 19
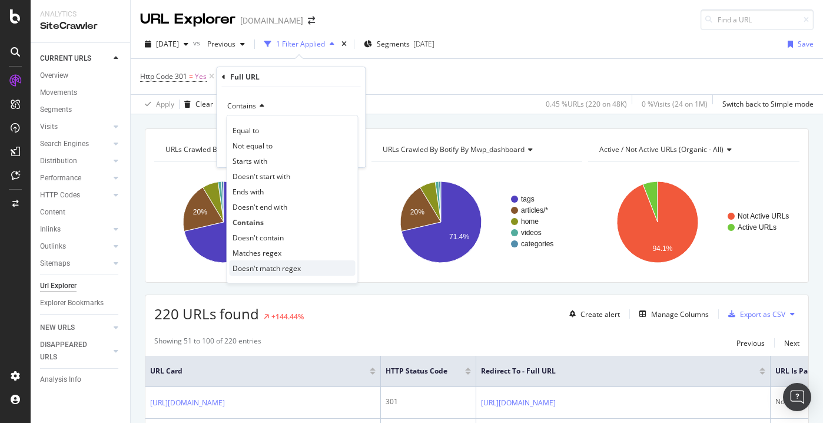
click at [286, 264] on span "Doesn't match regex" at bounding box center [267, 268] width 68 height 10
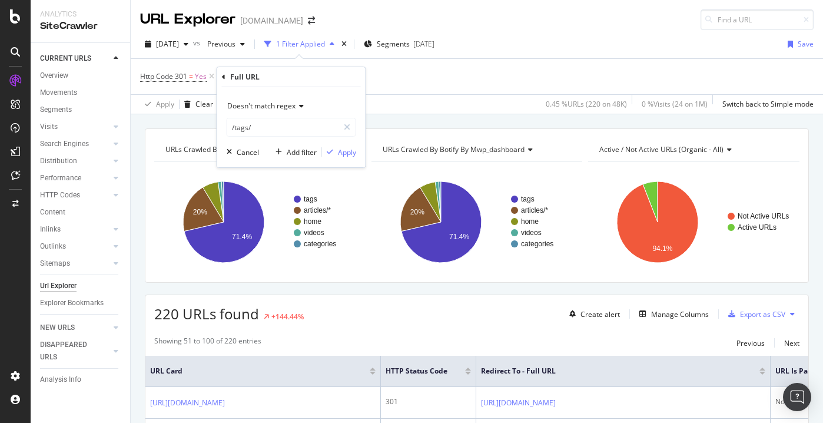
click at [347, 158] on div "Doesn't match regex /tags/ Cancel Add filter Apply" at bounding box center [291, 127] width 148 height 80
click at [349, 154] on div "Apply" at bounding box center [347, 152] width 18 height 10
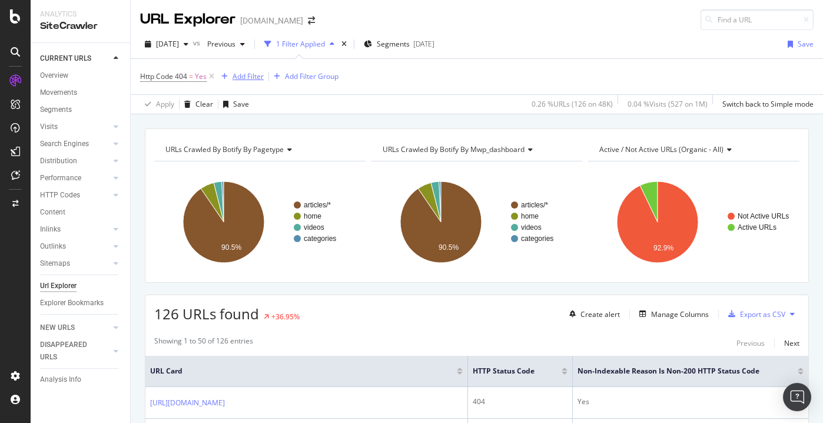
click at [257, 74] on div "Add Filter" at bounding box center [248, 76] width 31 height 10
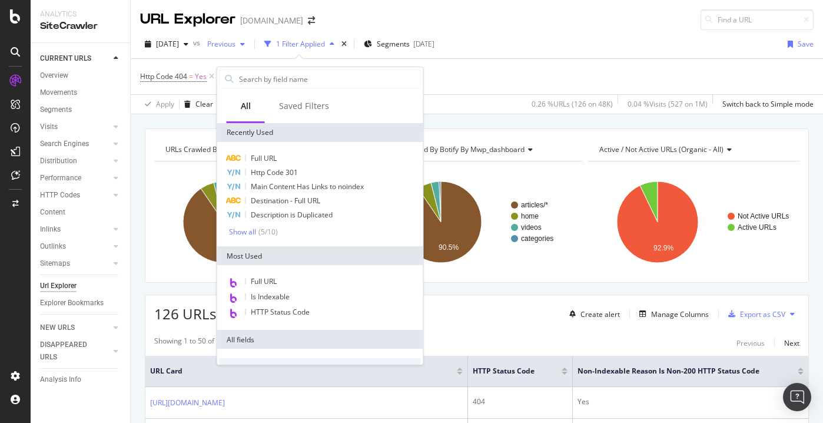
click at [236, 47] on span "Previous" at bounding box center [219, 44] width 33 height 10
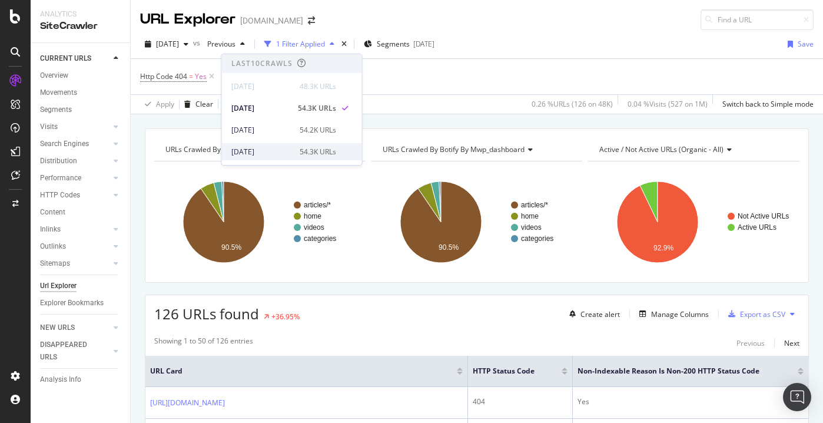
click at [266, 147] on div "[DATE]" at bounding box center [261, 152] width 61 height 11
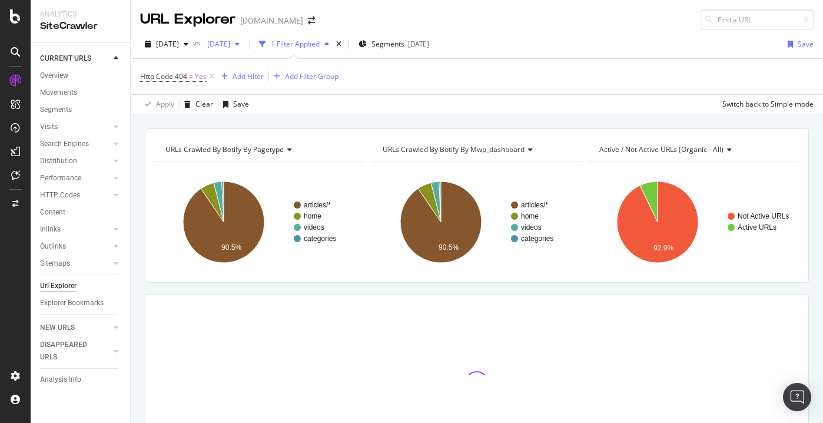
click at [244, 38] on div "[DATE]" at bounding box center [224, 44] width 42 height 18
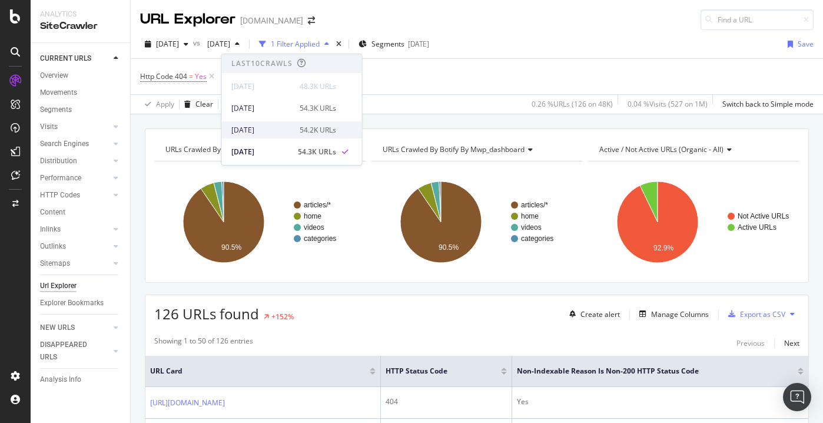
click at [281, 130] on div "[DATE]" at bounding box center [261, 130] width 61 height 11
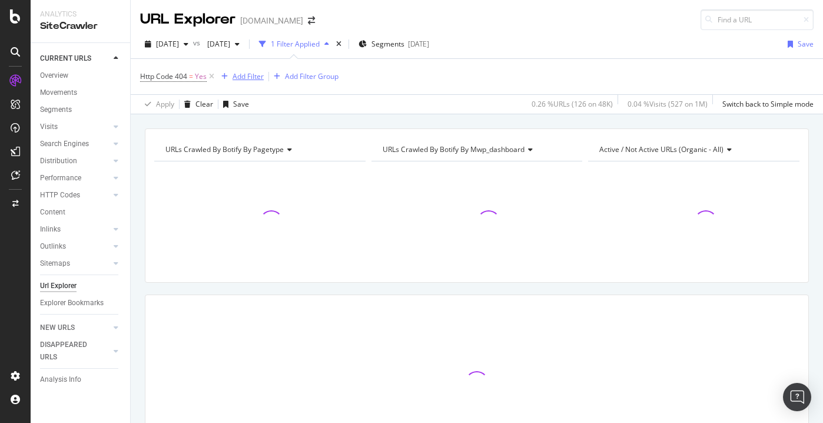
click at [251, 77] on div "Add Filter" at bounding box center [248, 76] width 31 height 10
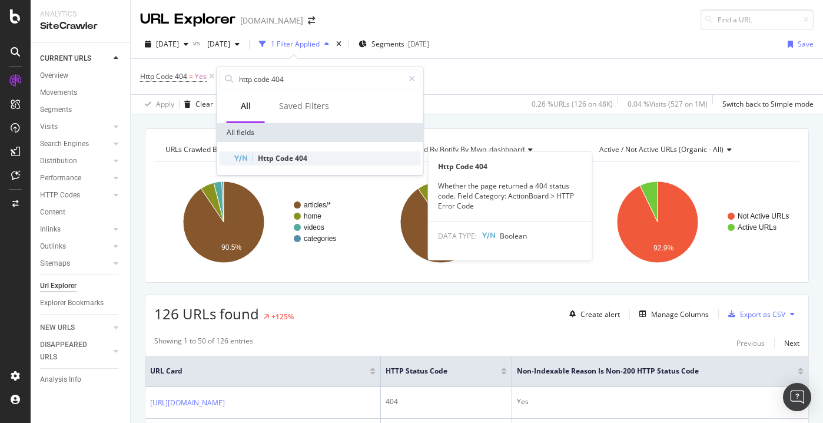
type input "http code 404"
click at [284, 161] on span "Code" at bounding box center [285, 158] width 19 height 10
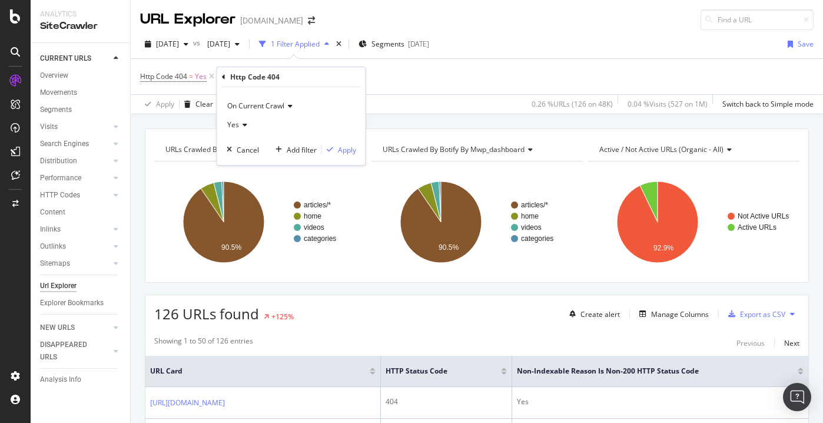
click at [277, 108] on span "On Current Crawl" at bounding box center [255, 106] width 57 height 10
click at [271, 148] on span "On Compared Crawl" at bounding box center [266, 146] width 67 height 10
click at [243, 125] on icon at bounding box center [243, 124] width 8 height 7
click at [246, 164] on div "No" at bounding box center [293, 164] width 126 height 15
click at [344, 151] on div "Apply" at bounding box center [347, 150] width 18 height 10
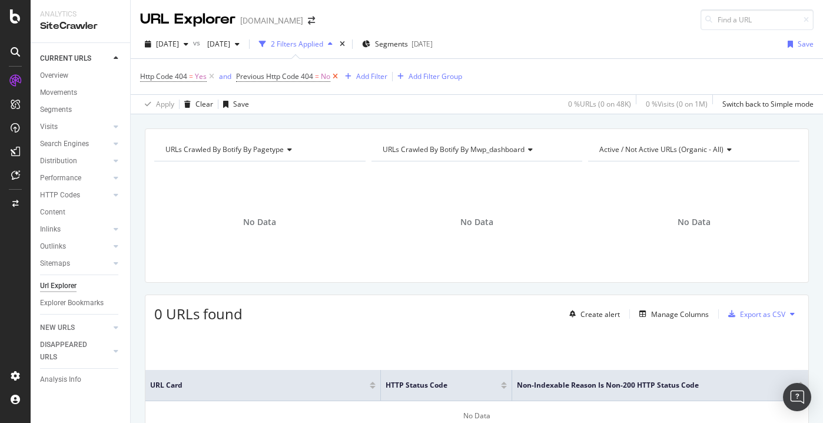
click at [337, 77] on icon at bounding box center [335, 77] width 10 height 12
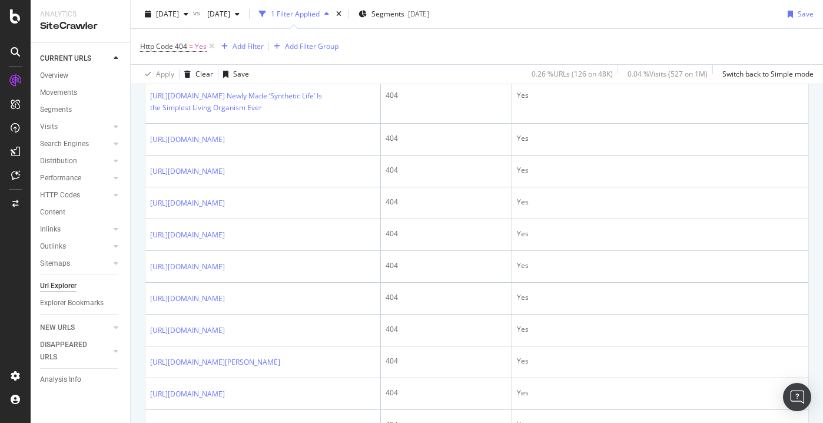
scroll to position [419, 0]
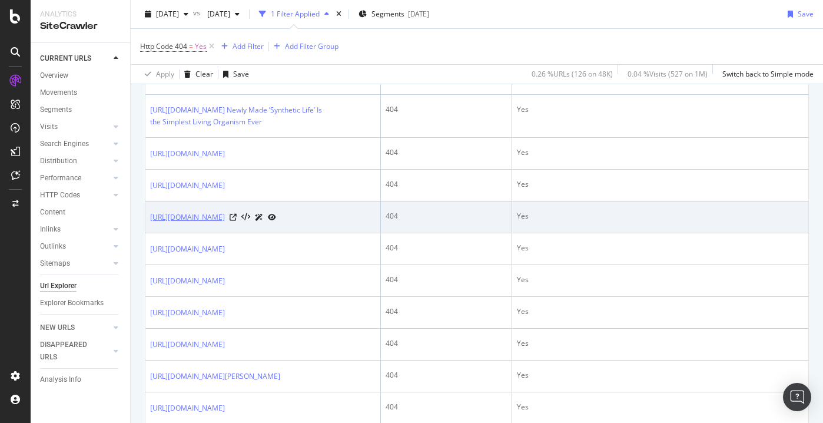
drag, startPoint x: 297, startPoint y: 253, endPoint x: 219, endPoint y: 254, distance: 77.7
click at [218, 223] on div "https://futurism.com/category/science-news" at bounding box center [213, 217] width 126 height 12
copy link "/category/science-news"
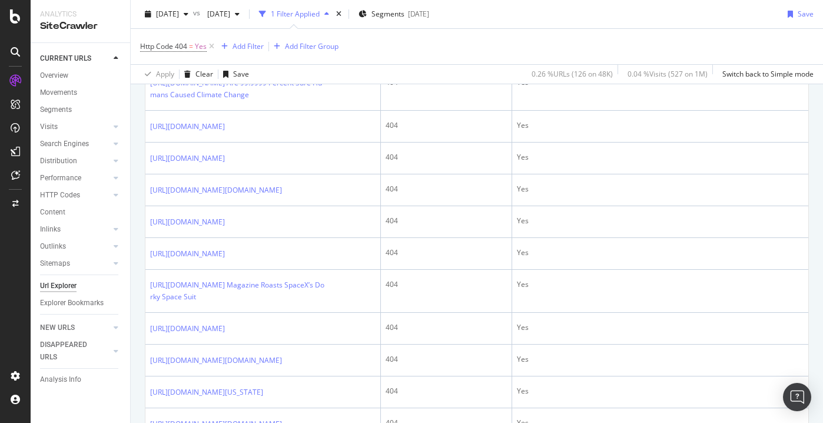
scroll to position [1075, 0]
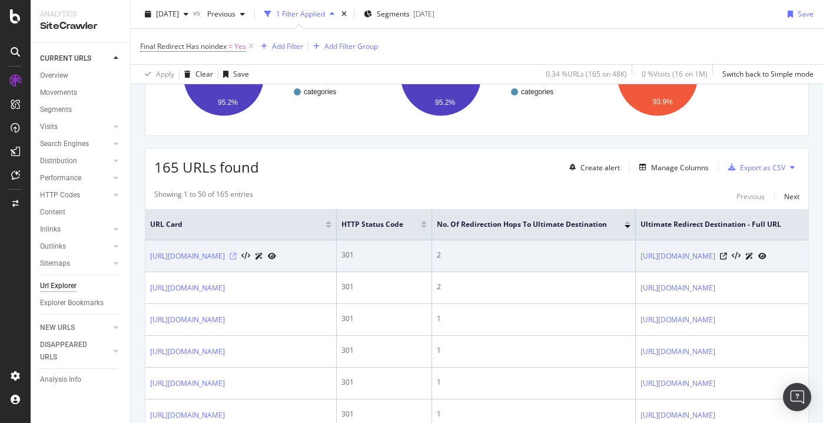
click at [237, 260] on icon at bounding box center [233, 256] width 7 height 7
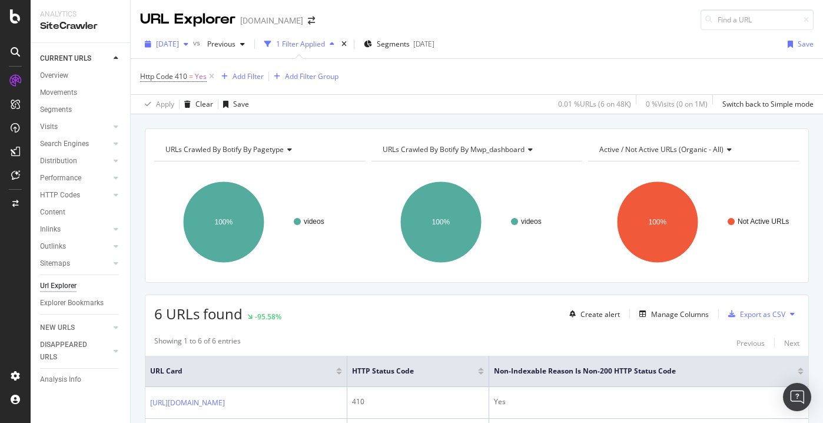
click at [179, 45] on span "[DATE]" at bounding box center [167, 44] width 23 height 10
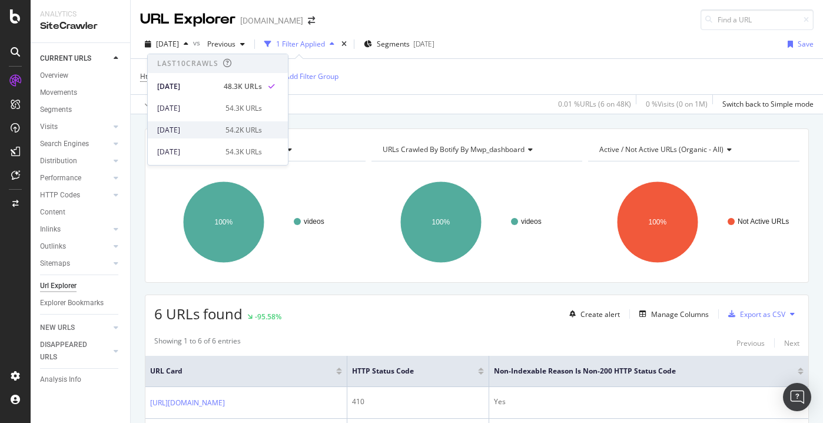
click at [205, 134] on div "[DATE]" at bounding box center [187, 130] width 61 height 11
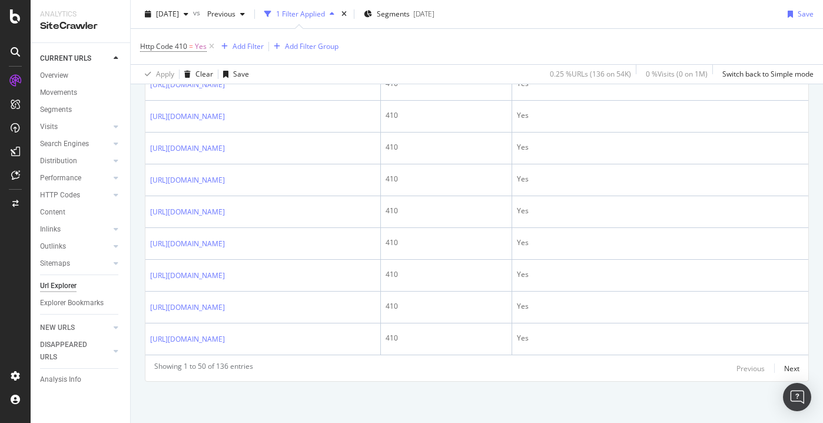
scroll to position [2103, 0]
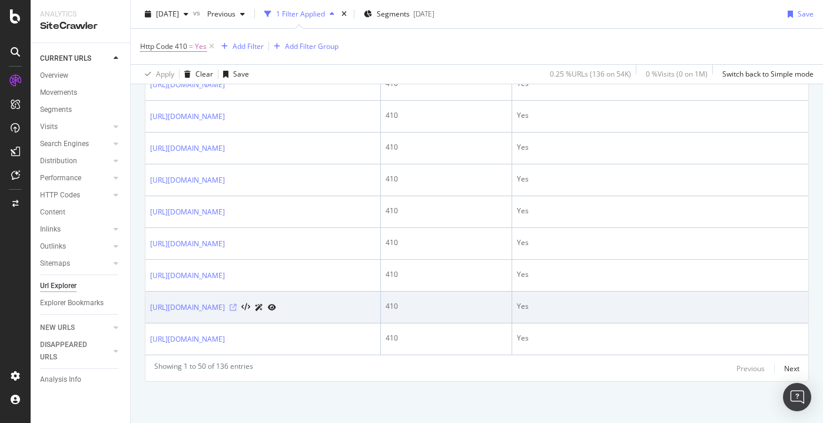
click at [237, 304] on icon at bounding box center [233, 307] width 7 height 7
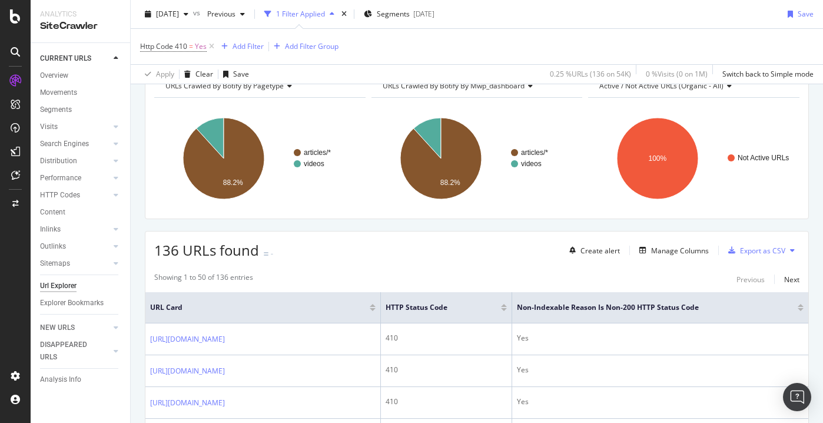
scroll to position [0, 0]
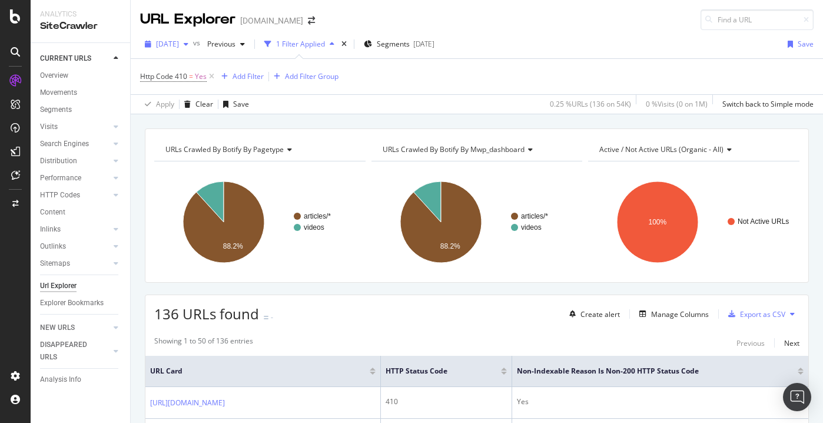
click at [179, 41] on span "[DATE]" at bounding box center [167, 44] width 23 height 10
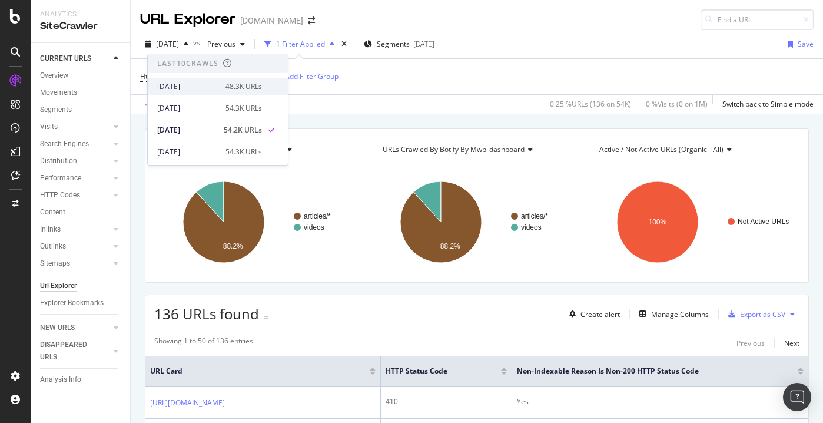
click at [203, 88] on div "[DATE]" at bounding box center [187, 86] width 61 height 11
